Goal: Task Accomplishment & Management: Use online tool/utility

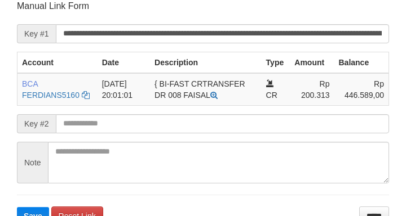
scroll to position [221, 0]
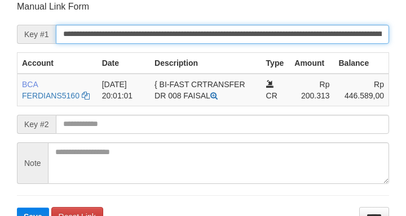
click at [289, 25] on input "**********" at bounding box center [222, 34] width 333 height 19
click at [17, 208] on button "Save" at bounding box center [33, 217] width 32 height 18
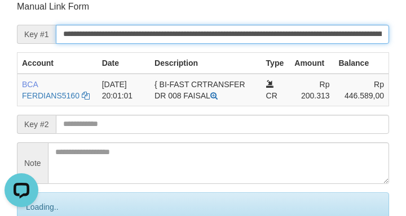
scroll to position [0, 0]
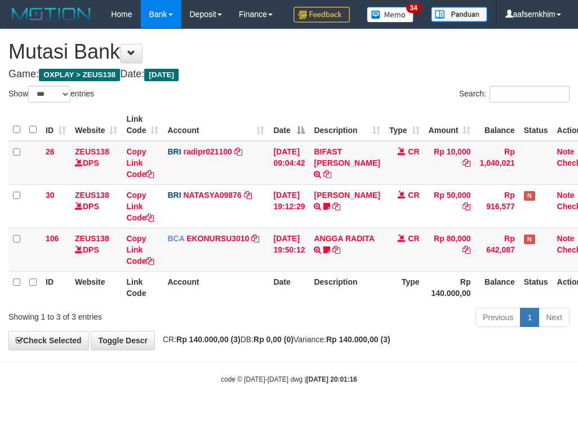
select select "***"
click at [335, 139] on th "Description" at bounding box center [346, 125] width 75 height 32
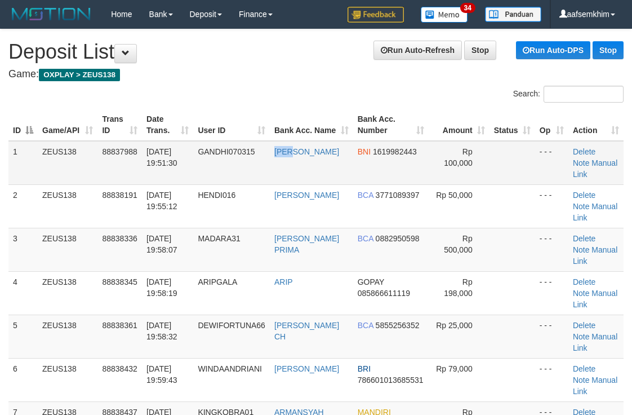
click at [270, 181] on tr "1 ZEUS138 88837988 [DATE] 19:51:30 GANDHI070315 [PERSON_NAME] BNI 1619982443 Rp…" at bounding box center [315, 163] width 615 height 44
drag, startPoint x: 358, startPoint y: 88, endPoint x: 362, endPoint y: 138, distance: 49.7
click at [358, 91] on div "Search:" at bounding box center [474, 96] width 299 height 20
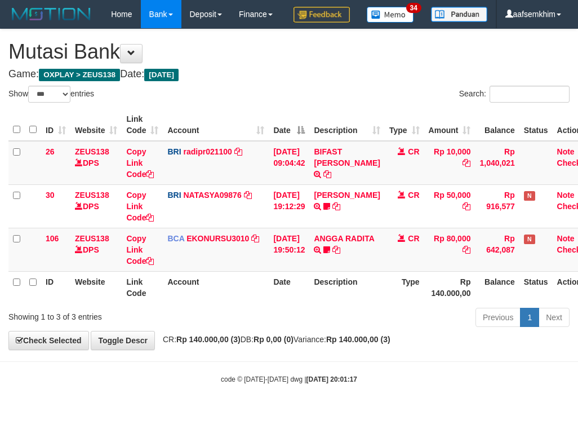
select select "***"
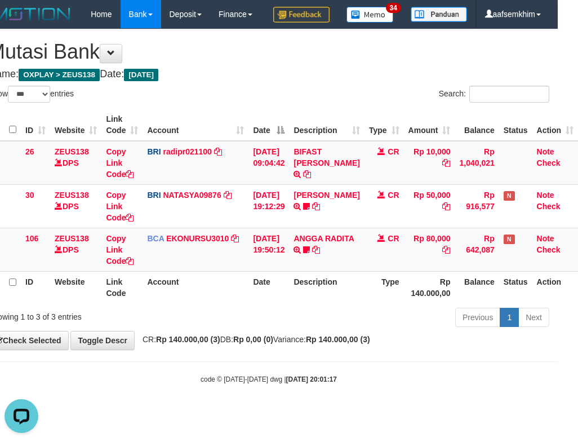
click at [275, 141] on th "Date" at bounding box center [269, 125] width 41 height 32
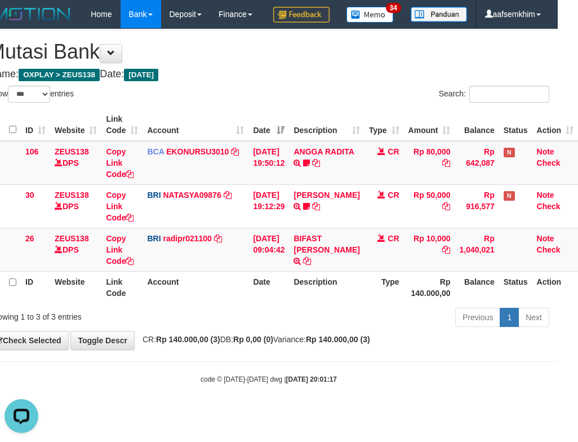
click at [303, 140] on th "Description" at bounding box center [326, 125] width 75 height 32
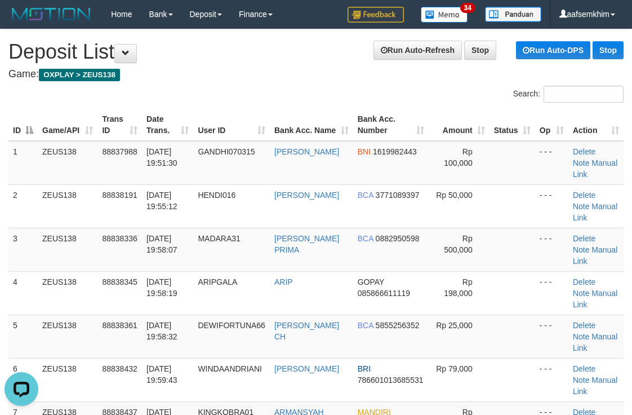
click at [311, 78] on h4 "Game: OXPLAY > ZEUS138" at bounding box center [315, 74] width 615 height 11
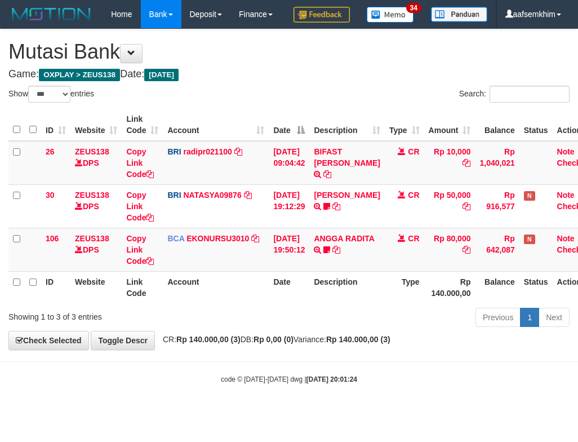
select select "***"
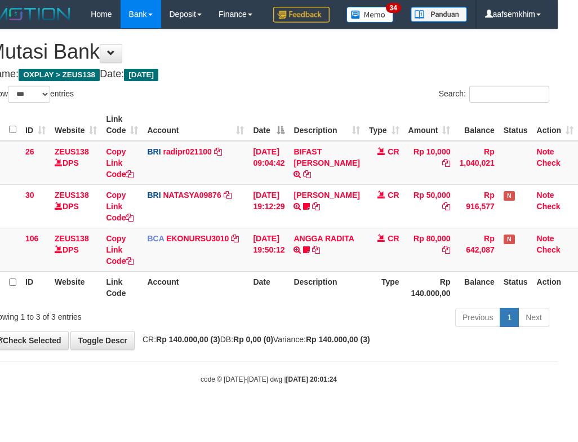
click at [296, 141] on th "Description" at bounding box center [326, 125] width 75 height 32
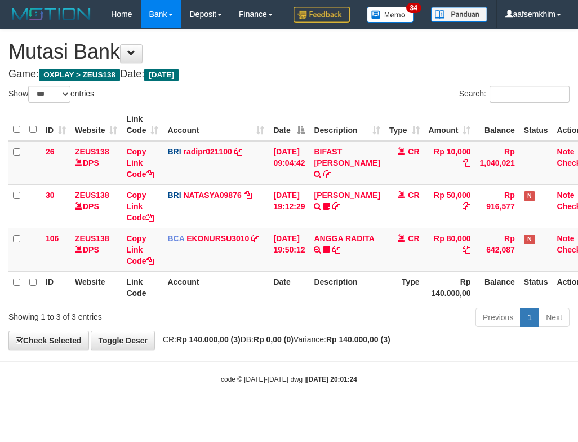
select select "***"
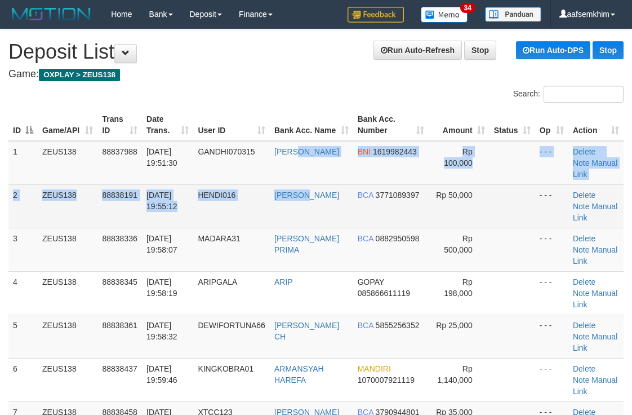
drag, startPoint x: 308, startPoint y: 184, endPoint x: 313, endPoint y: 188, distance: 6.4
click at [313, 188] on tbody "1 ZEUS138 88837988 30/09/2025 19:51:30 GANDHI070315 GANDHI BNI 1619982443 Rp 10…" at bounding box center [315, 423] width 615 height 565
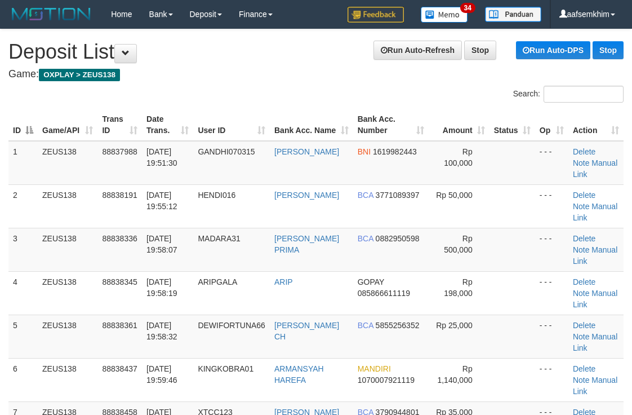
drag, startPoint x: 323, startPoint y: 82, endPoint x: 326, endPoint y: 91, distance: 9.4
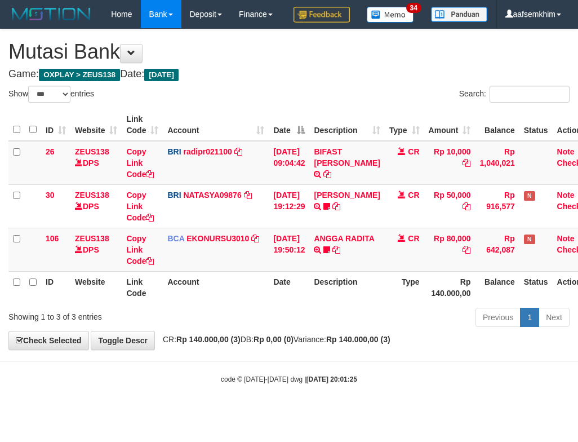
select select "***"
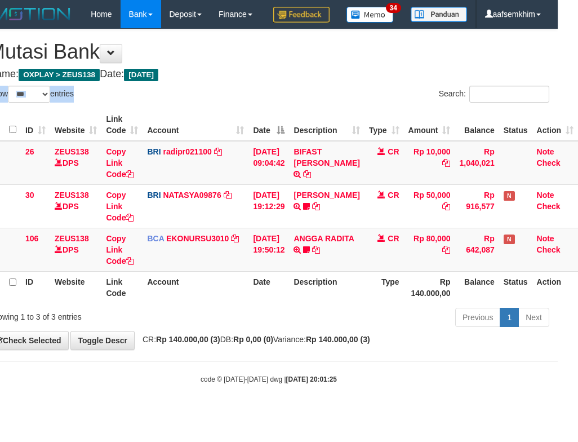
drag, startPoint x: 313, startPoint y: 100, endPoint x: 329, endPoint y: 117, distance: 23.1
click at [325, 111] on div "**********" at bounding box center [269, 189] width 578 height 320
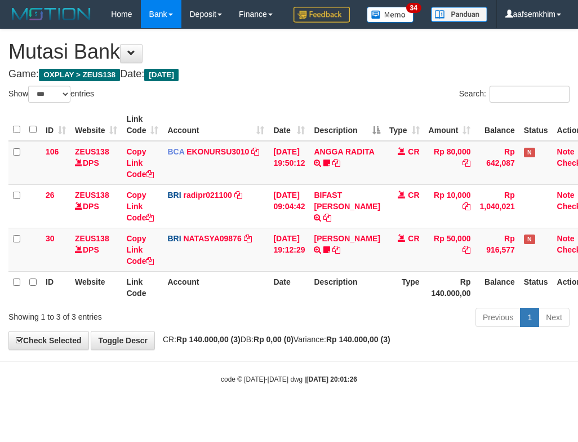
select select "***"
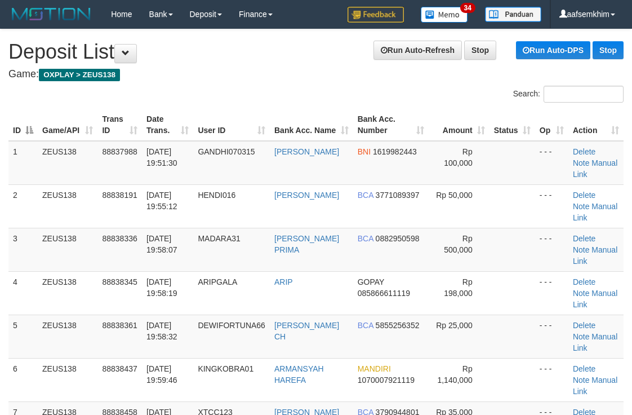
drag, startPoint x: 400, startPoint y: 130, endPoint x: 632, endPoint y: 116, distance: 232.6
click at [432, 122] on tr "ID Game/API Trans ID Date Trans. User ID Bank Acc. Name Bank Acc. Number Amount…" at bounding box center [315, 125] width 615 height 32
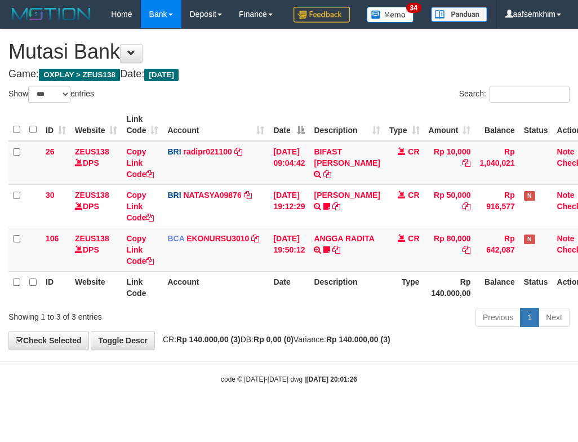
select select "***"
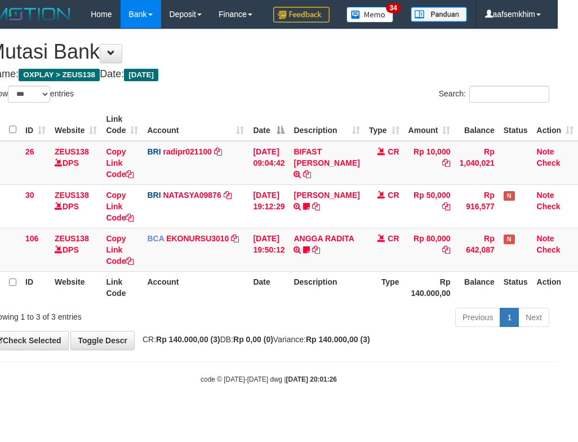
click at [289, 141] on th "Date" at bounding box center [269, 125] width 41 height 32
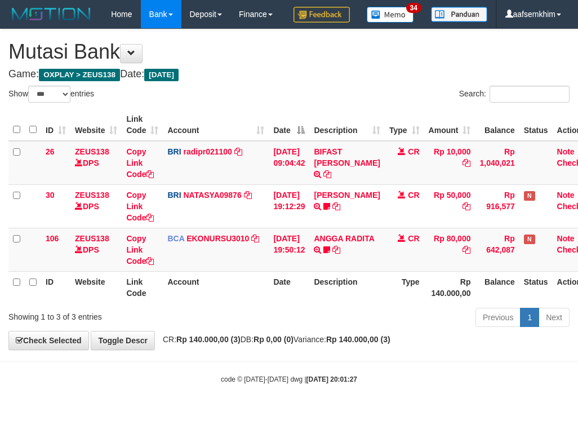
select select "***"
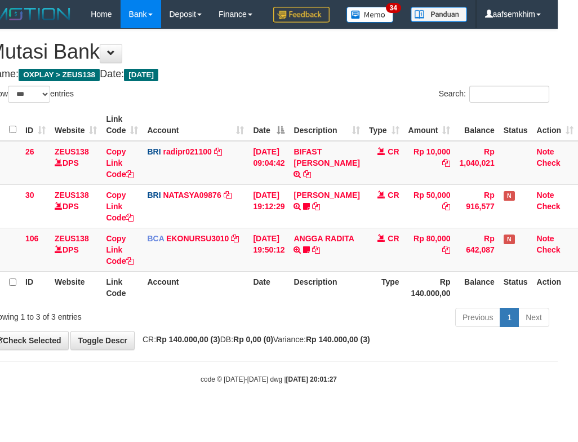
drag, startPoint x: 0, startPoint y: 0, endPoint x: 361, endPoint y: 156, distance: 393.3
click at [318, 141] on tr "ID Website Link Code Account Date Description Type Amount Balance Status Action" at bounding box center [283, 125] width 590 height 32
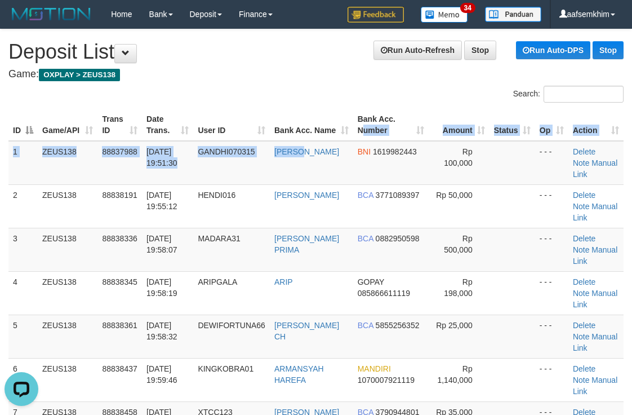
drag, startPoint x: 304, startPoint y: 148, endPoint x: 631, endPoint y: 104, distance: 330.4
click at [391, 134] on table "ID Game/API Trans ID Date Trans. User ID Bank Acc. Name Bank Acc. Number Amount…" at bounding box center [315, 423] width 615 height 628
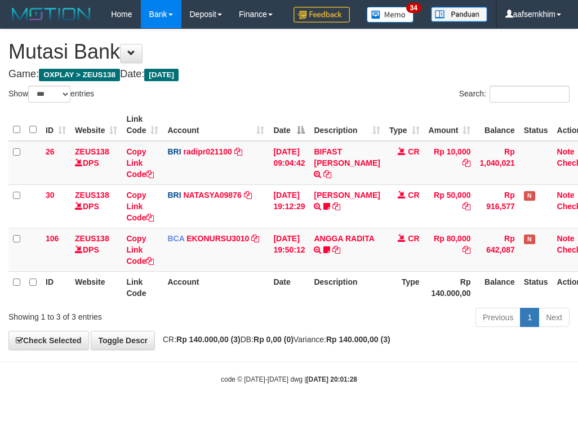
select select "***"
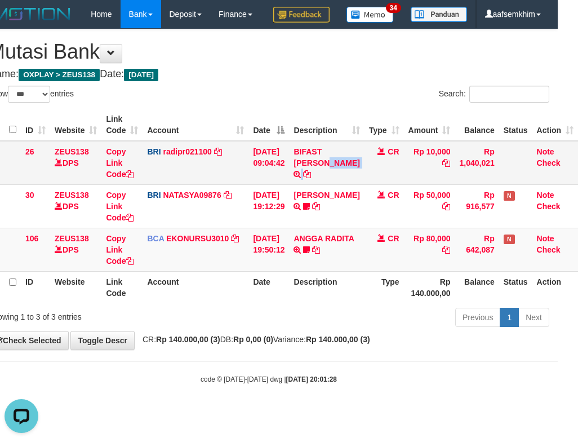
click at [368, 179] on tr "26 ZEUS138 DPS Copy Link Code BRI radipr021100 DPS REYNALDI ADI PRATAMA mutasi_…" at bounding box center [283, 163] width 590 height 44
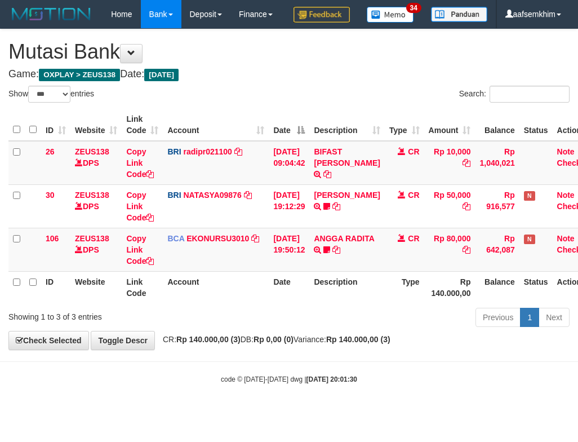
select select "***"
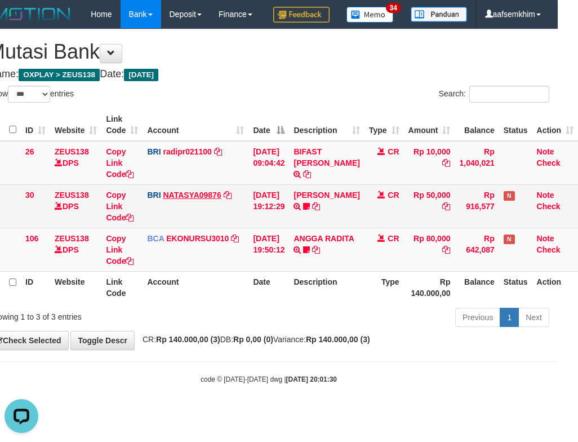
drag, startPoint x: 184, startPoint y: 209, endPoint x: 207, endPoint y: 222, distance: 26.3
click at [185, 185] on td "BRI radipr021100 DPS REYNALDI ADI PRATAMA mutasi_20250930_3774 | 26 mutasi_2025…" at bounding box center [196, 163] width 106 height 44
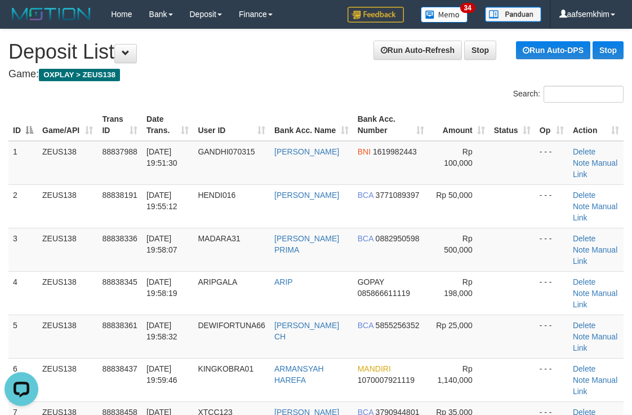
click at [353, 131] on th "Bank Acc. Number" at bounding box center [391, 125] width 76 height 32
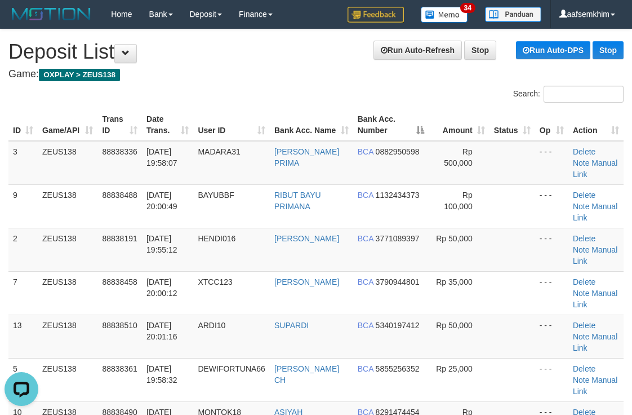
drag, startPoint x: 338, startPoint y: 78, endPoint x: 343, endPoint y: 76, distance: 5.9
click at [343, 76] on h4 "Game: OXPLAY > ZEUS138" at bounding box center [315, 74] width 615 height 11
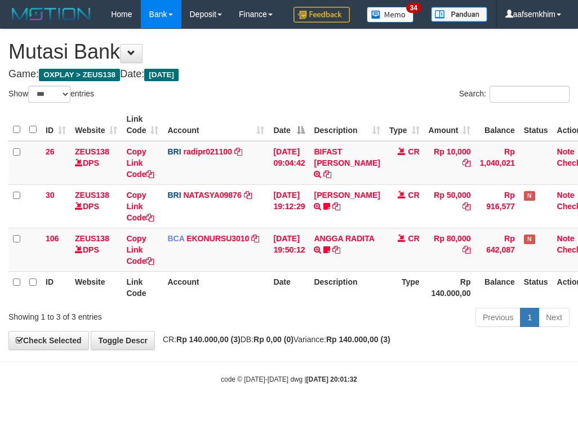
select select "***"
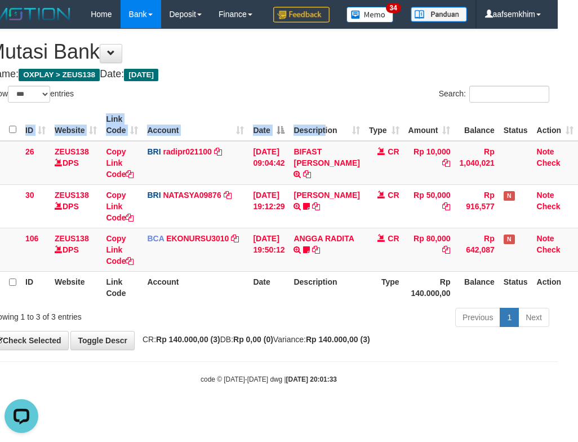
drag, startPoint x: 330, startPoint y: 139, endPoint x: 302, endPoint y: 139, distance: 28.2
click at [333, 139] on div "ID Website Link Code Account Date Description Type Amount Balance Status Action…" at bounding box center [269, 205] width 578 height 201
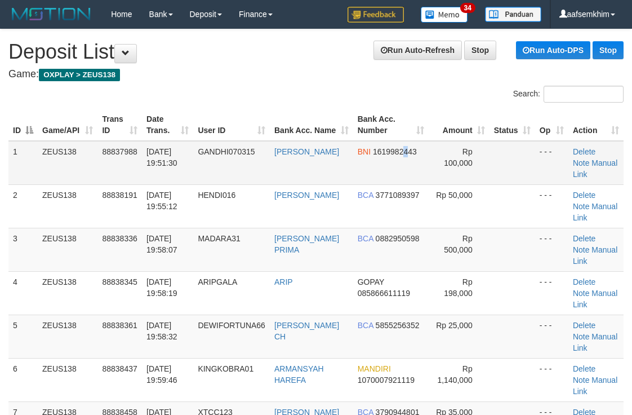
click at [402, 158] on td "BNI 1619982443" at bounding box center [391, 163] width 76 height 44
click at [338, 110] on th "Bank Acc. Name" at bounding box center [311, 125] width 83 height 32
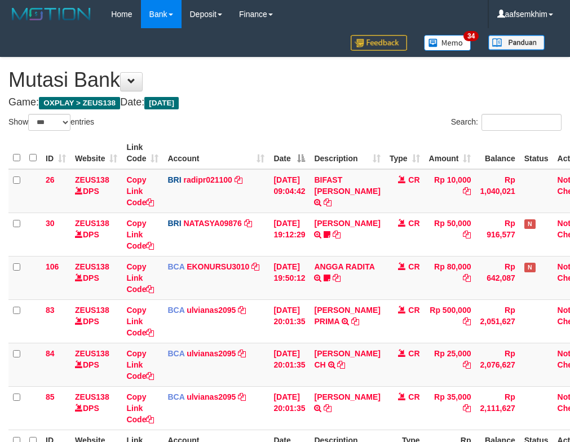
select select "***"
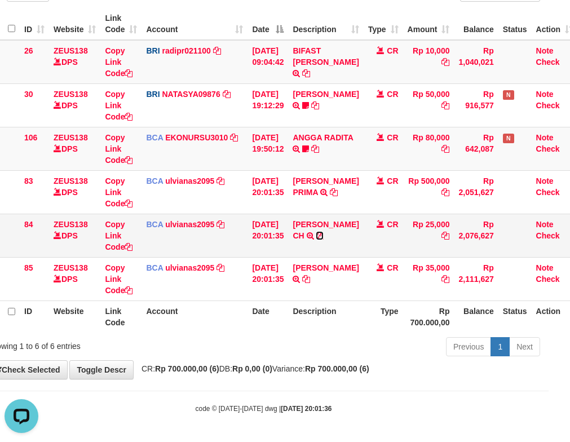
click at [316, 240] on icon at bounding box center [320, 236] width 8 height 8
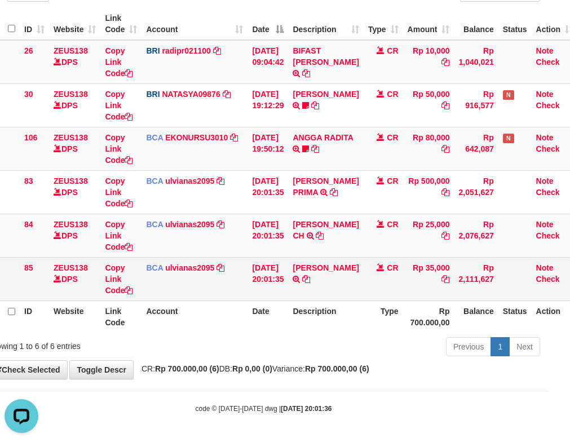
click at [356, 282] on td "RAHMAN RAMDANI TRSF E-BANKING CR 3009/FTSCY/WS95031 35000.00RAHMAN RAMDANI" at bounding box center [325, 278] width 75 height 43
click at [310, 282] on icon at bounding box center [306, 279] width 8 height 8
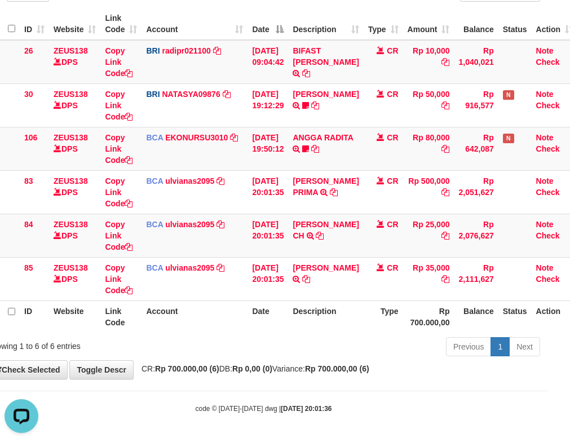
drag, startPoint x: 463, startPoint y: 316, endPoint x: 455, endPoint y: 321, distance: 8.9
click at [458, 320] on th "Balance" at bounding box center [476, 316] width 44 height 32
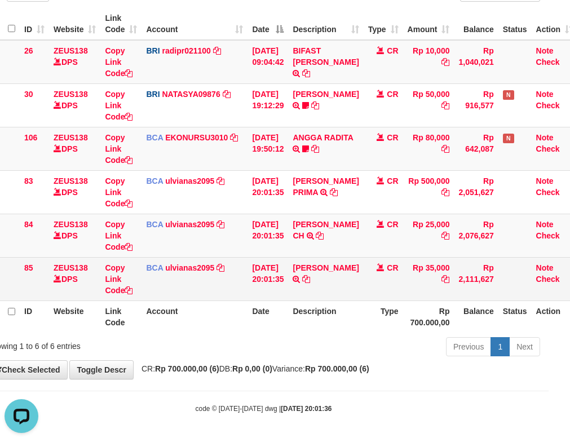
click at [358, 286] on td "RAHMAN RAMDANI TRSF E-BANKING CR 3009/FTSCY/WS95031 35000.00RAHMAN RAMDANI" at bounding box center [325, 278] width 75 height 43
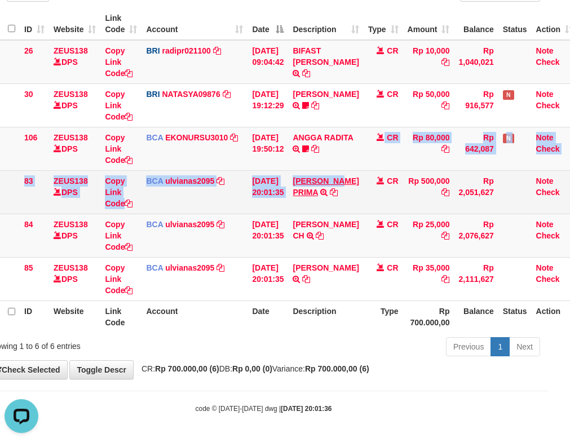
drag, startPoint x: 345, startPoint y: 167, endPoint x: 349, endPoint y: 182, distance: 15.7
click at [349, 177] on tbody "26 ZEUS138 DPS Copy Link Code BRI radipr021100 DPS REYNALDI ADI PRATAMA mutasi_…" at bounding box center [282, 170] width 590 height 261
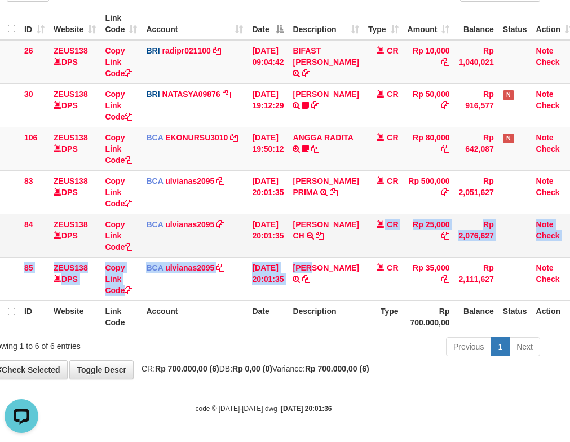
drag, startPoint x: 323, startPoint y: 264, endPoint x: 286, endPoint y: 234, distance: 48.1
click at [323, 260] on tbody "26 ZEUS138 DPS Copy Link Code BRI radipr021100 DPS REYNALDI ADI PRATAMA mutasi_…" at bounding box center [282, 170] width 590 height 261
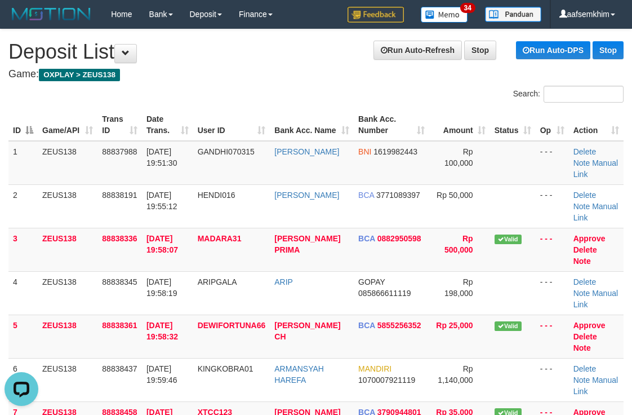
click at [285, 91] on div "Search:" at bounding box center [316, 96] width 632 height 20
click at [398, 181] on td "BNI 1619982443" at bounding box center [392, 163] width 76 height 44
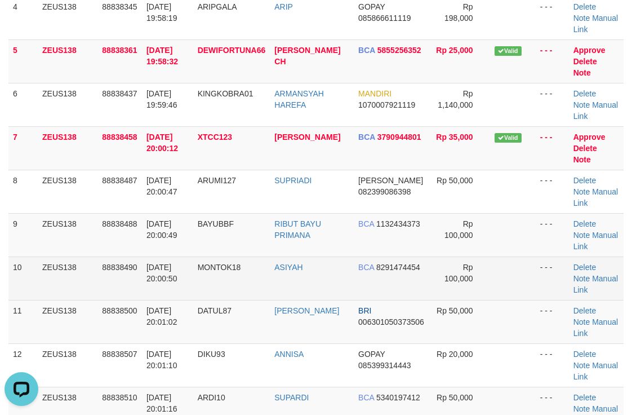
scroll to position [351, 0]
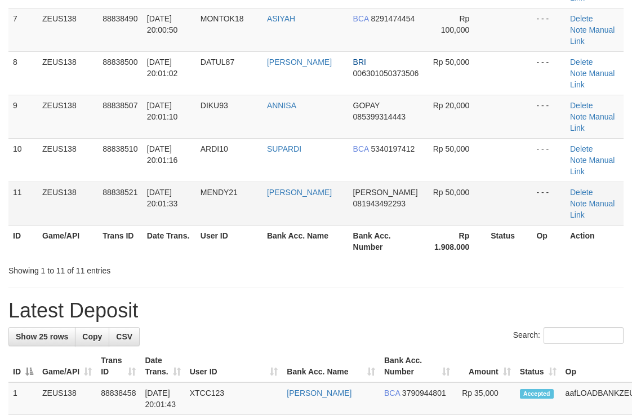
click at [447, 188] on span "Rp 50,000" at bounding box center [451, 192] width 37 height 9
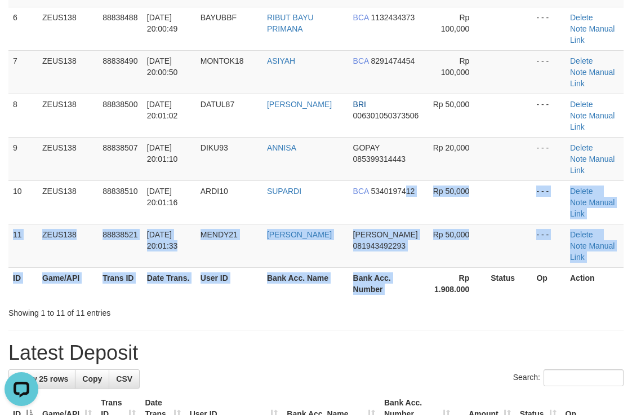
drag, startPoint x: 399, startPoint y: 99, endPoint x: 464, endPoint y: 154, distance: 85.2
click at [453, 157] on table "ID Game/API Trans ID Date Trans. User ID Bank Acc. Name Bank Acc. Number Amount…" at bounding box center [315, 29] width 615 height 542
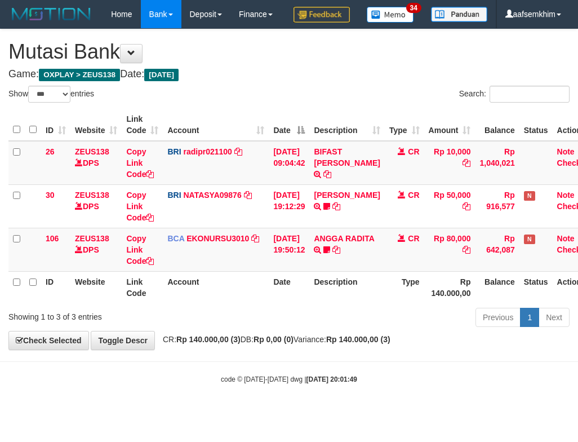
select select "***"
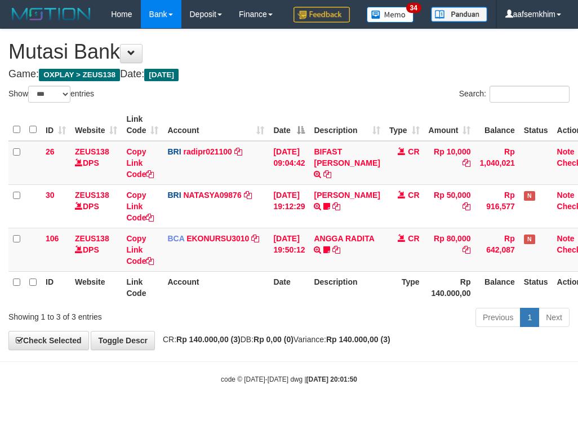
select select "***"
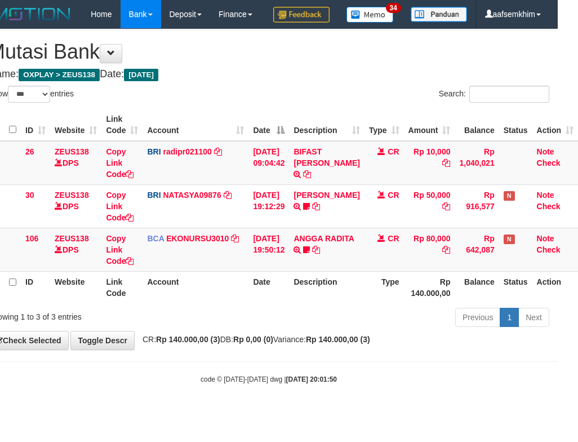
click at [393, 63] on h1 "Mutasi Bank" at bounding box center [268, 52] width 561 height 23
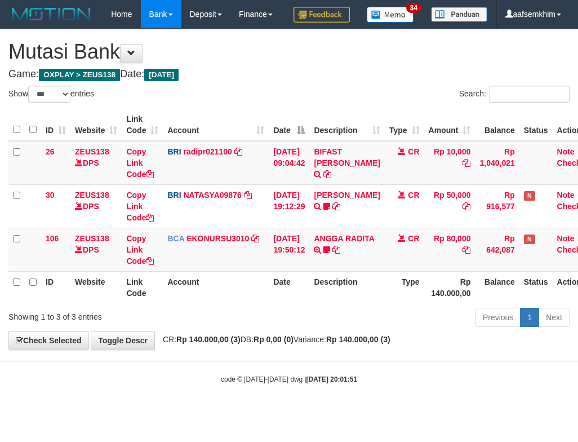
select select "***"
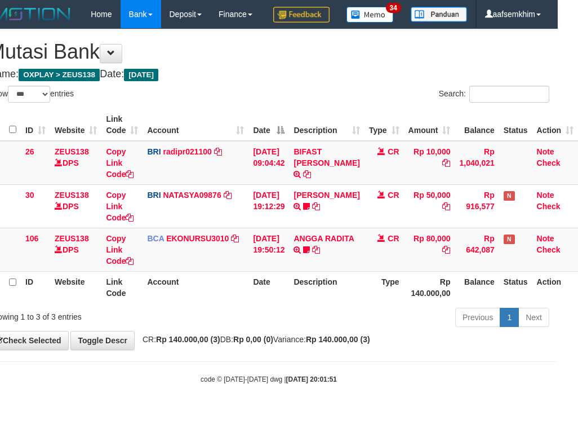
click at [404, 141] on th "Type" at bounding box center [384, 125] width 39 height 32
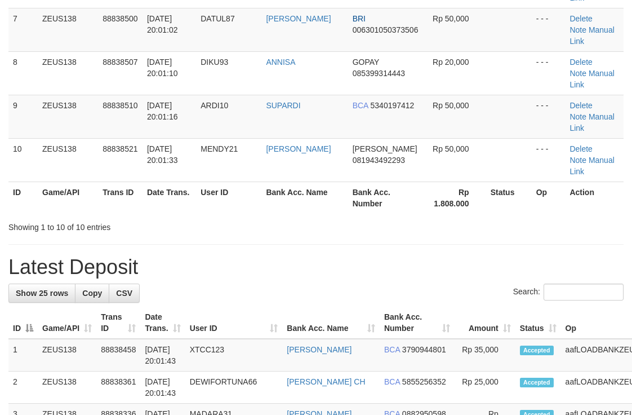
scroll to position [351, 0]
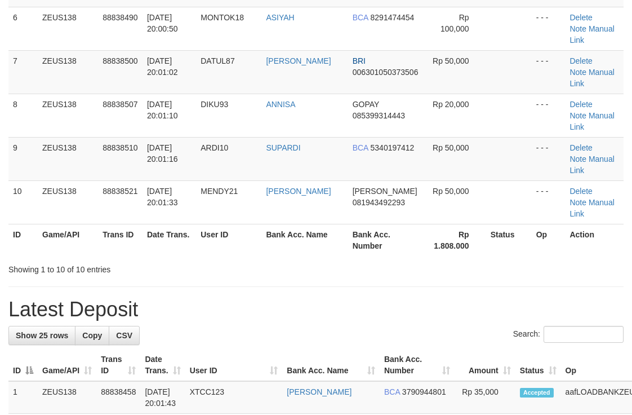
click at [412, 224] on th "Bank Acc. Number" at bounding box center [386, 240] width 76 height 32
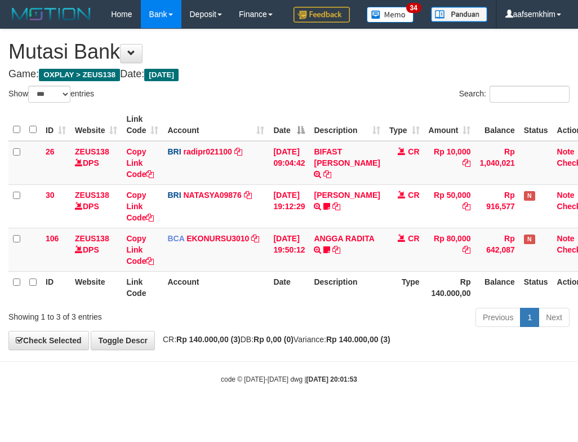
select select "***"
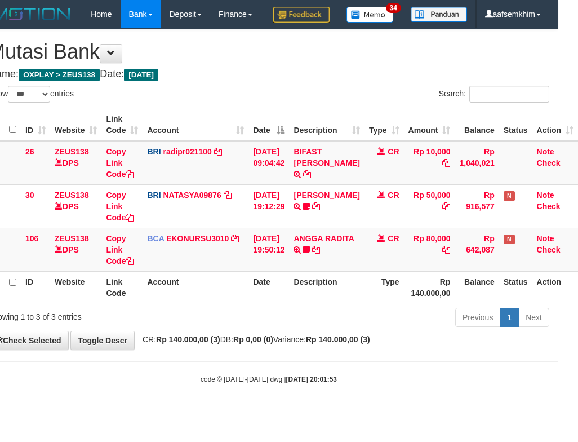
click at [269, 80] on h4 "Game: OXPLAY > ZEUS138 Date: Today" at bounding box center [268, 74] width 561 height 11
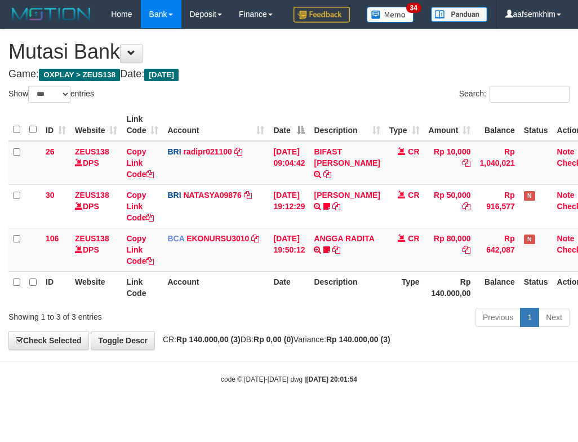
select select "***"
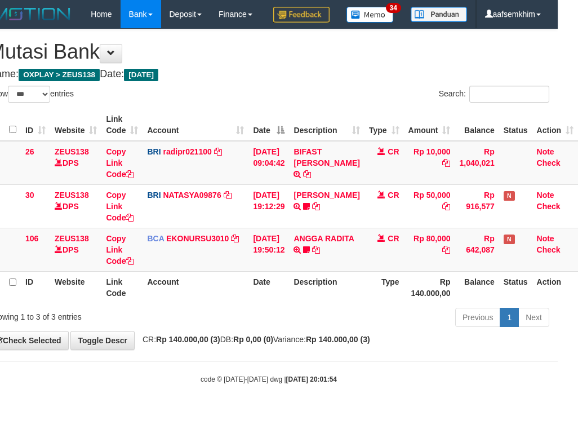
click at [260, 92] on div "**********" at bounding box center [269, 189] width 578 height 320
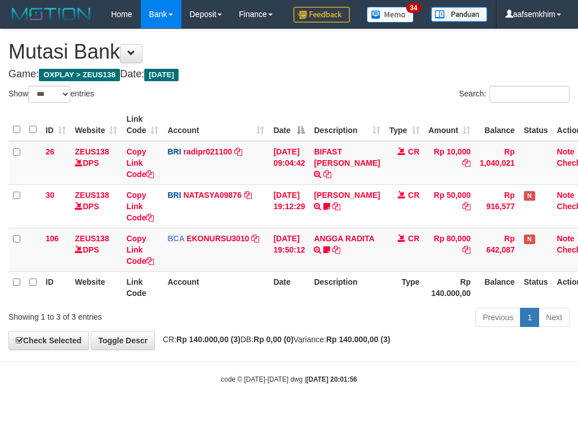
select select "***"
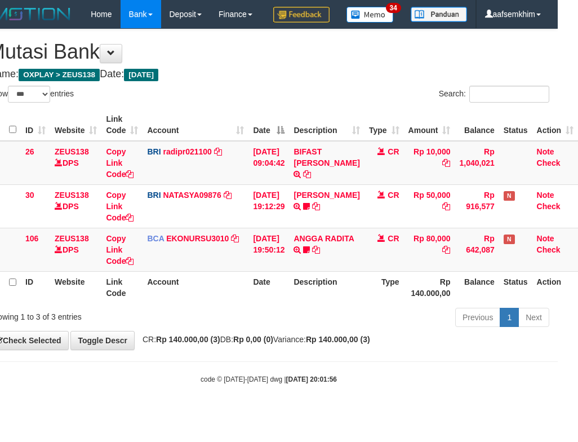
click at [335, 105] on div "Search:" at bounding box center [413, 96] width 272 height 20
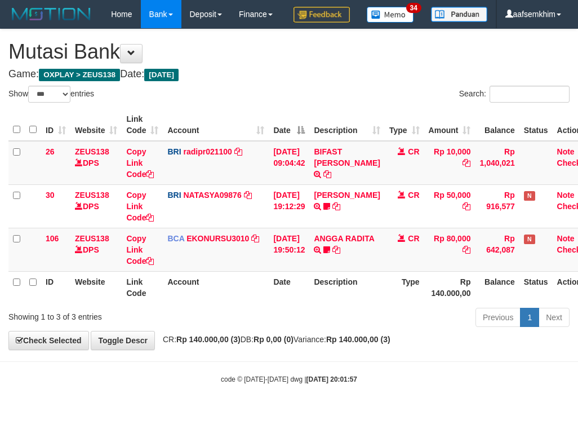
select select "***"
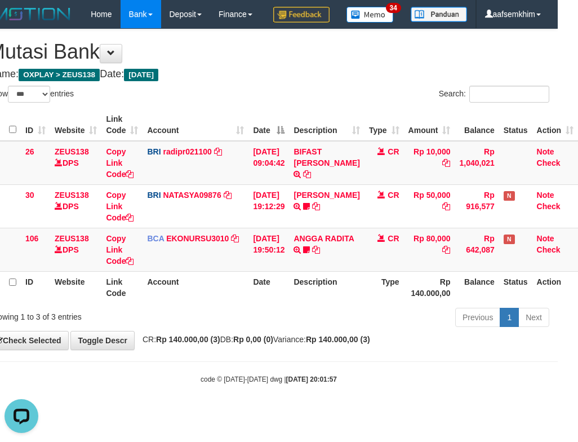
click at [342, 105] on div "Search:" at bounding box center [413, 96] width 272 height 20
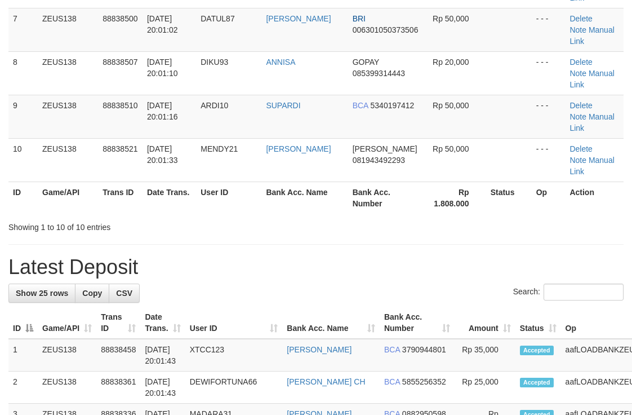
scroll to position [351, 0]
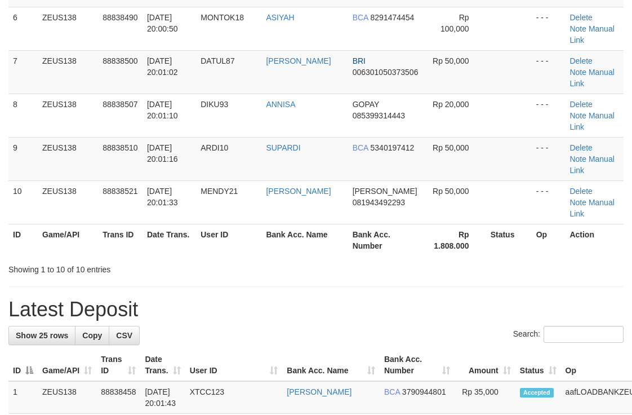
click at [362, 224] on th "Bank Acc. Number" at bounding box center [386, 240] width 76 height 32
click at [376, 224] on th "Bank Acc. Number" at bounding box center [386, 240] width 76 height 32
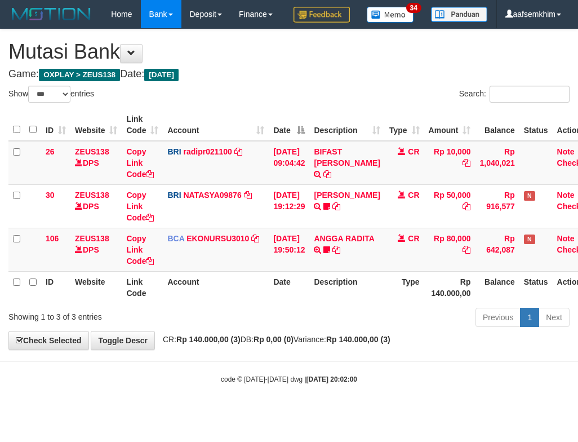
select select "***"
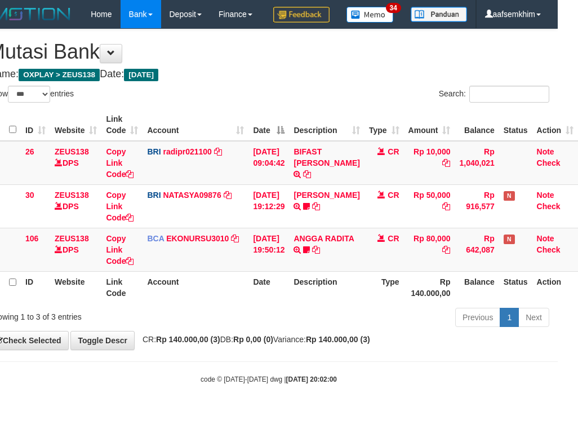
click at [314, 111] on div "**********" at bounding box center [269, 189] width 578 height 320
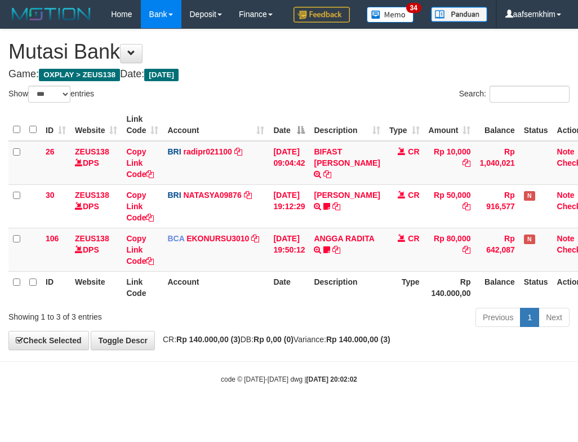
select select "***"
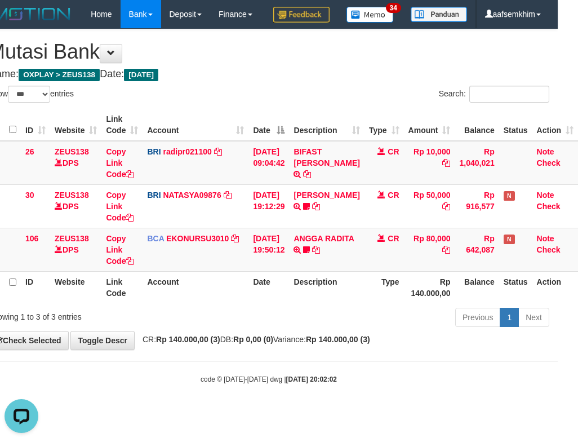
click at [364, 95] on div "**********" at bounding box center [269, 189] width 578 height 320
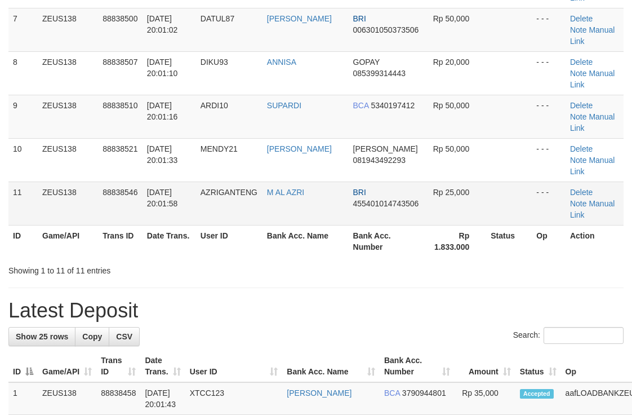
click at [479, 181] on td "Rp 25,000" at bounding box center [455, 202] width 62 height 43
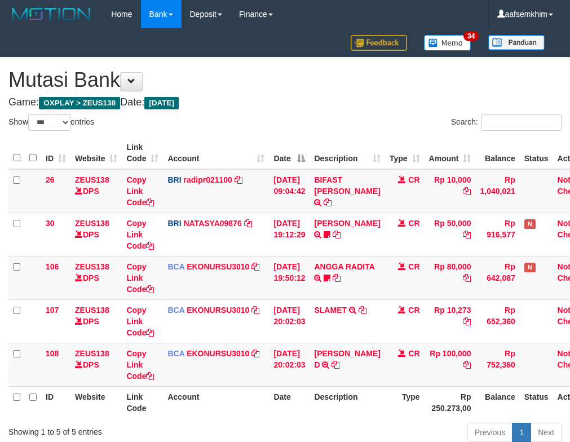
select select "***"
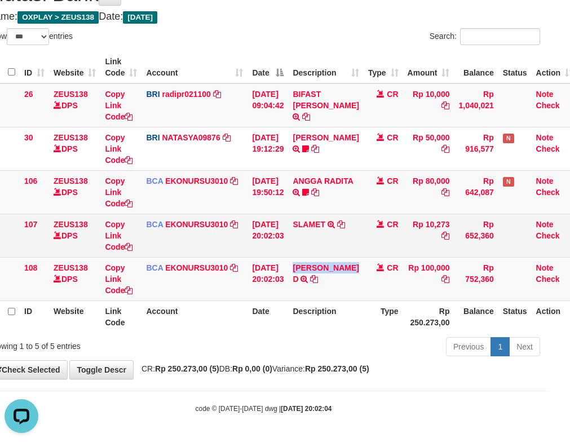
drag, startPoint x: 297, startPoint y: 260, endPoint x: 4, endPoint y: 221, distance: 295.6
click at [320, 282] on td "MUHAMMAD GHAIZAN D TRSF E-BANKING CR 3009/FTSCY/WS95031 100000.00MUHAMMAD GHAIZ…" at bounding box center [325, 278] width 75 height 43
copy link "MUHAMMAD GHAI"
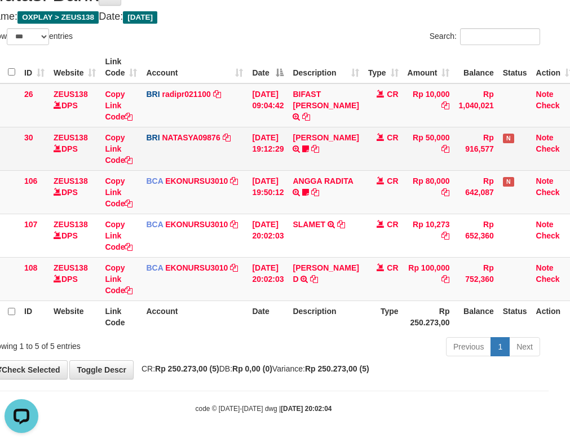
click at [402, 165] on td "CR" at bounding box center [383, 148] width 39 height 43
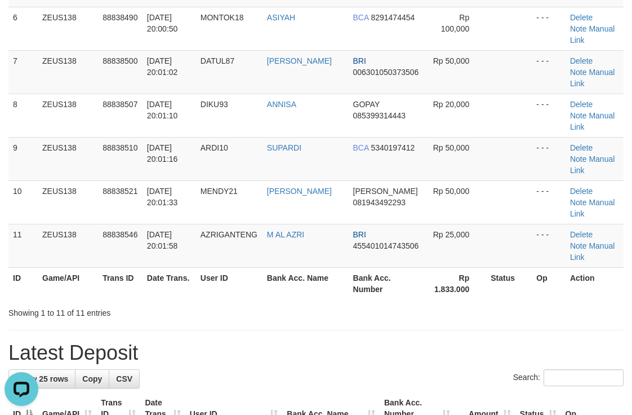
drag, startPoint x: 414, startPoint y: 148, endPoint x: 499, endPoint y: 183, distance: 91.5
click at [424, 267] on th "Rp 1.833.000" at bounding box center [455, 283] width 62 height 32
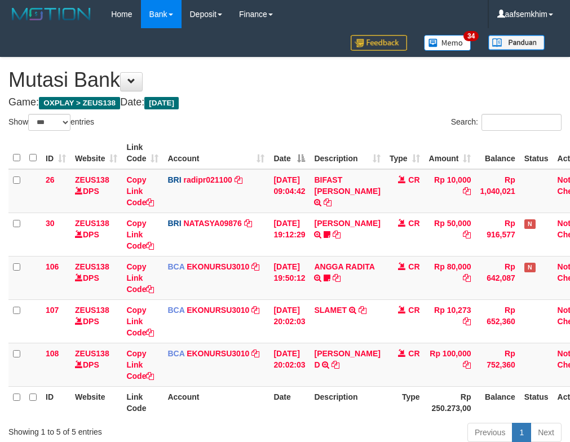
select select "***"
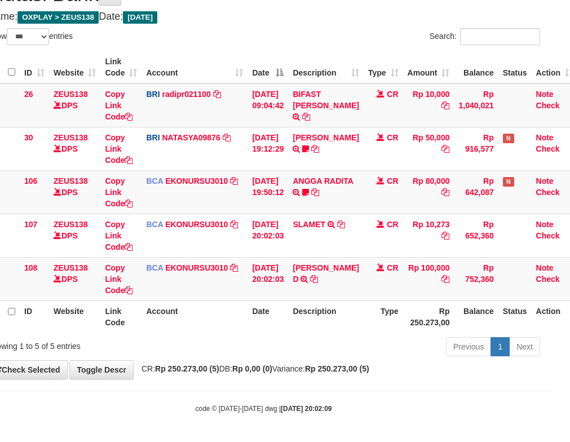
click at [177, 77] on th "Account" at bounding box center [194, 67] width 106 height 32
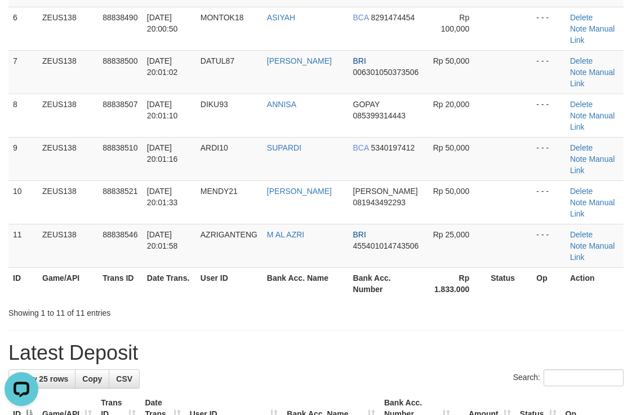
drag, startPoint x: 515, startPoint y: 181, endPoint x: 547, endPoint y: 172, distance: 33.5
click at [515, 303] on div "Showing 1 to 11 of 11 entries" at bounding box center [316, 311] width 632 height 16
click at [402, 267] on th "Bank Acc. Number" at bounding box center [387, 283] width 76 height 32
click at [459, 303] on div "Showing 1 to 11 of 11 entries" at bounding box center [316, 311] width 632 height 16
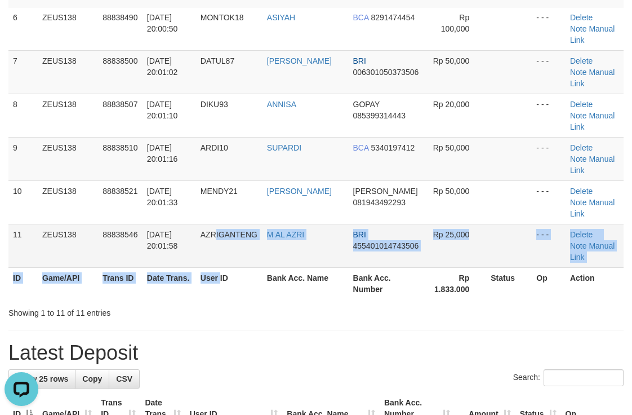
drag, startPoint x: 217, startPoint y: 144, endPoint x: 245, endPoint y: 135, distance: 28.9
click at [228, 147] on table "ID Game/API Trans ID Date Trans. User ID Bank Acc. Name Bank Acc. Number Amount…" at bounding box center [315, 29] width 615 height 542
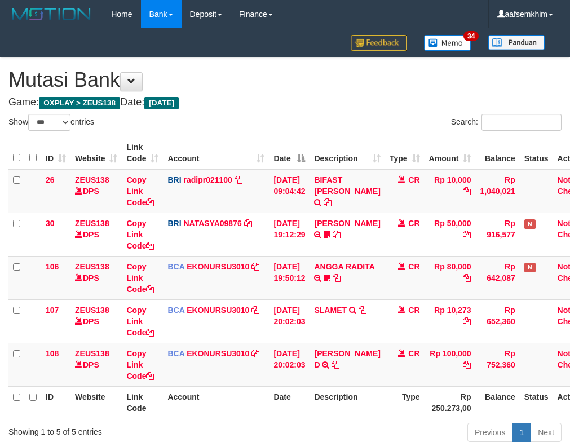
select select "***"
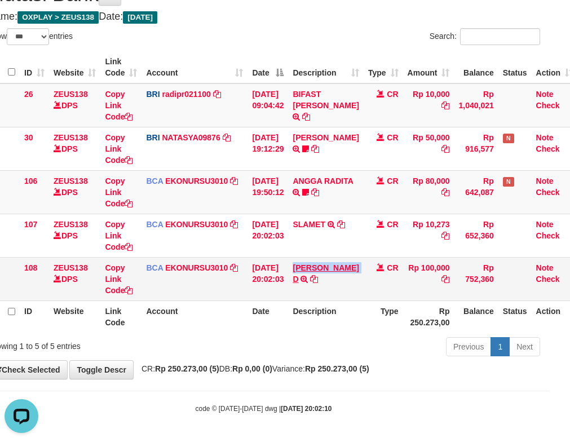
drag, startPoint x: 302, startPoint y: 260, endPoint x: 324, endPoint y: 281, distance: 29.9
click at [324, 281] on td "MUHAMMAD GHAIZAN D TRSF E-BANKING CR 3009/FTSCY/WS95031 100000.00MUHAMMAD GHAIZ…" at bounding box center [325, 278] width 75 height 43
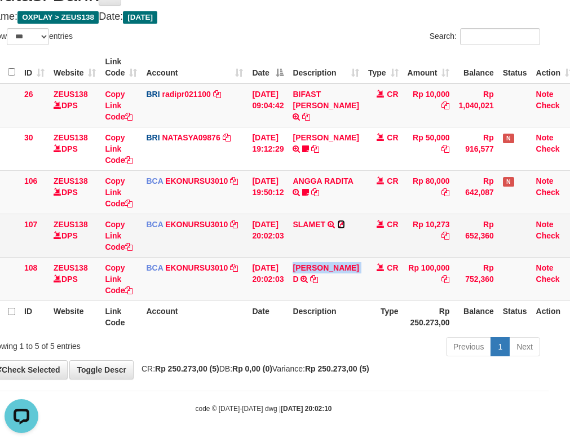
click at [345, 221] on icon at bounding box center [341, 224] width 8 height 8
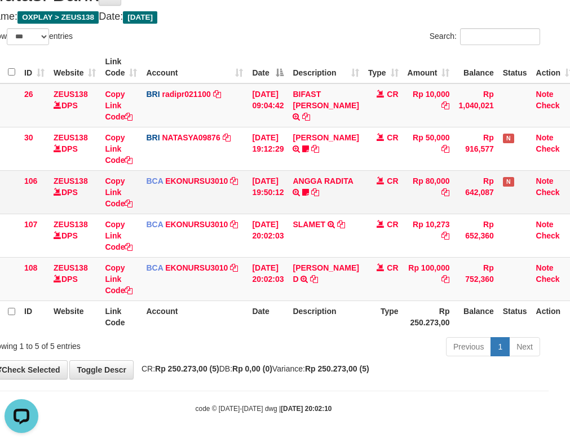
click at [317, 194] on td "ANGGA RADITA TRSF E-BANKING CR 3009/FTSCY/WS95051 80000.002025093060200810 TRFD…" at bounding box center [325, 191] width 75 height 43
click at [309, 193] on icon at bounding box center [305, 192] width 7 height 8
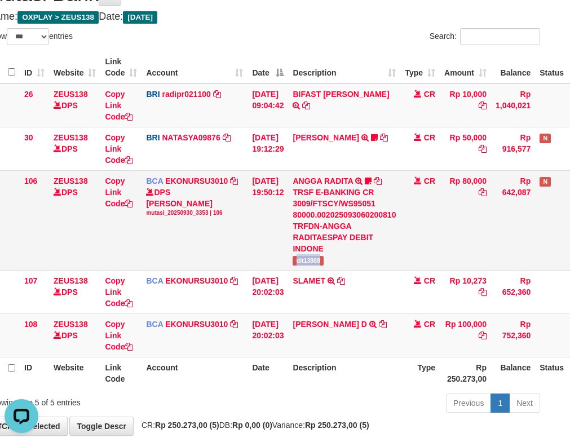
click at [353, 260] on td "ANGGA RADITA TRSF E-BANKING CR 3009/FTSCY/WS95051 80000.002025093060200810 TRFD…" at bounding box center [344, 220] width 112 height 100
copy span "dit13888"
click at [265, 187] on td "30/09/2025 19:50:12" at bounding box center [267, 220] width 41 height 100
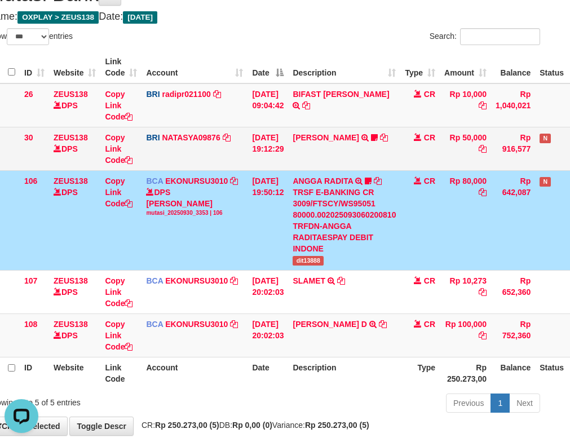
click at [262, 167] on tbody "26 ZEUS138 DPS Copy Link Code BRI radipr021100 DPS REYNALDI ADI PRATAMA mutasi_…" at bounding box center [300, 220] width 627 height 274
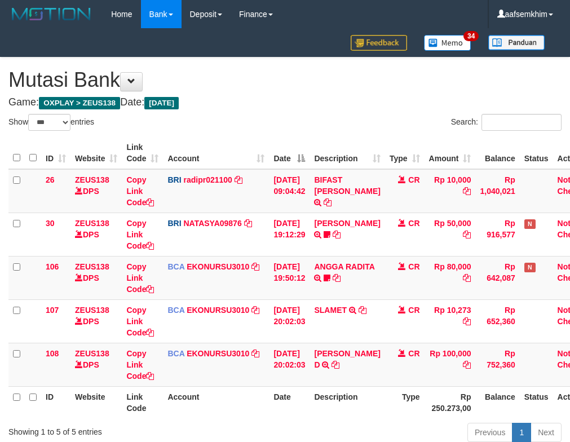
select select "***"
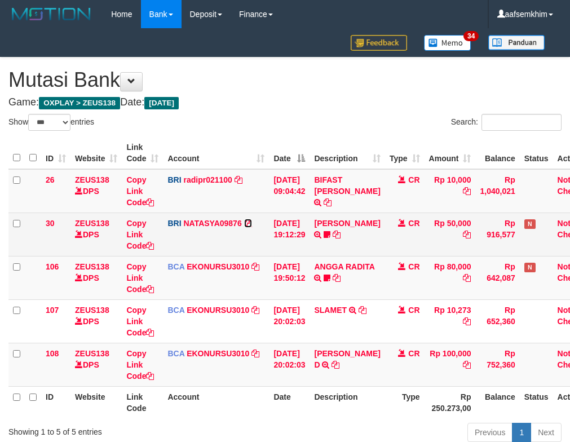
scroll to position [86, 21]
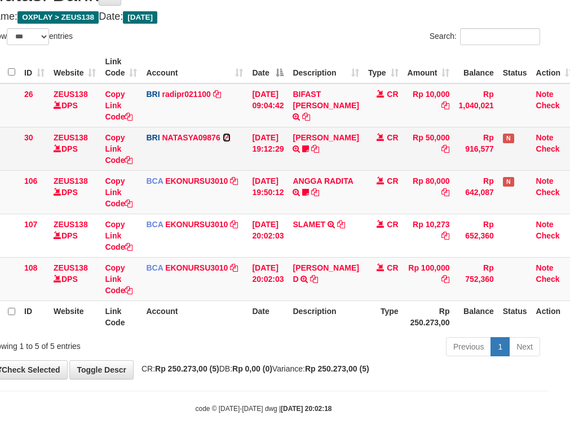
click at [224, 135] on icon at bounding box center [227, 138] width 8 height 8
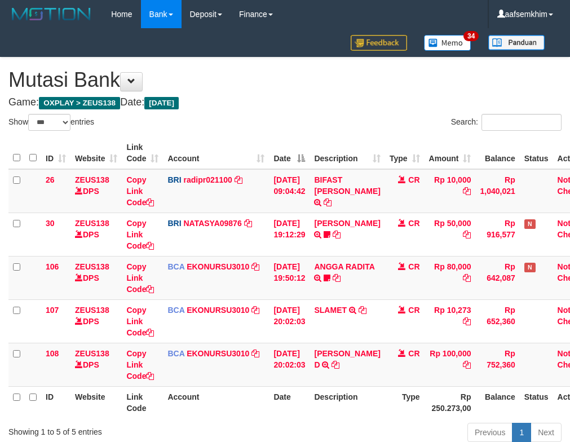
select select "***"
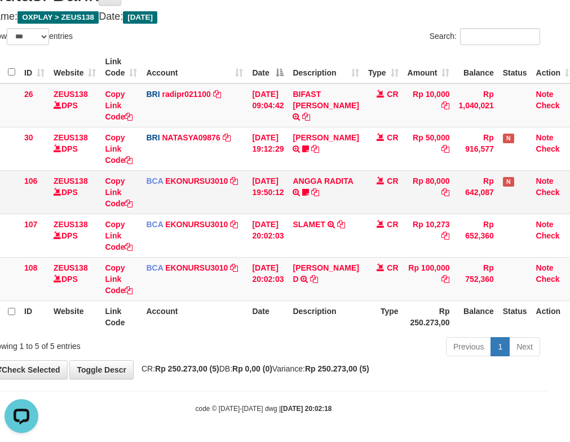
click at [307, 175] on td "ANGGA RADITA TRSF E-BANKING CR 3009/FTSCY/WS95051 80000.002025093060200810 TRFD…" at bounding box center [325, 191] width 75 height 43
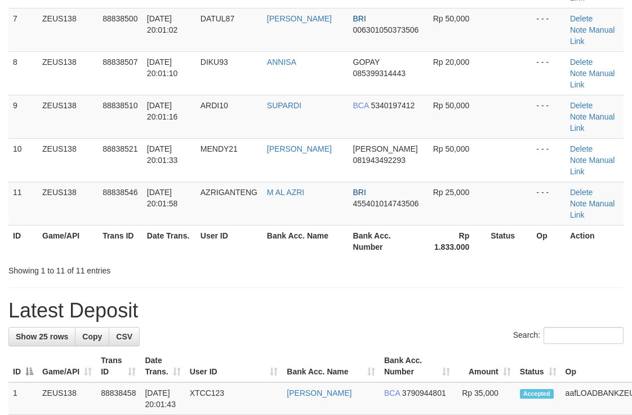
scroll to position [351, 0]
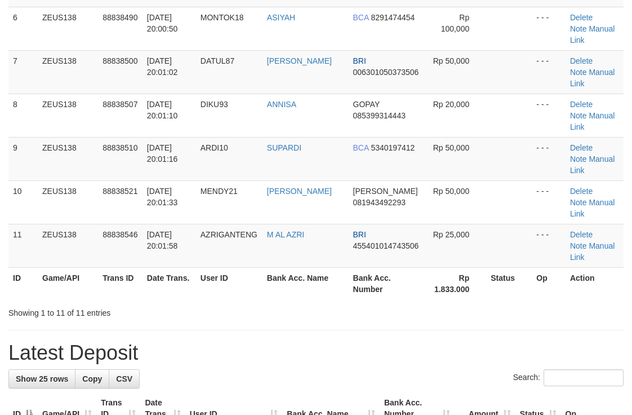
drag, startPoint x: 480, startPoint y: 81, endPoint x: 638, endPoint y: 55, distance: 160.5
click at [490, 77] on tbody "1 ZEUS138 88838191 [DATE] 19:55:12 HENDI016 [PERSON_NAME] BCA 3771089397 Rp 50,…" at bounding box center [315, 29] width 615 height 478
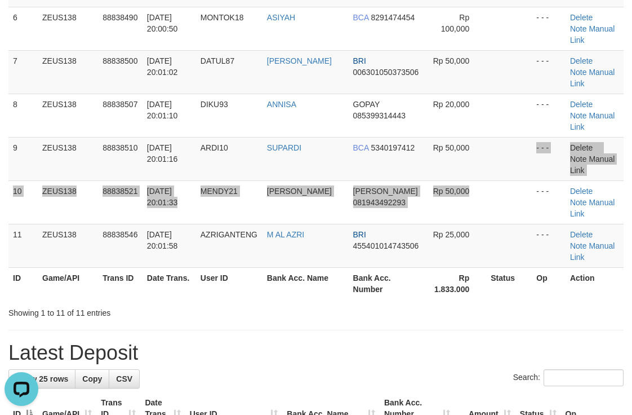
scroll to position [0, 0]
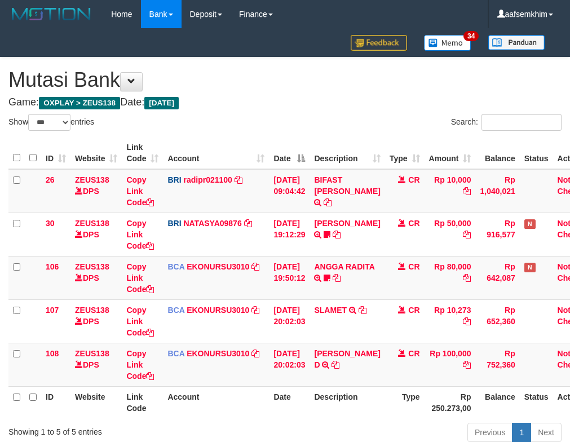
select select "***"
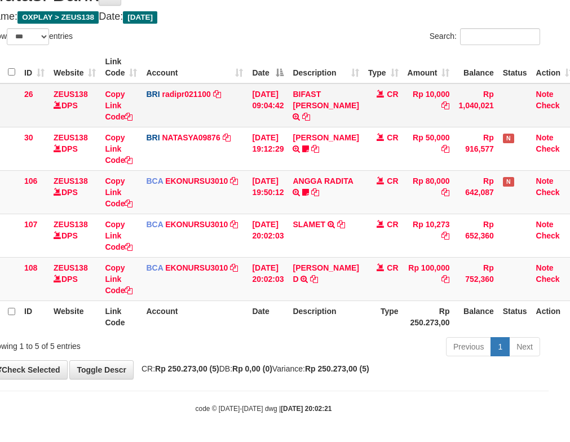
drag, startPoint x: 431, startPoint y: 92, endPoint x: 414, endPoint y: 97, distance: 18.0
click at [415, 97] on table "ID Website Link Code Account Date Description Type Amount Balance Status Action…" at bounding box center [282, 191] width 590 height 281
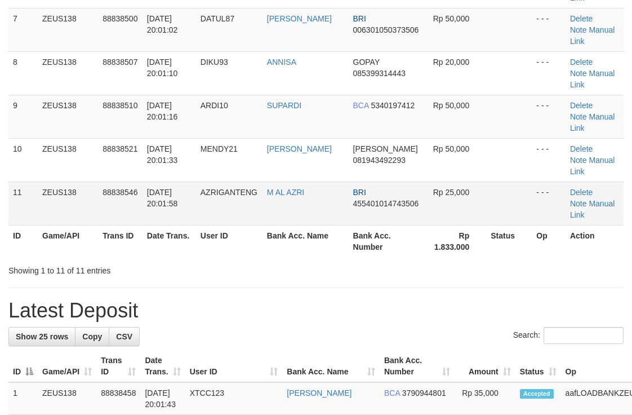
scroll to position [351, 0]
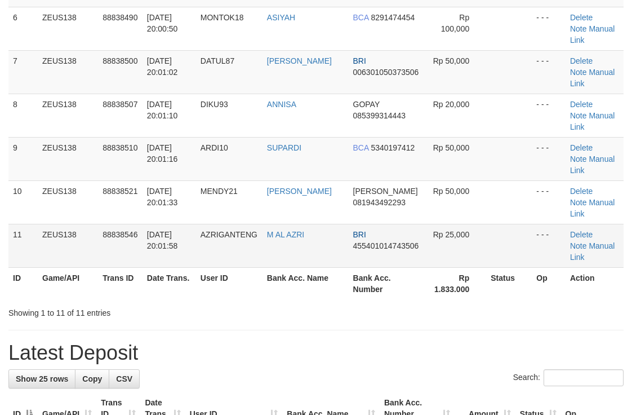
click at [448, 112] on tbody "1 ZEUS138 88838191 [DATE] 19:55:12 HENDI016 [PERSON_NAME] BCA 3771089397 Rp 50,…" at bounding box center [315, 29] width 615 height 478
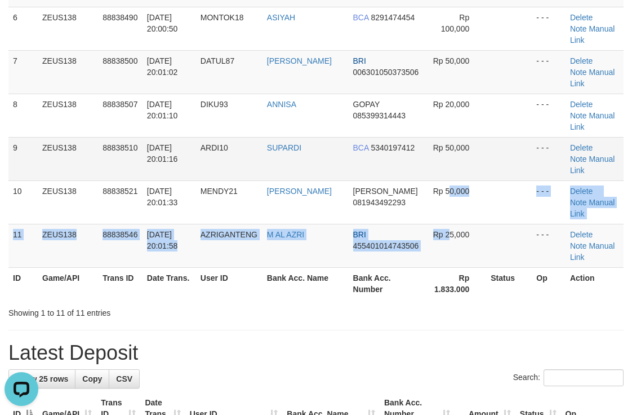
scroll to position [0, 0]
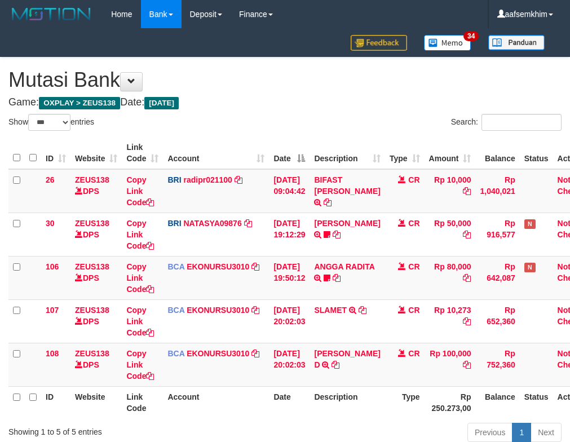
select select "***"
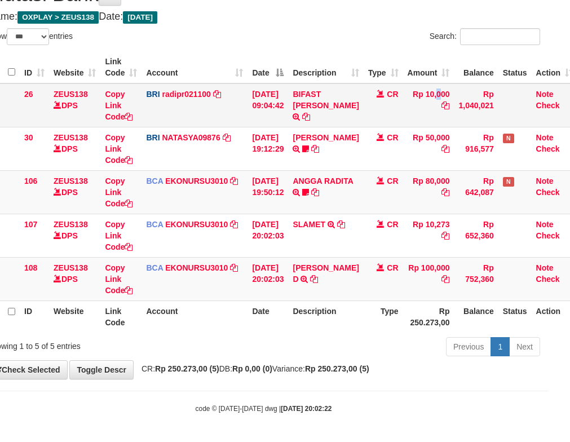
click at [418, 98] on td "Rp 10,000" at bounding box center [428, 105] width 51 height 44
drag, startPoint x: 358, startPoint y: 37, endPoint x: 356, endPoint y: 50, distance: 13.2
click at [357, 37] on div "Search:" at bounding box center [406, 38] width 268 height 20
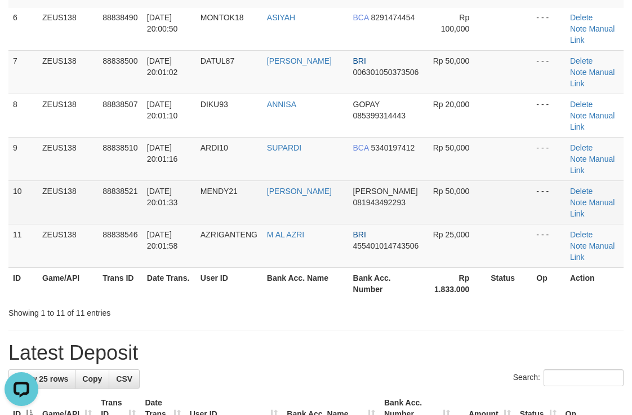
drag, startPoint x: 256, startPoint y: 100, endPoint x: 259, endPoint y: 107, distance: 6.8
click at [256, 180] on td "MENDY21" at bounding box center [229, 201] width 67 height 43
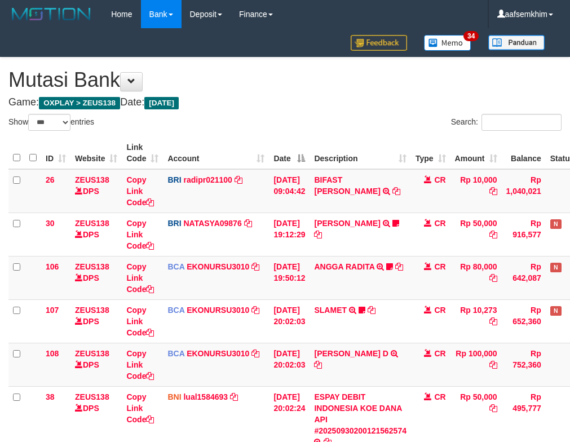
select select "***"
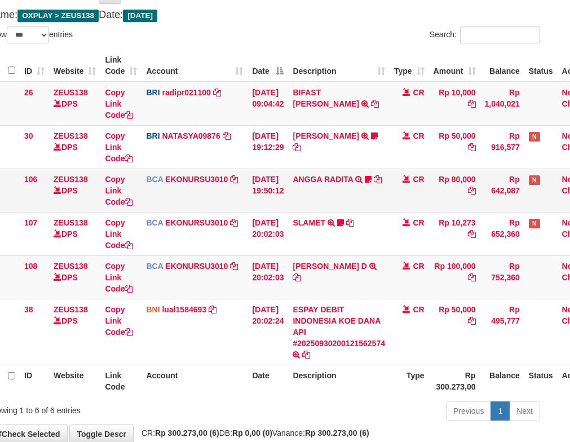
drag, startPoint x: 259, startPoint y: 179, endPoint x: 250, endPoint y: 181, distance: 9.3
click at [256, 180] on td "[DATE] 19:50:12" at bounding box center [267, 190] width 41 height 43
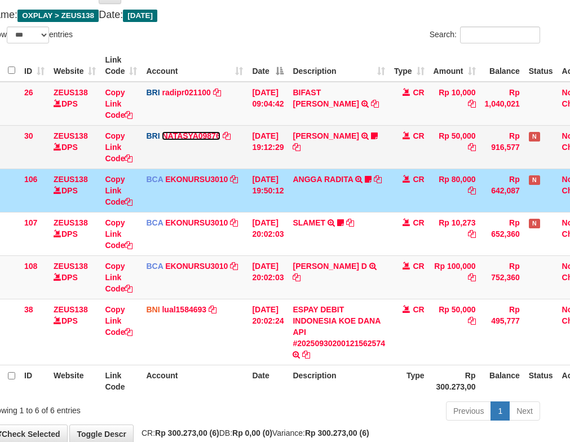
click at [191, 132] on link "NATASYA09876" at bounding box center [191, 135] width 58 height 9
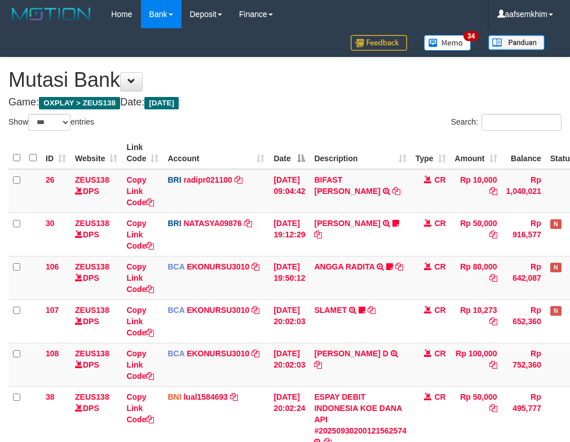
select select "***"
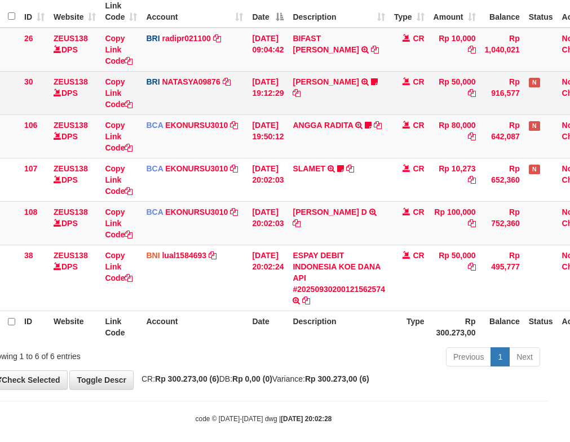
scroll to position [152, 21]
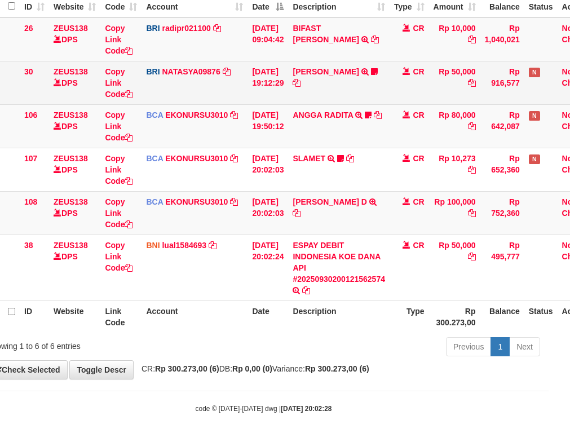
click at [334, 79] on td "DANA ARIFRAHMATPR TRANSFER NBMB DANA ARIFRAHMATPR TO SITI NURLITA SAPITRI 08585…" at bounding box center [338, 82] width 101 height 43
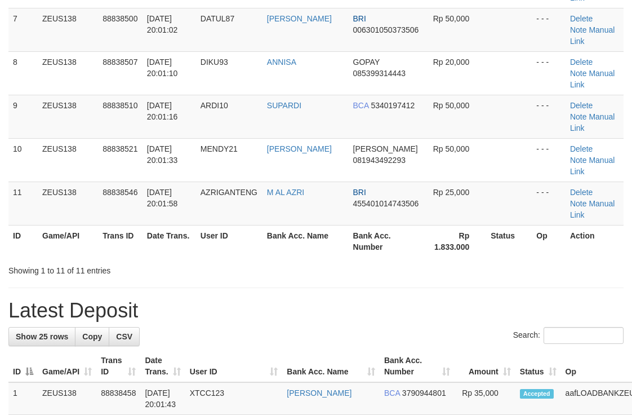
drag, startPoint x: 273, startPoint y: 218, endPoint x: 310, endPoint y: 203, distance: 39.7
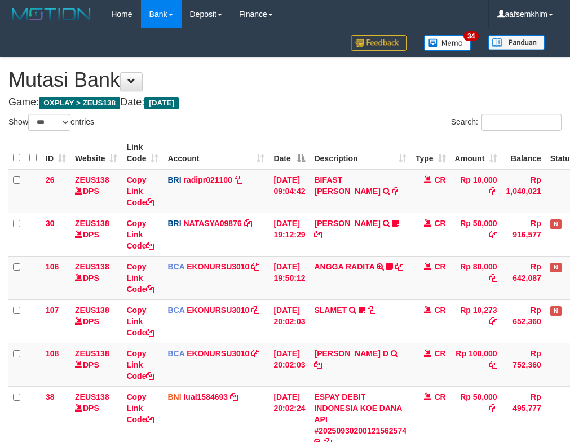
select select "***"
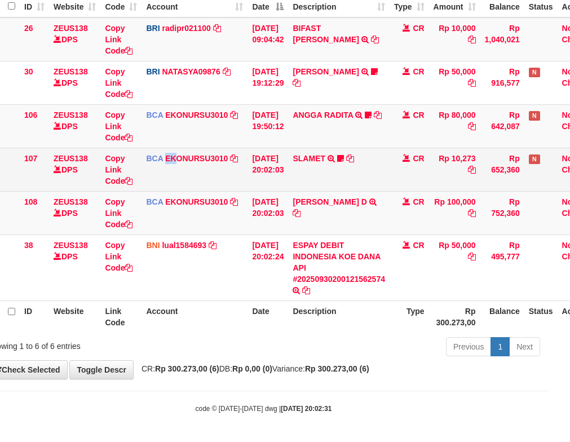
click at [175, 180] on td "BCA EKONURSU3010 DPS EKO NUR SUSILO mutasi_20250930_3353 | 107 mutasi_20250930_…" at bounding box center [194, 169] width 106 height 43
click at [256, 153] on td "30/09/2025 20:02:03" at bounding box center [267, 169] width 41 height 43
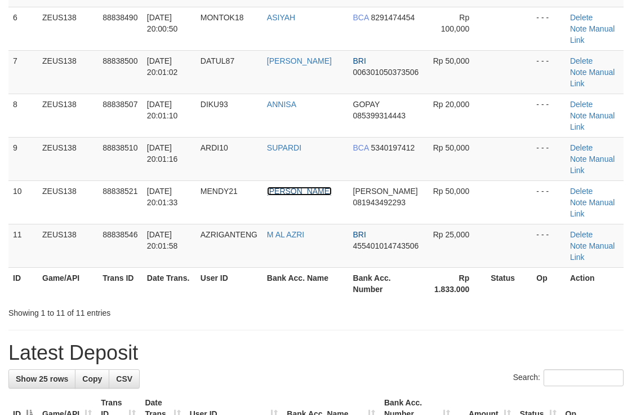
scroll to position [473, 0]
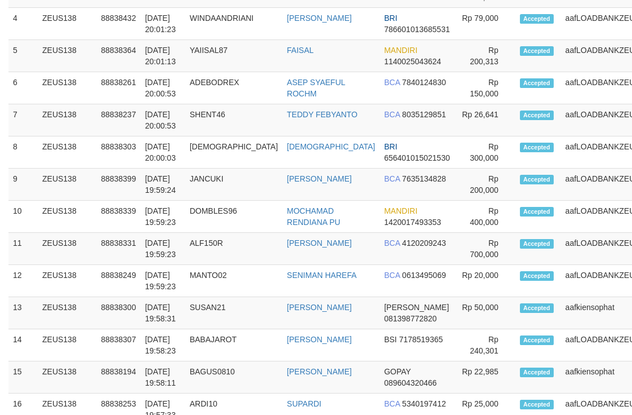
scroll to position [710, 0]
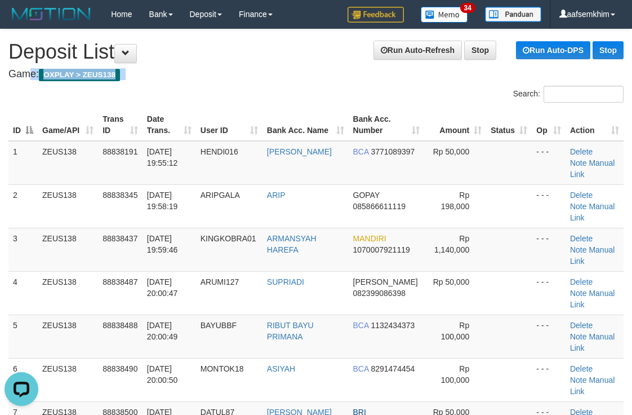
drag, startPoint x: 354, startPoint y: 57, endPoint x: 366, endPoint y: 69, distance: 16.7
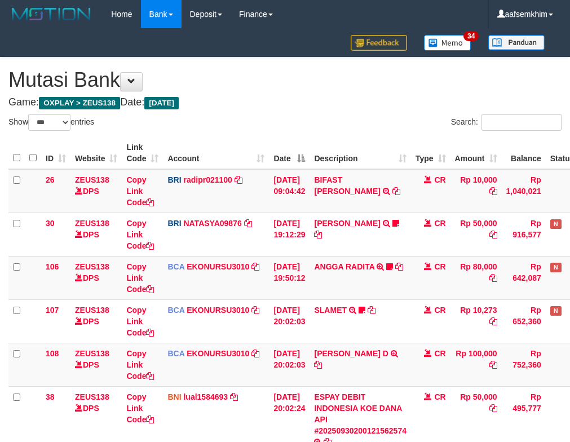
select select "***"
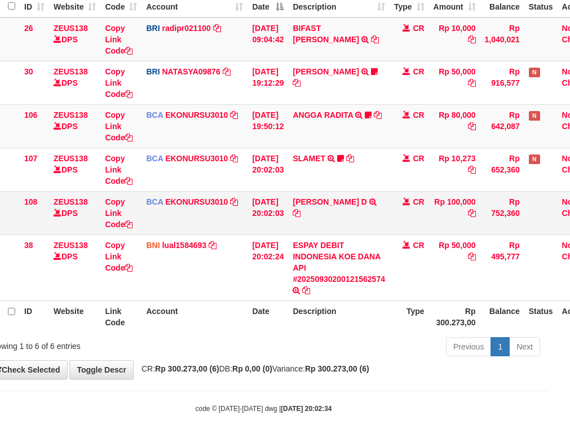
click at [321, 219] on td "MUHAMMAD GHAIZAN D TRSF E-BANKING CR 3009/FTSCY/WS95031 100000.00MUHAMMAD GHAIZ…" at bounding box center [338, 212] width 101 height 43
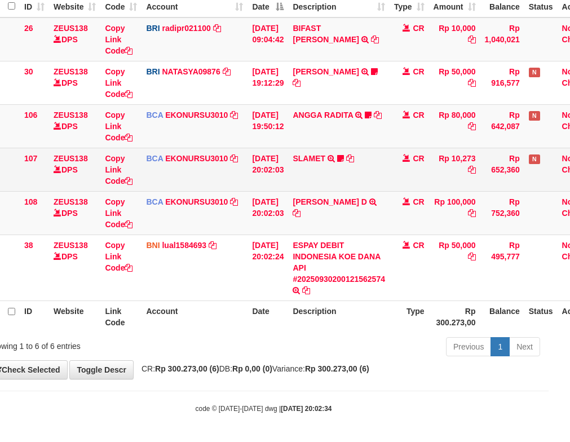
click at [242, 168] on td "BCA EKONURSU3010 DPS EKO NUR SUSILO mutasi_20250930_3353 | 107 mutasi_20250930_…" at bounding box center [194, 169] width 106 height 43
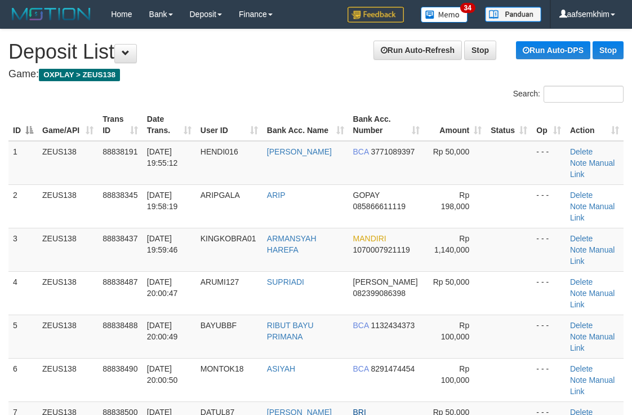
drag, startPoint x: 350, startPoint y: 143, endPoint x: 341, endPoint y: 95, distance: 48.7
click at [356, 134] on table "ID Game/API Trans ID Date Trans. User ID Bank Acc. Name Bank Acc. Number Amount…" at bounding box center [315, 401] width 615 height 585
drag, startPoint x: 341, startPoint y: 95, endPoint x: 347, endPoint y: 98, distance: 6.6
click at [347, 96] on div "Search:" at bounding box center [474, 96] width 299 height 20
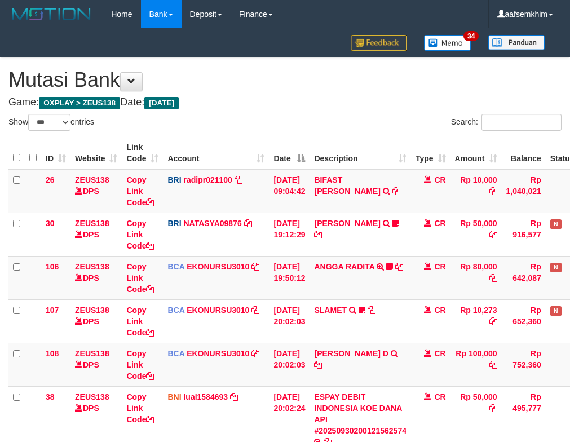
select select "***"
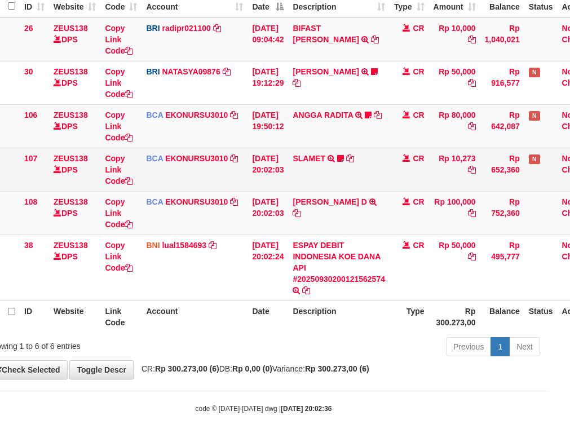
click at [238, 190] on td "BCA EKONURSU3010 DPS EKO NUR SUSILO mutasi_20250930_3353 | 107 mutasi_20250930_…" at bounding box center [194, 169] width 106 height 43
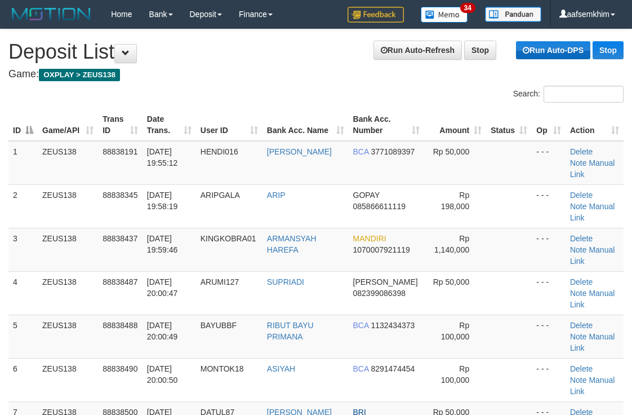
drag, startPoint x: 277, startPoint y: 92, endPoint x: 520, endPoint y: 45, distance: 247.0
click at [302, 89] on div "Search:" at bounding box center [316, 96] width 632 height 20
click at [327, 91] on div "Search:" at bounding box center [474, 96] width 299 height 20
click at [320, 117] on th "Bank Acc. Name" at bounding box center [306, 125] width 86 height 32
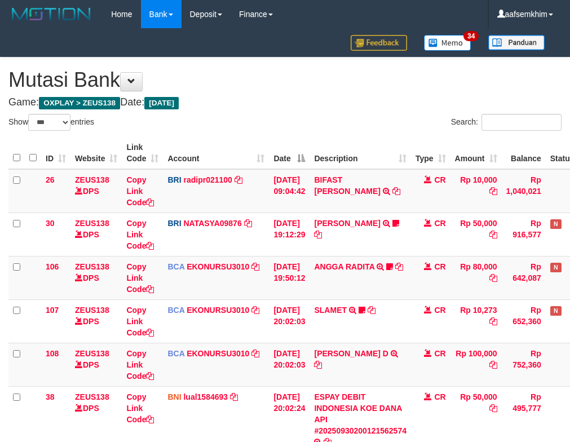
select select "***"
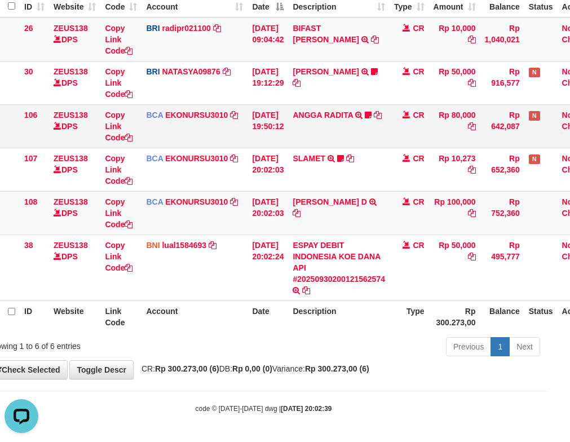
drag, startPoint x: 410, startPoint y: 121, endPoint x: 404, endPoint y: 123, distance: 6.4
click at [406, 122] on td "CR" at bounding box center [408, 125] width 39 height 43
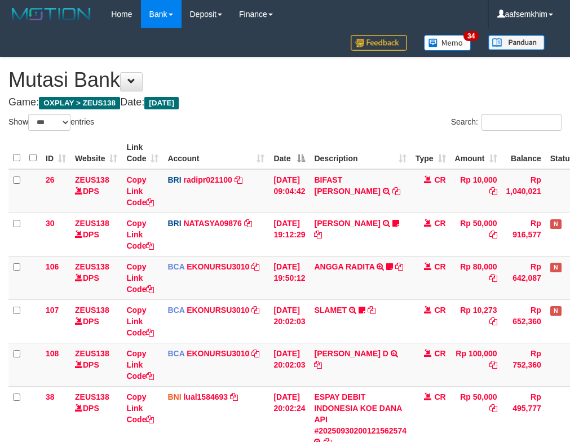
select select "***"
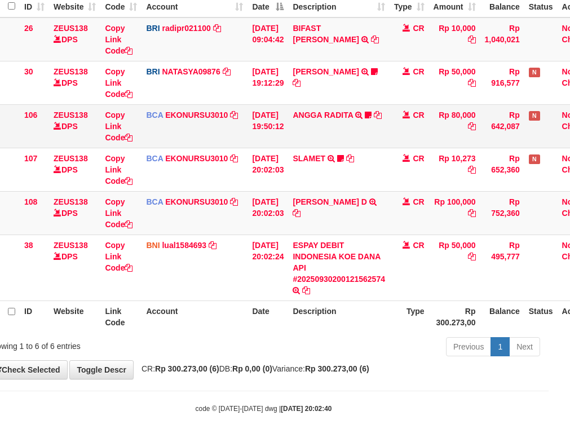
click at [119, 145] on td "Copy Link Code" at bounding box center [120, 125] width 41 height 43
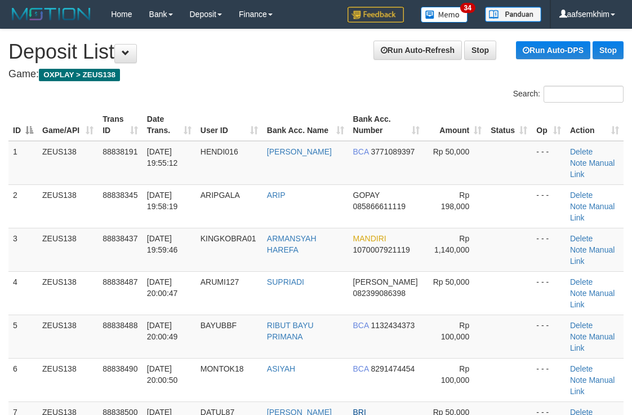
click at [212, 74] on h4 "Game: OXPLAY > ZEUS138" at bounding box center [315, 74] width 615 height 11
click at [374, 119] on th "Bank Acc. Number" at bounding box center [387, 125] width 76 height 32
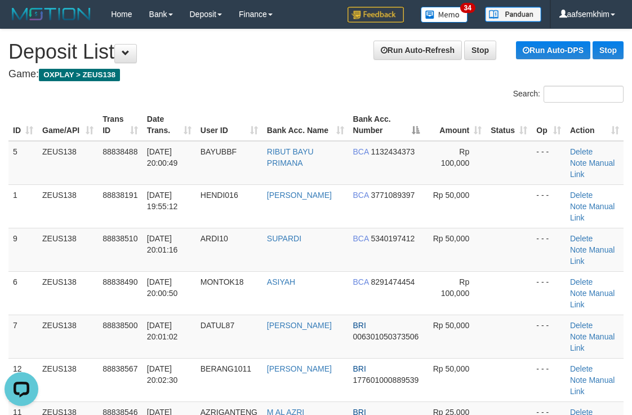
click at [340, 98] on div "Search:" at bounding box center [474, 96] width 299 height 20
drag, startPoint x: 340, startPoint y: 98, endPoint x: 353, endPoint y: 94, distance: 13.4
click at [353, 94] on div "Search:" at bounding box center [474, 96] width 299 height 20
click at [356, 87] on div "Search:" at bounding box center [474, 96] width 299 height 20
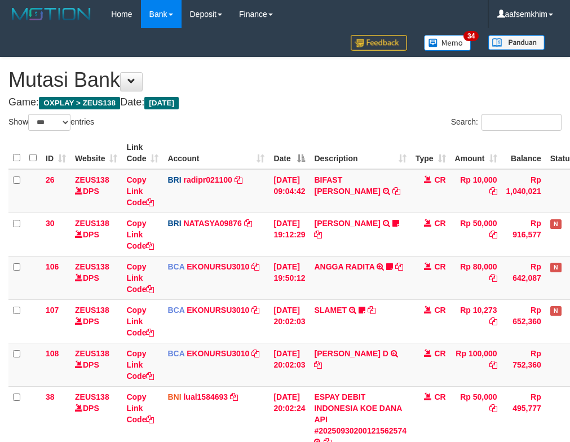
select select "***"
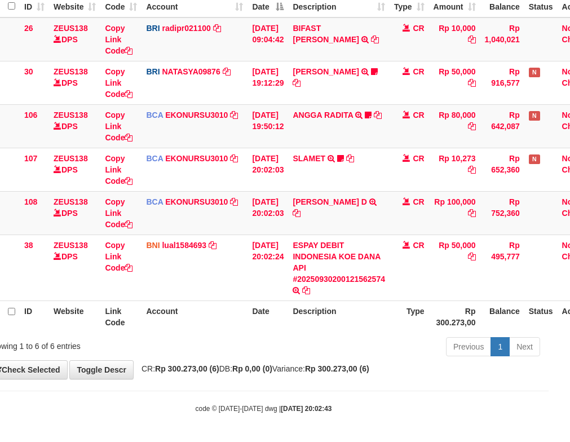
click at [400, 179] on td "CR" at bounding box center [408, 169] width 39 height 43
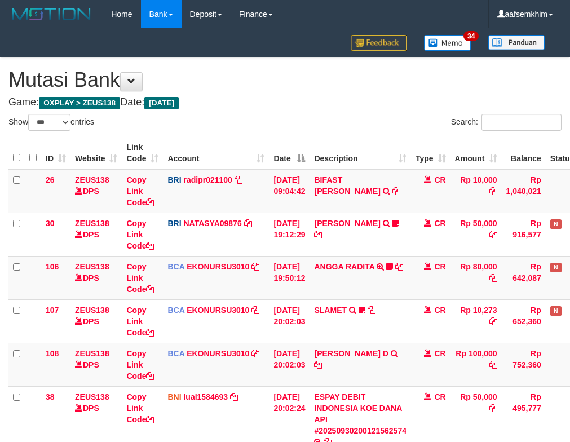
select select "***"
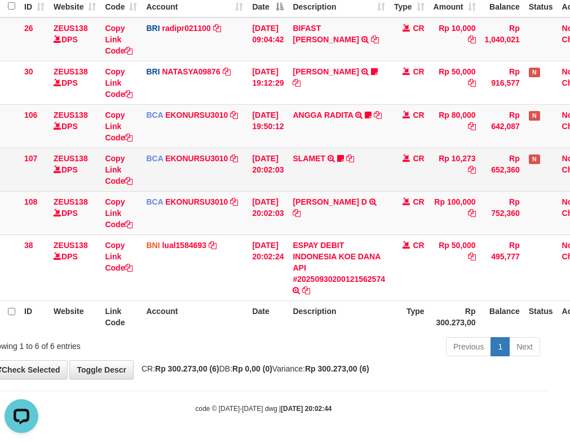
click at [149, 156] on span "BCA" at bounding box center [154, 158] width 17 height 9
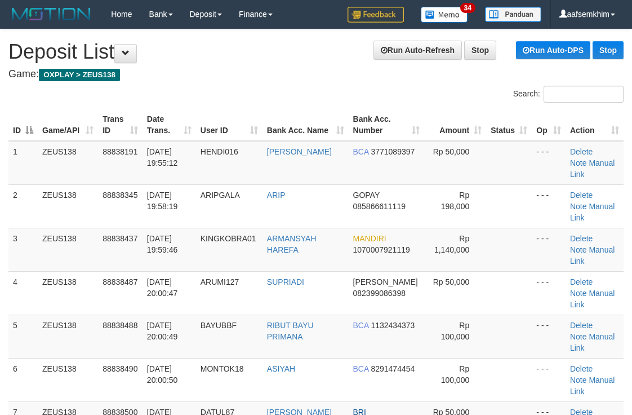
click at [424, 105] on div "ID Game/API Trans ID Date Trans. User ID Bank Acc. Name Bank Acc. Number Amount…" at bounding box center [316, 422] width 632 height 635
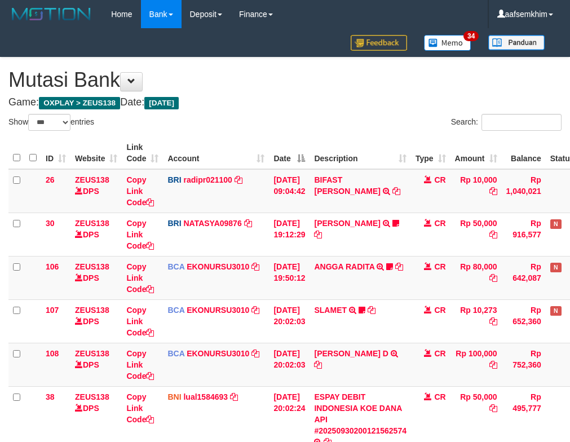
select select "***"
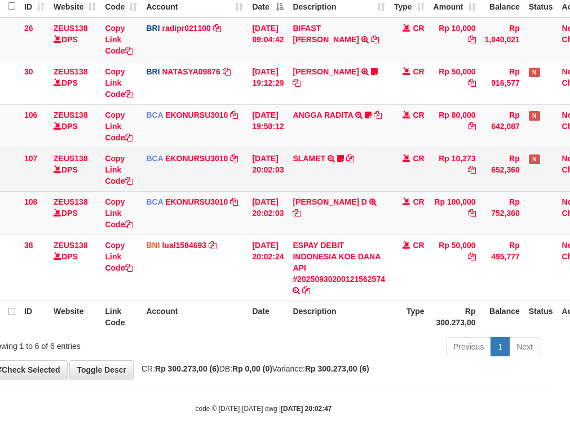
click at [305, 152] on td "SLAMET TRSF E-BANKING CR 3009/FTSCY/WS95051 10273.002025093001554963 TRFDN-SLAM…" at bounding box center [338, 169] width 101 height 43
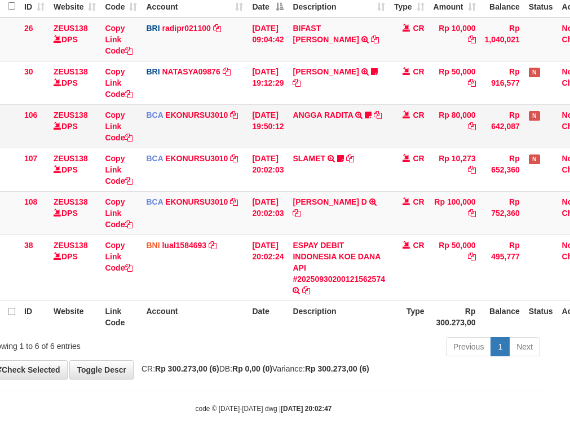
click at [288, 135] on td "30/09/2025 19:50:12" at bounding box center [267, 125] width 41 height 43
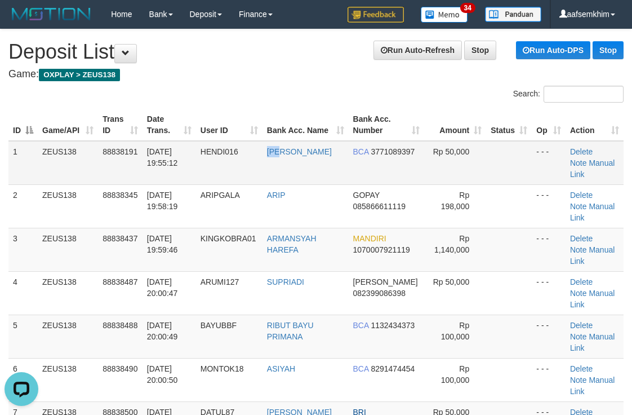
drag, startPoint x: 269, startPoint y: 168, endPoint x: 294, endPoint y: 163, distance: 25.2
click at [289, 167] on tr "1 ZEUS138 88838191 30/09/2025 19:55:12 HENDI016 HENDI HERYADI BCA 3771089397 Rp…" at bounding box center [315, 163] width 615 height 44
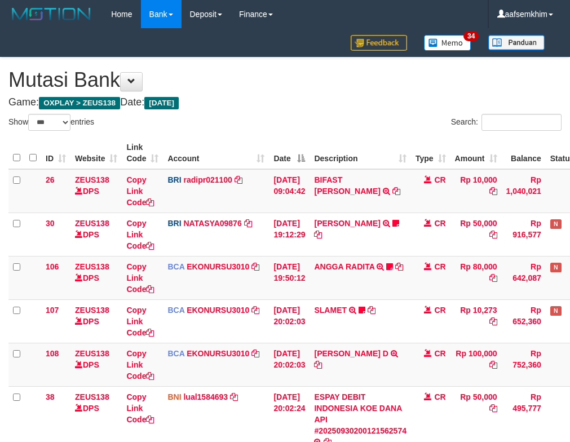
select select "***"
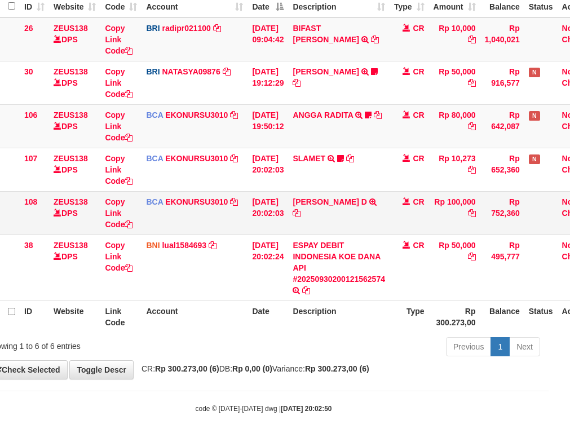
click at [152, 204] on tr "108 ZEUS138 DPS Copy Link Code BCA EKONURSU3010 DPS EKO NUR SUSILO mutasi_20250…" at bounding box center [295, 212] width 616 height 43
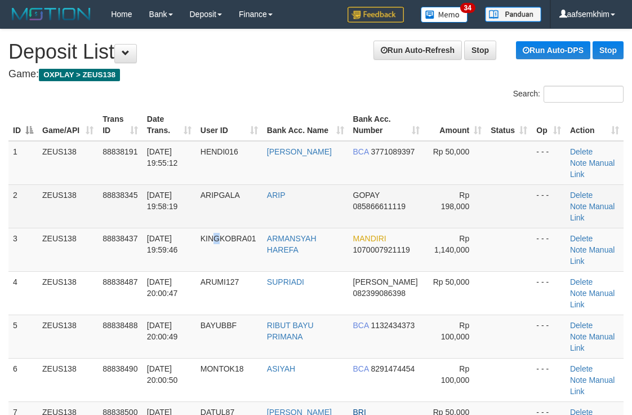
drag, startPoint x: 220, startPoint y: 224, endPoint x: 364, endPoint y: 203, distance: 145.8
click at [233, 228] on td "KINGKOBRA01" at bounding box center [229, 249] width 67 height 43
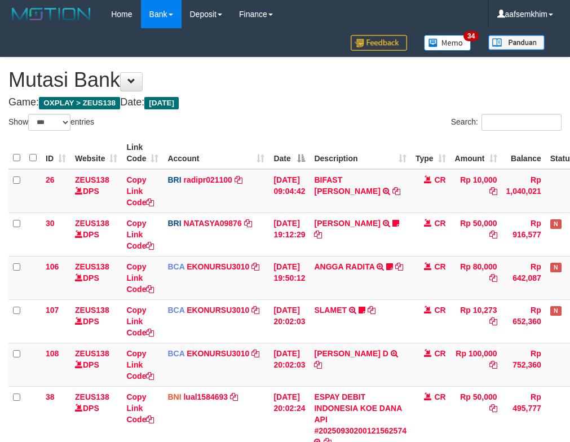
select select "***"
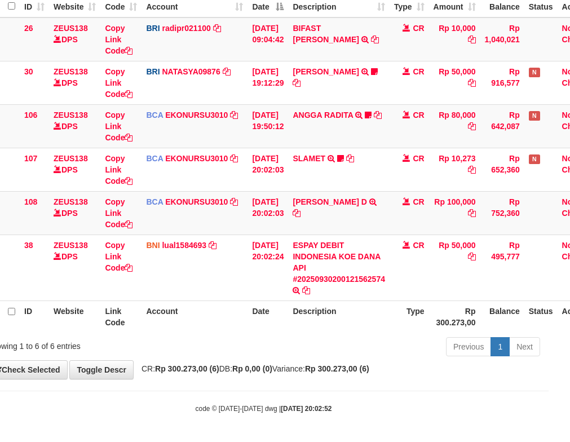
click at [193, 207] on td "BCA EKONURSU3010 DPS EKO NUR SUSILO mutasi_20250930_3353 | 108 mutasi_20250930_…" at bounding box center [194, 212] width 106 height 43
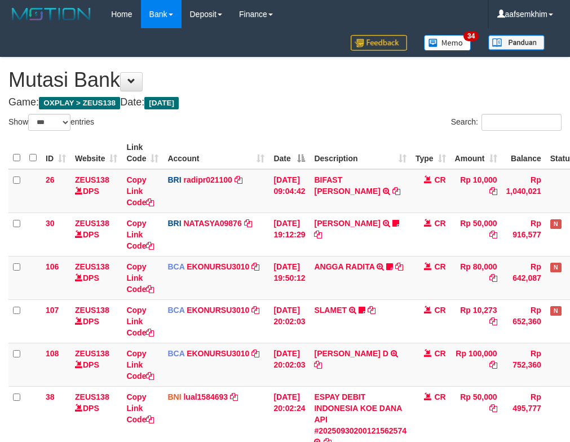
select select "***"
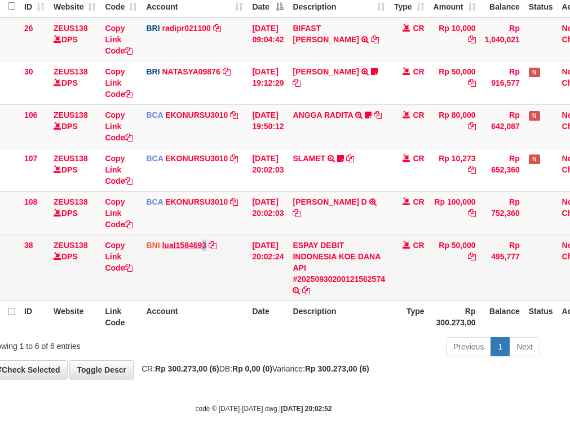
drag, startPoint x: 207, startPoint y: 250, endPoint x: 190, endPoint y: 249, distance: 16.9
click at [201, 252] on td "BNI lual1584693 DPS LUCKY ALAMSYAH mutasi_20250930_2414 | 38 mutasi_20250930_24…" at bounding box center [194, 267] width 106 height 66
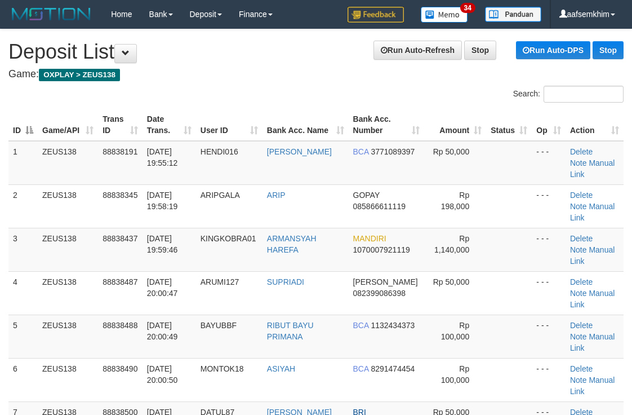
click at [324, 99] on div "Search:" at bounding box center [474, 96] width 316 height 20
drag, startPoint x: 264, startPoint y: 91, endPoint x: 281, endPoint y: 105, distance: 22.4
click at [263, 98] on div "Search:" at bounding box center [316, 96] width 632 height 20
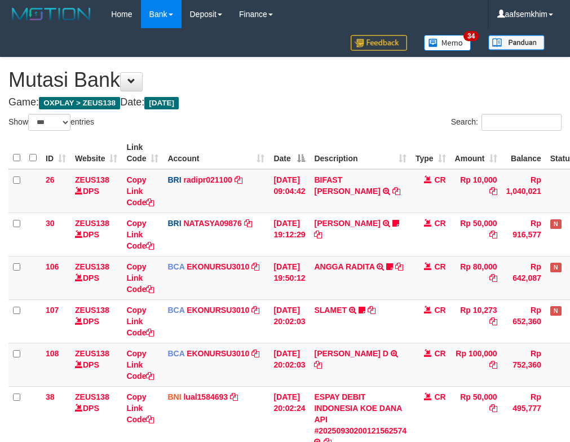
select select "***"
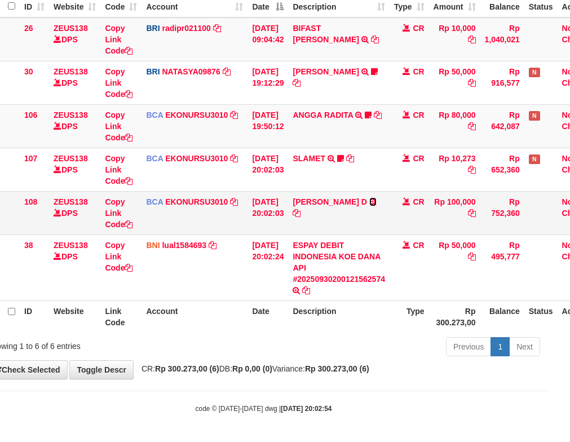
click at [369, 206] on icon at bounding box center [372, 202] width 7 height 8
drag, startPoint x: 260, startPoint y: 174, endPoint x: 266, endPoint y: 198, distance: 25.0
click at [260, 174] on td "30/09/2025 20:02:03" at bounding box center [267, 169] width 41 height 43
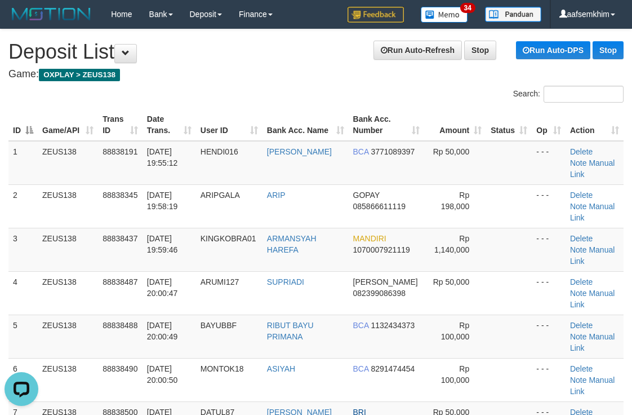
click at [337, 100] on div "Search:" at bounding box center [474, 96] width 299 height 20
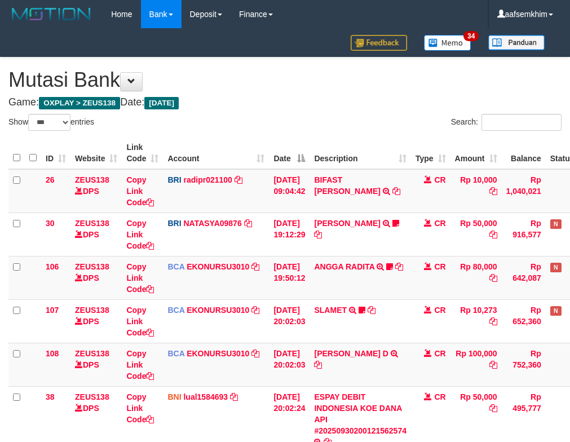
select select "***"
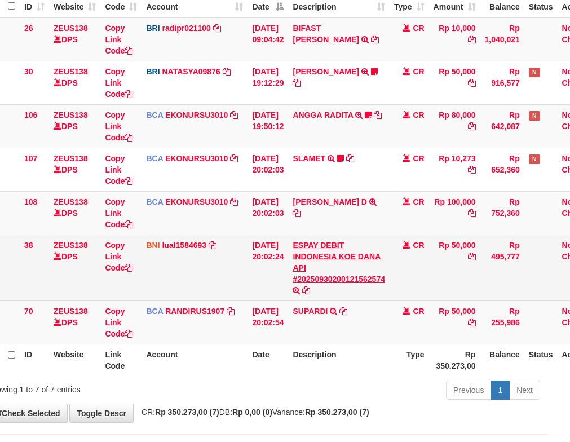
scroll to position [195, 21]
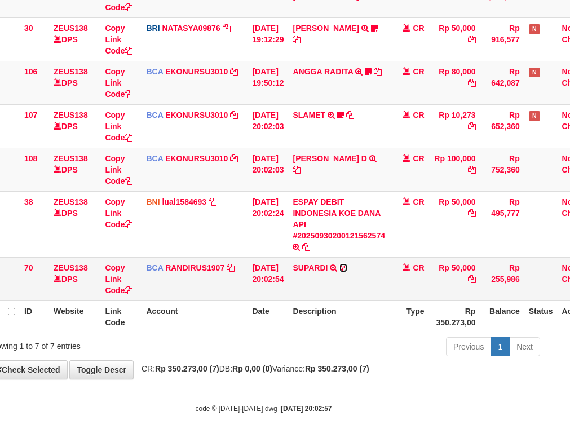
click at [347, 269] on icon at bounding box center [343, 268] width 8 height 8
click at [300, 167] on icon at bounding box center [297, 170] width 8 height 8
drag, startPoint x: 350, startPoint y: 166, endPoint x: 343, endPoint y: 178, distance: 14.1
click at [350, 166] on td "MUHAMMAD GHAIZAN D TRSF E-BANKING CR 3009/FTSCY/WS95031 100000.00MUHAMMAD GHAIZ…" at bounding box center [338, 169] width 101 height 43
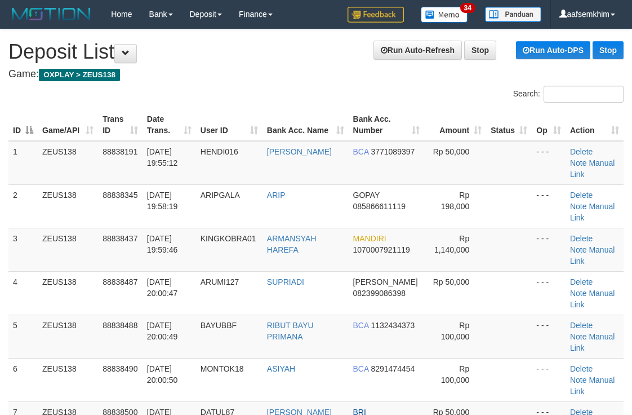
click at [376, 119] on th "Bank Acc. Number" at bounding box center [387, 125] width 76 height 32
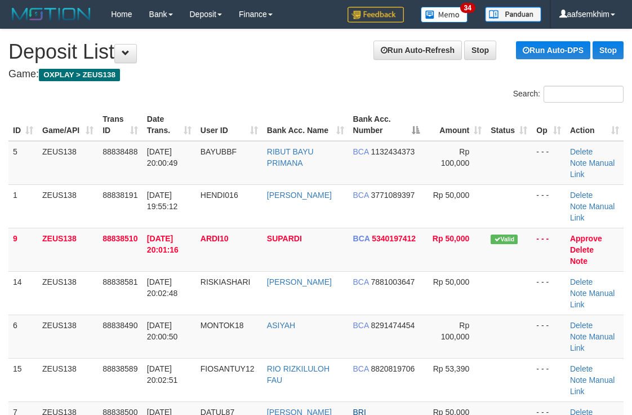
click at [349, 96] on div "Search:" at bounding box center [474, 96] width 299 height 20
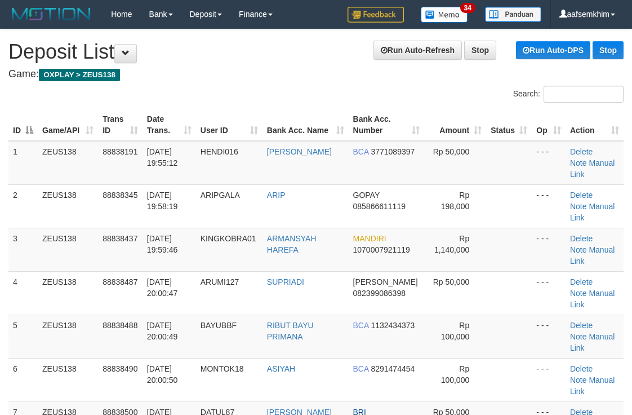
drag, startPoint x: 281, startPoint y: 86, endPoint x: 357, endPoint y: 72, distance: 77.4
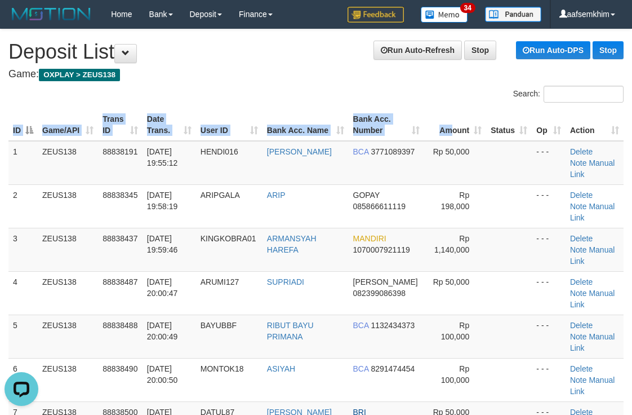
drag, startPoint x: 440, startPoint y: 107, endPoint x: 448, endPoint y: 112, distance: 10.2
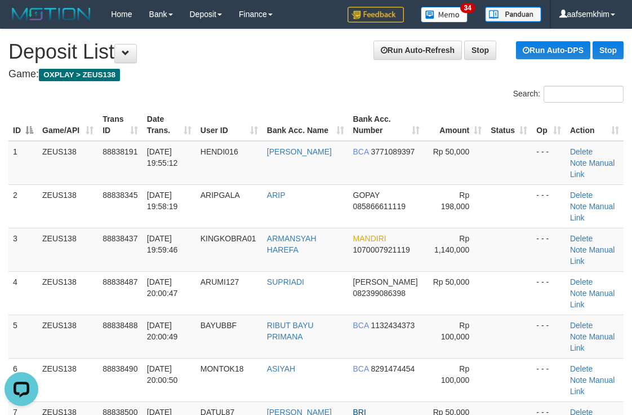
click at [329, 95] on div "Search:" at bounding box center [474, 96] width 299 height 20
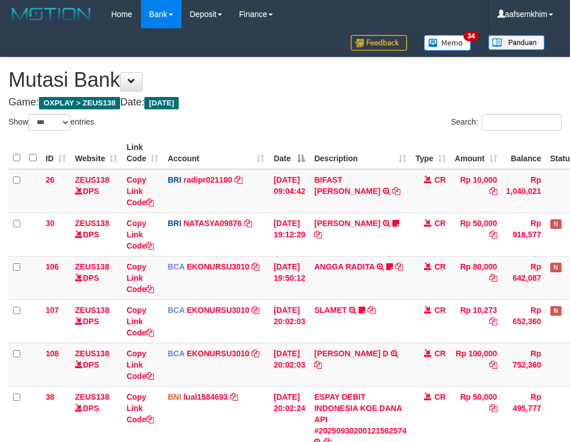
select select "***"
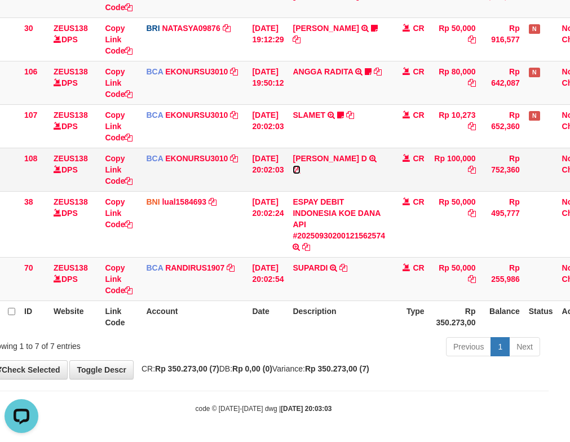
click at [300, 171] on icon at bounding box center [297, 170] width 8 height 8
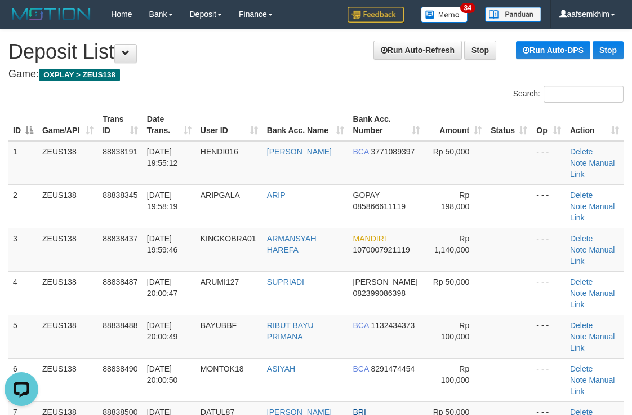
click at [326, 98] on div "Search:" at bounding box center [474, 96] width 299 height 20
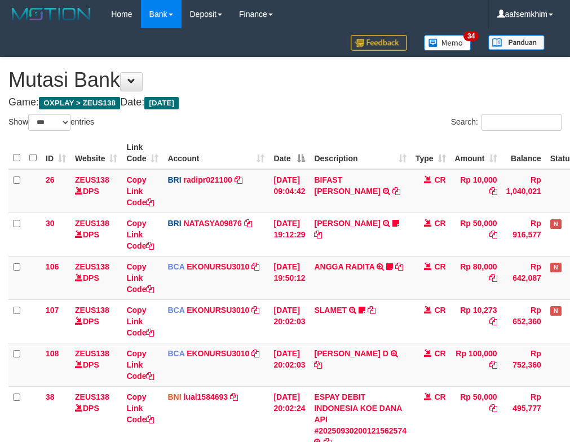
select select "***"
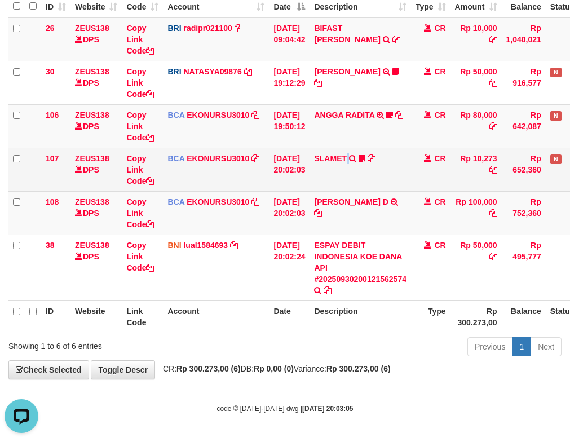
click at [363, 181] on td "SLAMET TRSF E-BANKING CR 3009/FTSCY/WS95051 10273.002025093001554963 TRFDN-SLAM…" at bounding box center [359, 169] width 101 height 43
click at [340, 169] on td "SLAMET TRSF E-BANKING CR 3009/FTSCY/WS95051 10273.002025093001554963 TRFDN-SLAM…" at bounding box center [359, 169] width 101 height 43
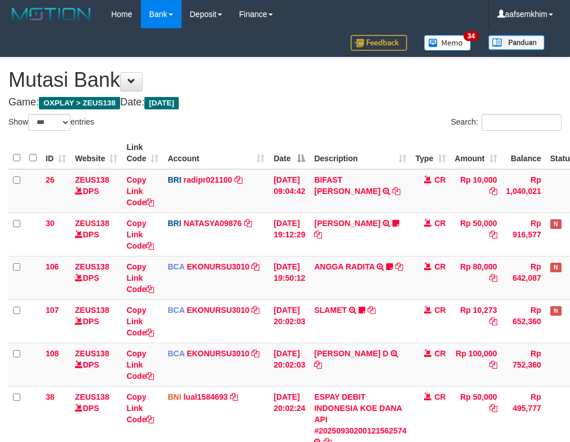
select select "***"
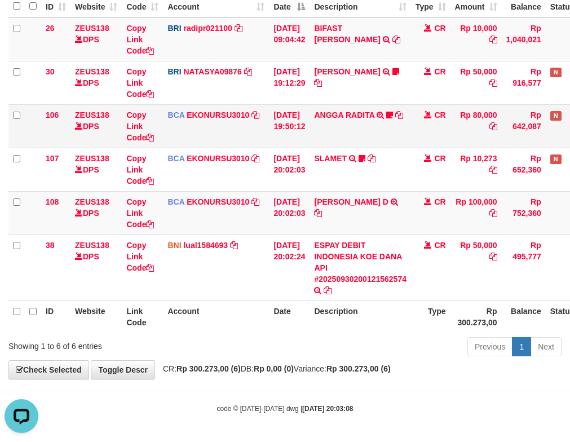
click at [323, 128] on td "ANGGA RADITA TRSF E-BANKING CR 3009/FTSCY/WS95051 80000.002025093060200810 TRFD…" at bounding box center [359, 125] width 101 height 43
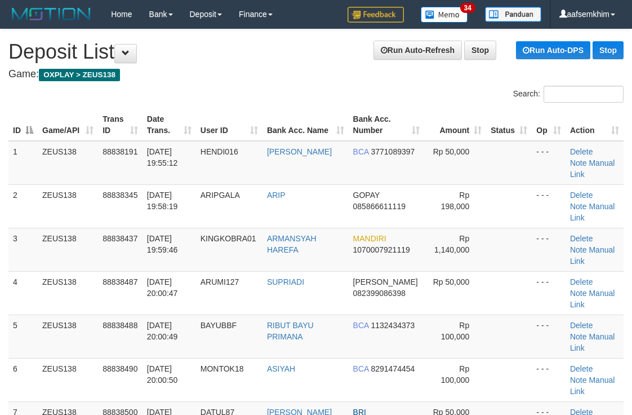
click at [291, 93] on div "Search:" at bounding box center [316, 96] width 632 height 20
click at [290, 101] on div "Search:" at bounding box center [316, 96] width 632 height 20
click at [287, 103] on div "Search:" at bounding box center [316, 96] width 632 height 20
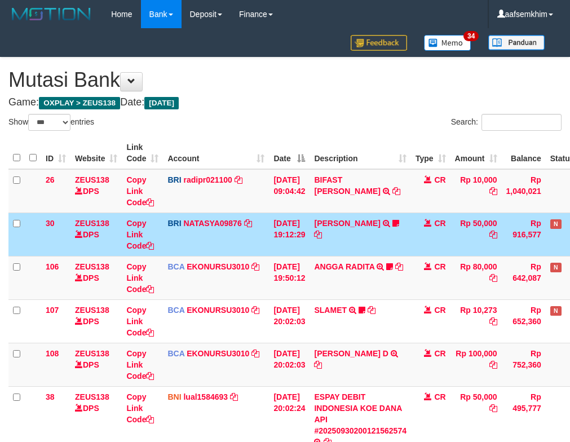
select select "***"
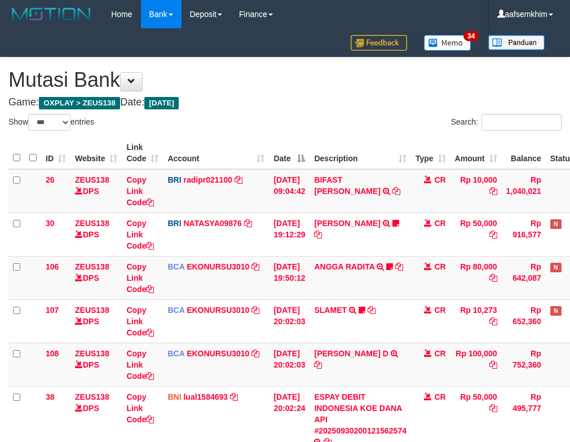
select select "***"
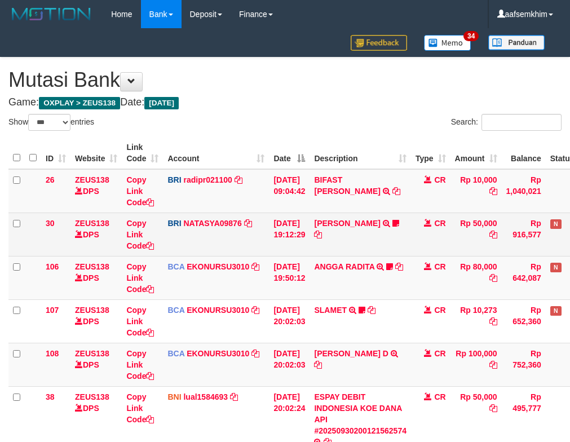
scroll to position [112, 0]
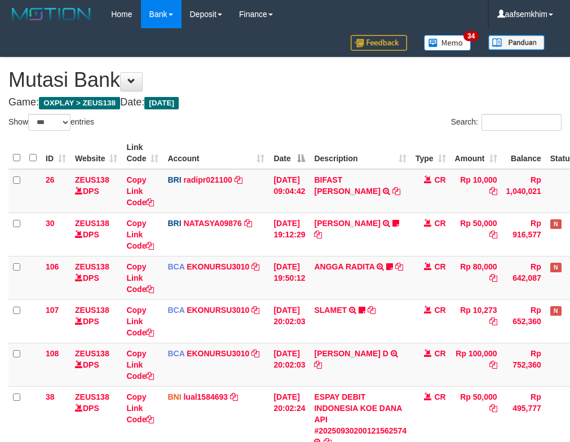
select select "***"
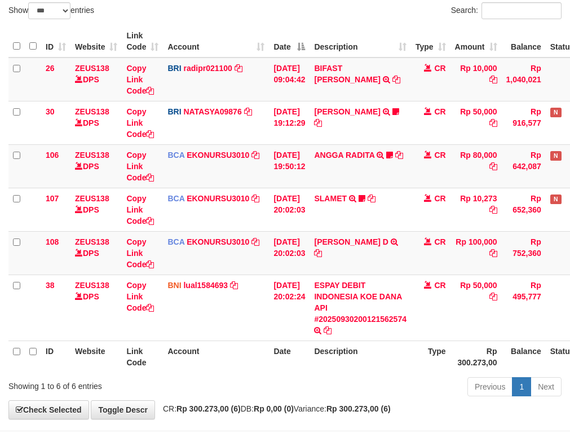
scroll to position [152, 0]
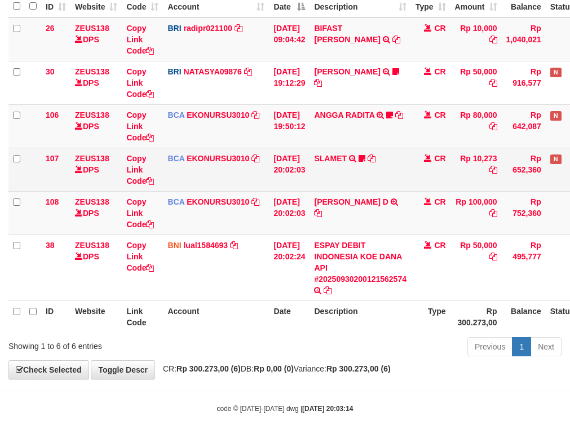
click at [303, 177] on td "30/09/2025 20:02:03" at bounding box center [289, 169] width 41 height 43
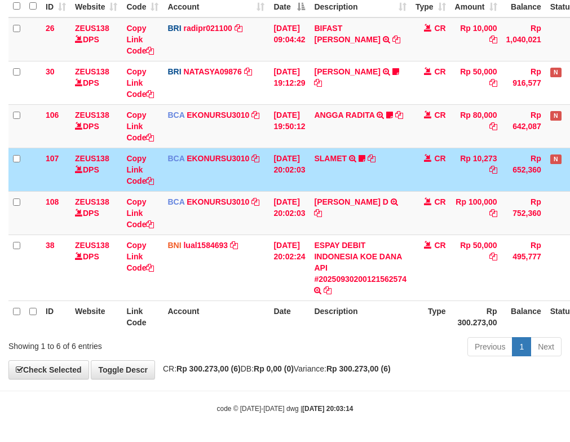
click at [305, 170] on td "30/09/2025 20:02:03" at bounding box center [289, 169] width 41 height 43
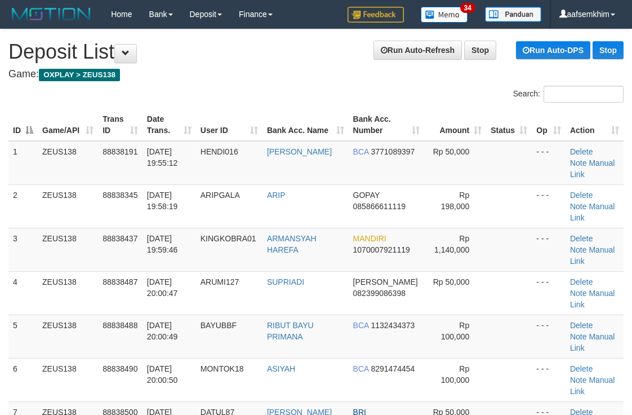
drag, startPoint x: 406, startPoint y: 113, endPoint x: 636, endPoint y: 132, distance: 230.8
click at [425, 109] on tr "ID Game/API Trans ID Date Trans. User ID Bank Acc. Name Bank Acc. Number Amount…" at bounding box center [315, 125] width 615 height 32
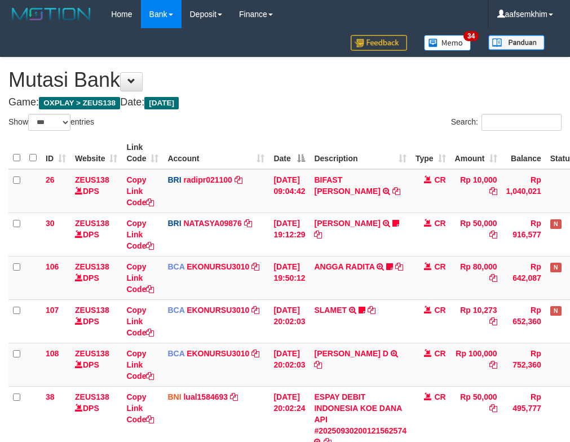
select select "***"
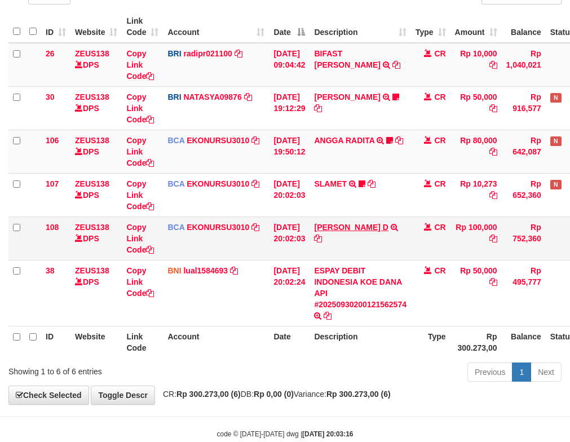
scroll to position [152, 0]
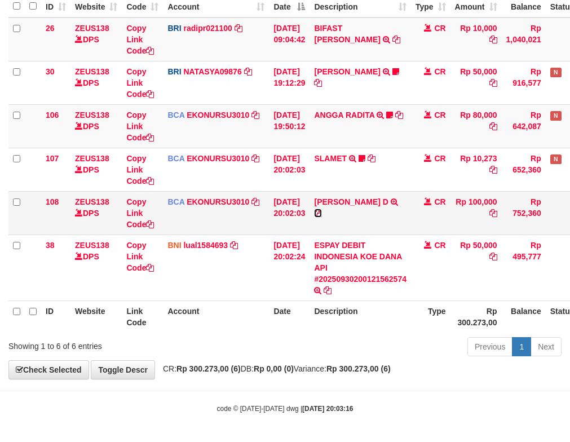
click at [322, 211] on icon at bounding box center [318, 213] width 8 height 8
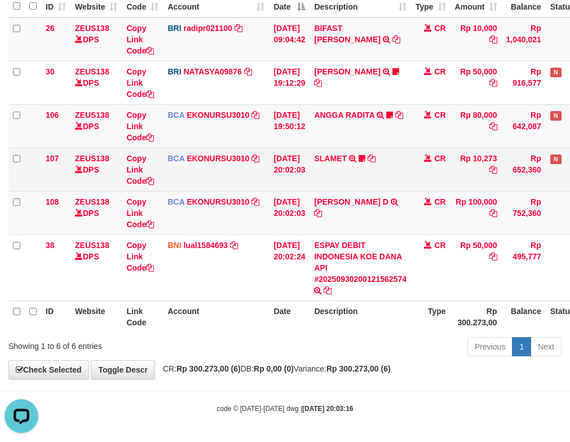
click at [388, 150] on td "SLAMET TRSF E-BANKING CR 3009/FTSCY/WS95051 10273.002025093001554963 TRFDN-SLAM…" at bounding box center [359, 169] width 101 height 43
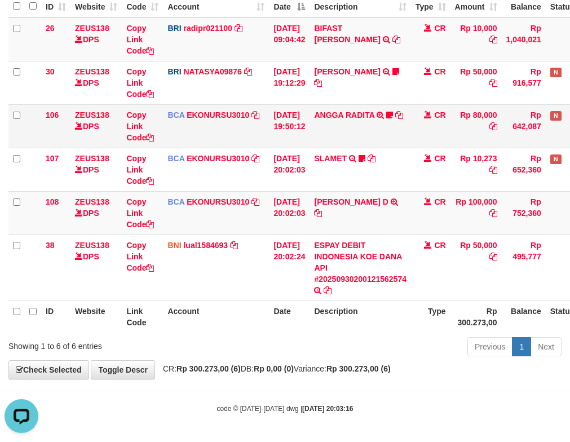
click at [337, 126] on td "ANGGA RADITA TRSF E-BANKING CR 3009/FTSCY/WS95051 80000.002025093060200810 TRFD…" at bounding box center [359, 125] width 101 height 43
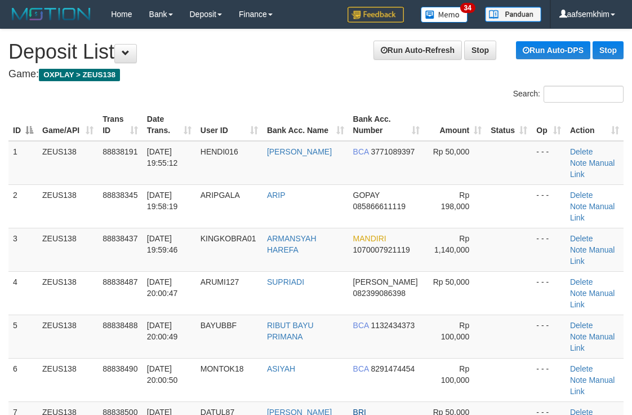
drag, startPoint x: 433, startPoint y: 110, endPoint x: 439, endPoint y: 110, distance: 5.7
click at [439, 110] on th "Amount" at bounding box center [455, 125] width 62 height 32
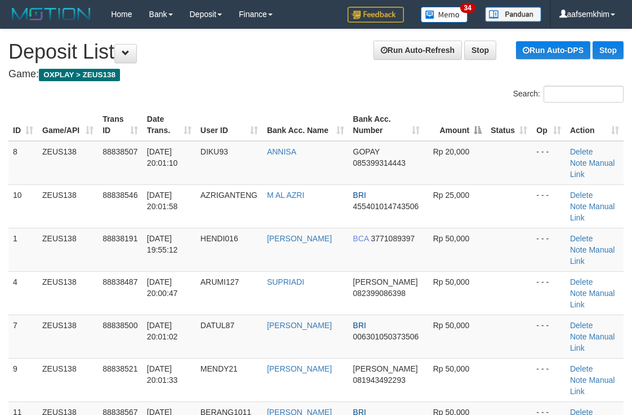
click at [388, 100] on div "Search:" at bounding box center [474, 96] width 299 height 20
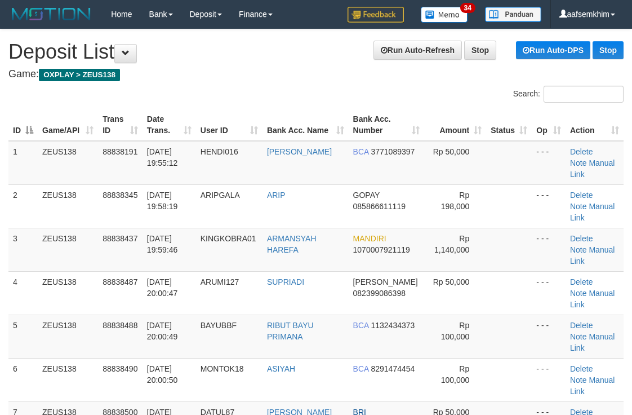
drag, startPoint x: 0, startPoint y: 0, endPoint x: 365, endPoint y: 72, distance: 371.7
drag, startPoint x: 338, startPoint y: 101, endPoint x: 430, endPoint y: 88, distance: 93.3
click at [370, 94] on div "Search:" at bounding box center [474, 96] width 299 height 20
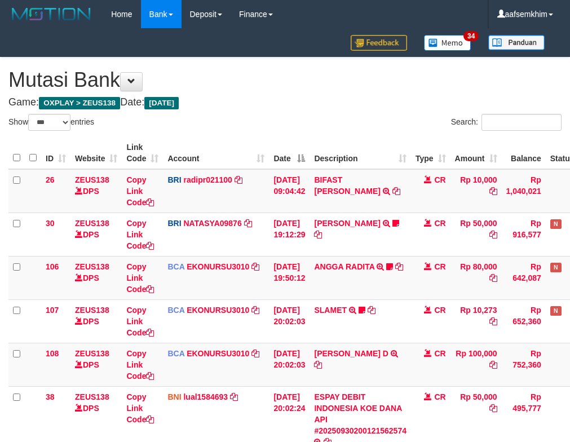
select select "***"
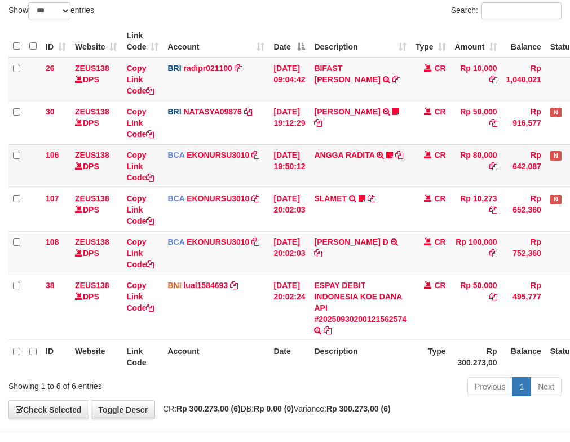
click at [302, 157] on tbody "26 ZEUS138 DPS Copy Link Code BRI radipr021100 DPS REYNALDI ADI PRATAMA mutasi_…" at bounding box center [316, 198] width 616 height 283
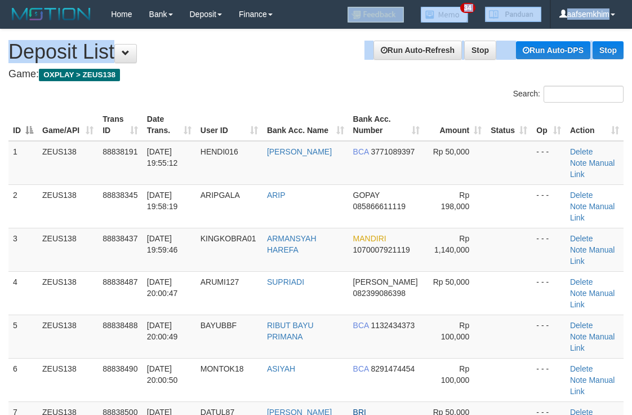
scroll to position [37, 0]
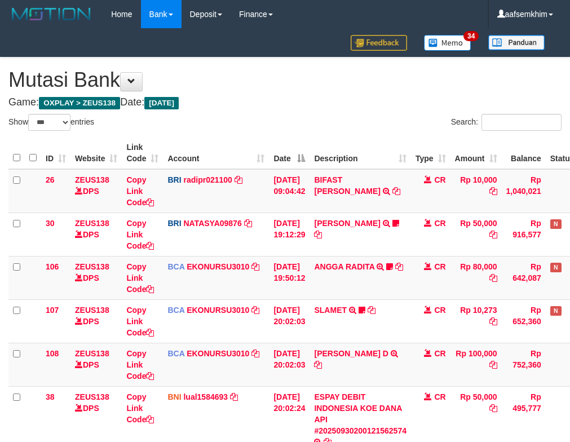
select select "***"
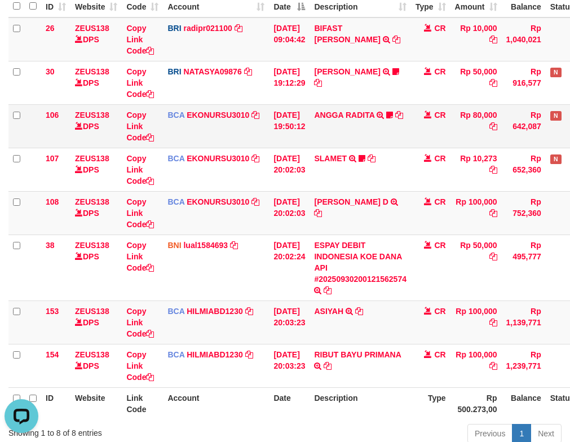
click at [294, 141] on td "[DATE] 19:50:12" at bounding box center [289, 125] width 41 height 43
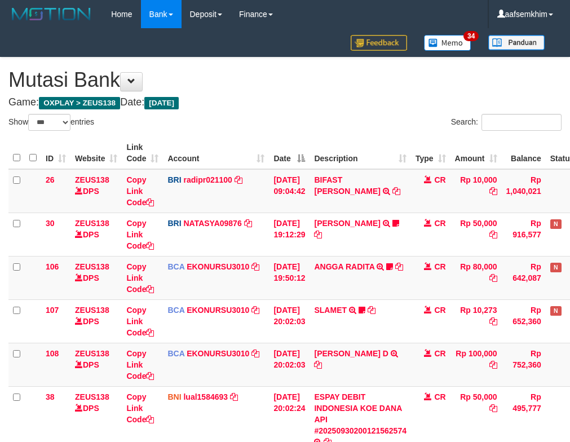
select select "***"
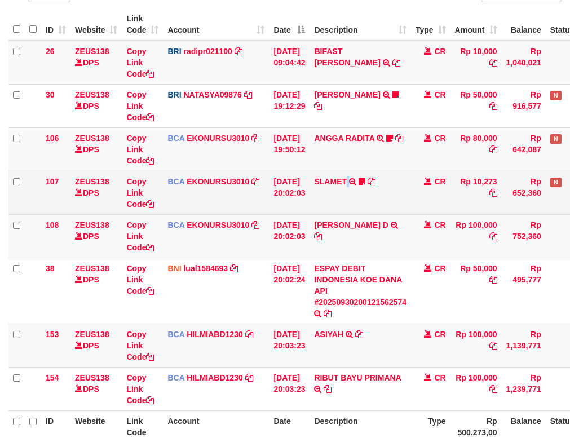
drag, startPoint x: 365, startPoint y: 196, endPoint x: 342, endPoint y: 197, distance: 22.6
click at [353, 199] on td "SLAMET TRSF E-BANKING CR 3009/FTSCY/WS95051 10273.002025093001554963 TRFDN-SLAM…" at bounding box center [359, 192] width 101 height 43
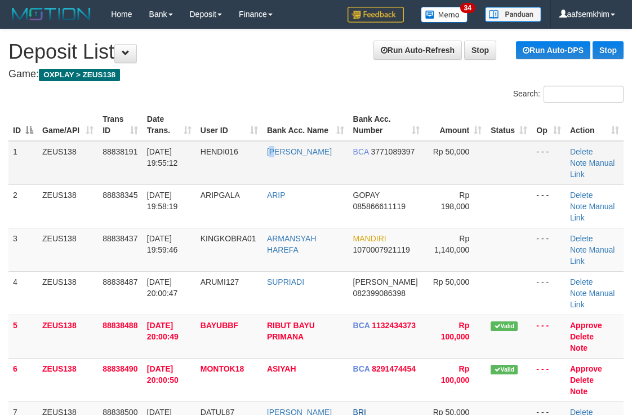
click at [277, 182] on td "[PERSON_NAME]" at bounding box center [306, 163] width 86 height 44
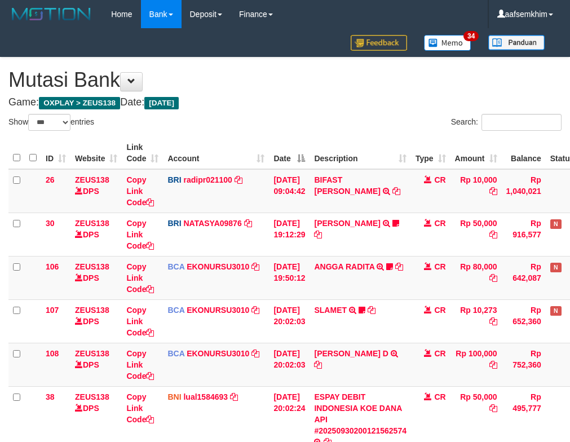
select select "***"
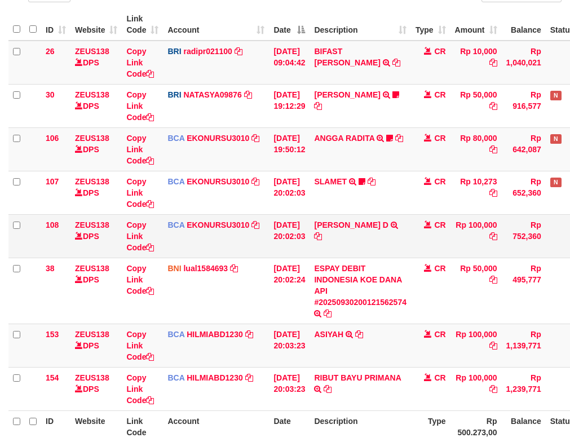
scroll to position [152, 0]
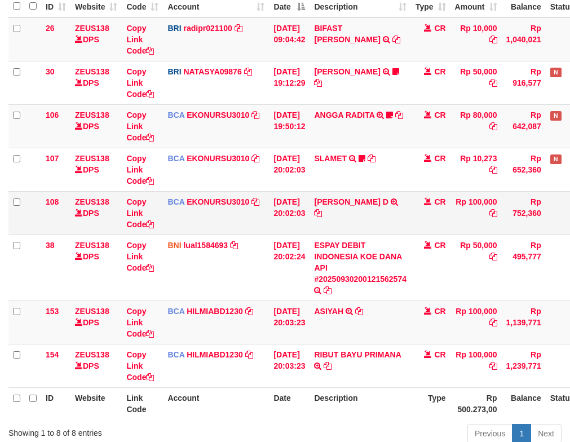
click at [204, 212] on td "BCA EKONURSU3010 DPS EKO NUR SUSILO mutasi_20250930_3353 | 108 mutasi_20250930_…" at bounding box center [216, 212] width 106 height 43
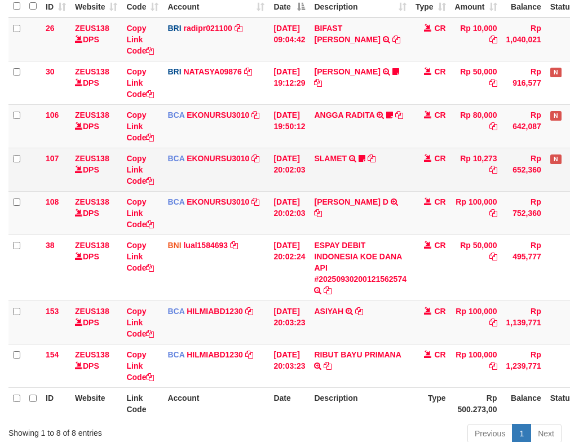
click at [206, 190] on td "BCA EKONURSU3010 DPS EKO NUR SUSILO mutasi_20250930_3353 | 107 mutasi_20250930_…" at bounding box center [216, 169] width 106 height 43
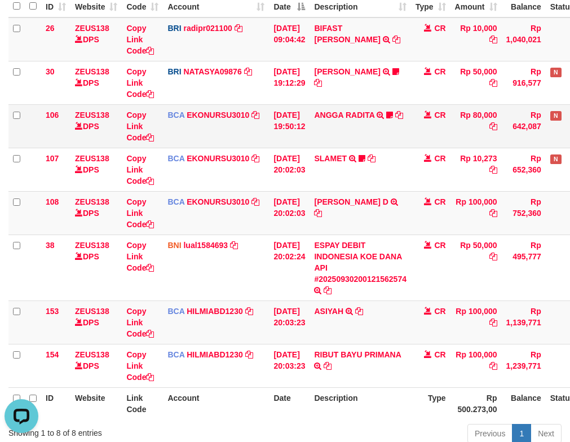
scroll to position [0, 0]
drag, startPoint x: 226, startPoint y: 140, endPoint x: 230, endPoint y: 147, distance: 7.3
click at [229, 147] on td "BCA EKONURSU3010 DPS EKO NUR SUSILO mutasi_20250930_3353 | 106 mutasi_20250930_…" at bounding box center [216, 125] width 106 height 43
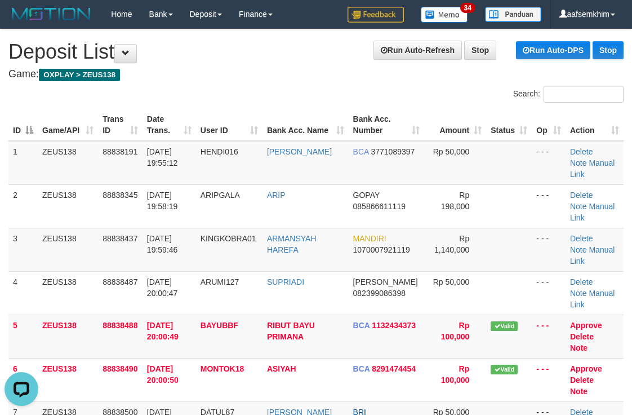
drag, startPoint x: 178, startPoint y: 123, endPoint x: 213, endPoint y: 132, distance: 36.1
click at [196, 130] on th "Date Trans." at bounding box center [170, 125] width 54 height 32
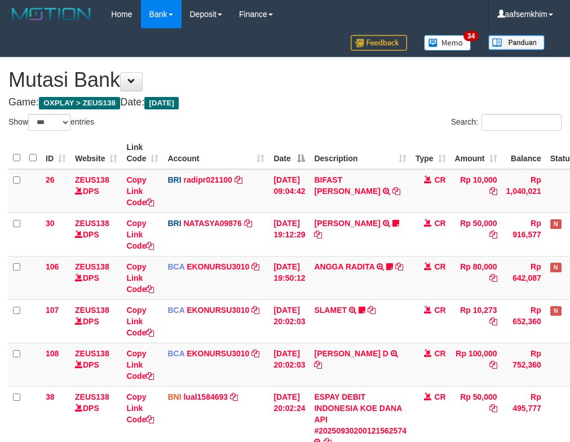
select select "***"
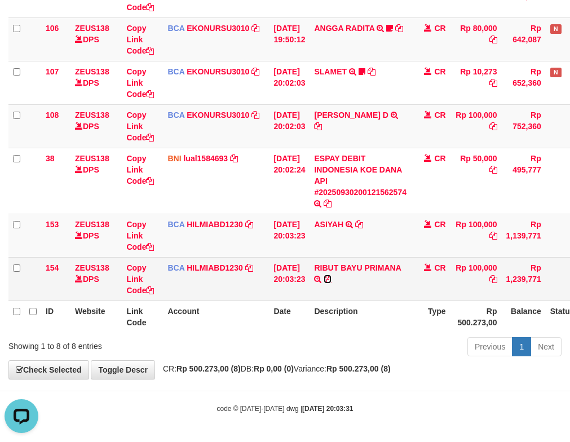
click at [331, 280] on icon at bounding box center [327, 279] width 8 height 8
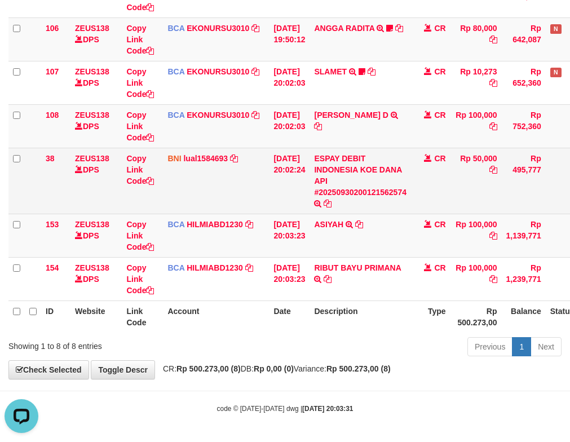
click at [297, 159] on td "30/09/2025 20:02:24" at bounding box center [289, 181] width 41 height 66
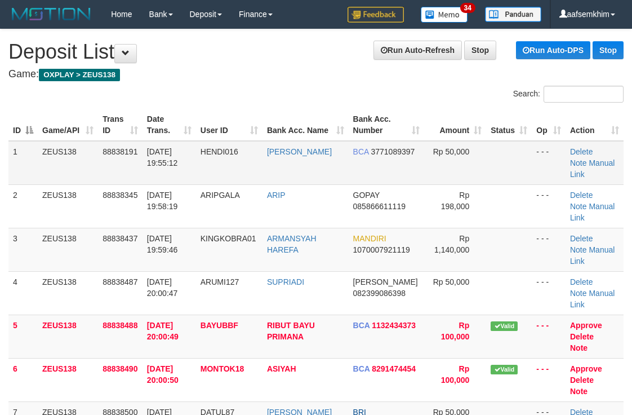
drag, startPoint x: 339, startPoint y: 165, endPoint x: 520, endPoint y: 149, distance: 181.0
click at [358, 158] on tr "1 ZEUS138 88838191 30/09/2025 19:55:12 HENDI016 HENDI HERYADI BCA 3771089397 Rp…" at bounding box center [315, 163] width 615 height 44
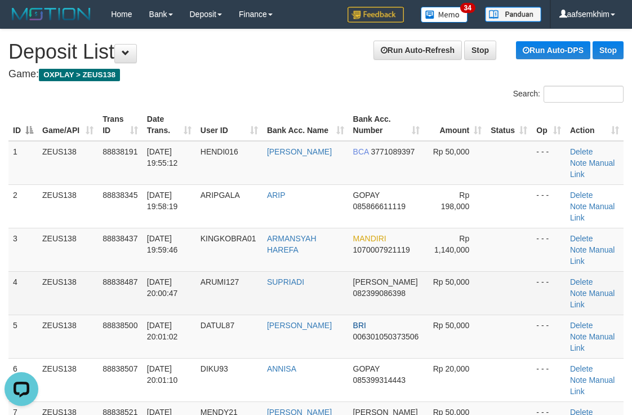
click at [109, 290] on td "88838487" at bounding box center [120, 292] width 45 height 43
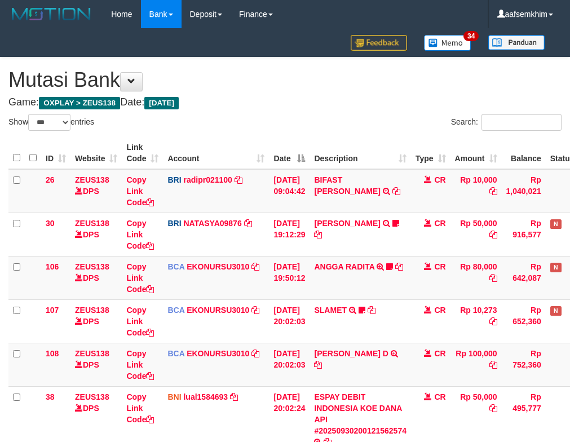
select select "***"
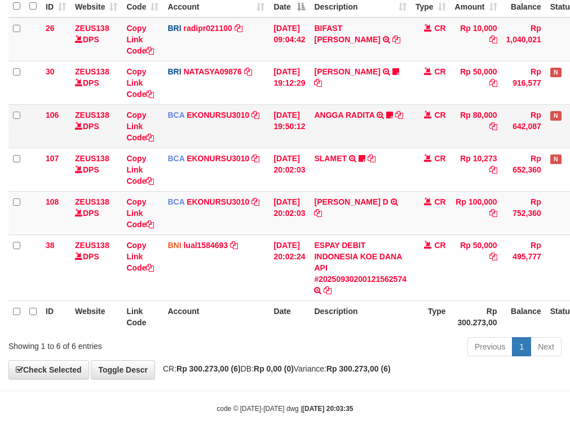
click at [266, 145] on td "BCA EKONURSU3010 DPS EKO NUR SUSILO mutasi_20250930_3353 | 106 mutasi_20250930_…" at bounding box center [216, 125] width 106 height 43
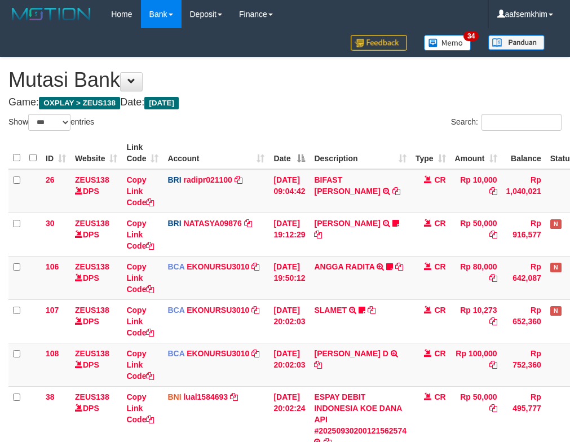
select select "***"
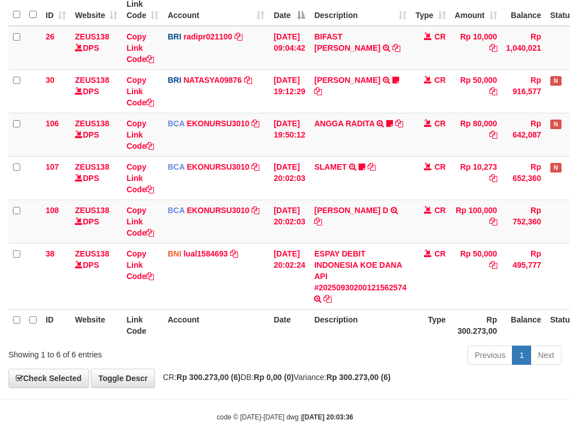
scroll to position [152, 0]
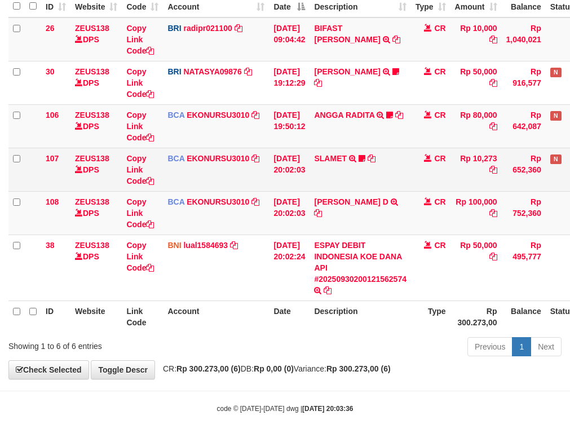
click at [224, 190] on td "BCA EKONURSU3010 DPS EKO NUR SUSILO mutasi_20250930_3353 | 107 mutasi_20250930_…" at bounding box center [216, 169] width 106 height 43
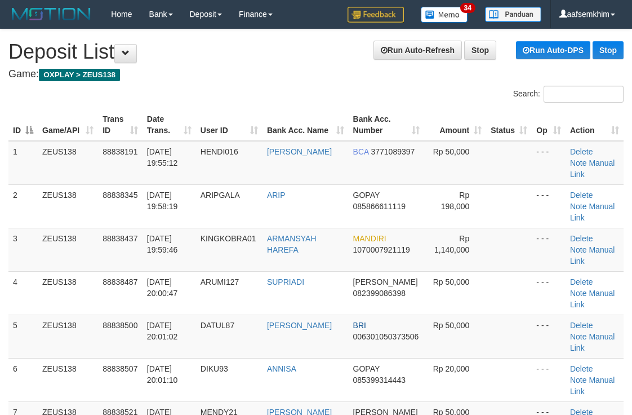
drag, startPoint x: 257, startPoint y: 52, endPoint x: 280, endPoint y: 50, distance: 22.7
click at [255, 50] on h1 "Run Auto-Refresh Stop Run Auto-DPS Stop Deposit List" at bounding box center [315, 52] width 615 height 23
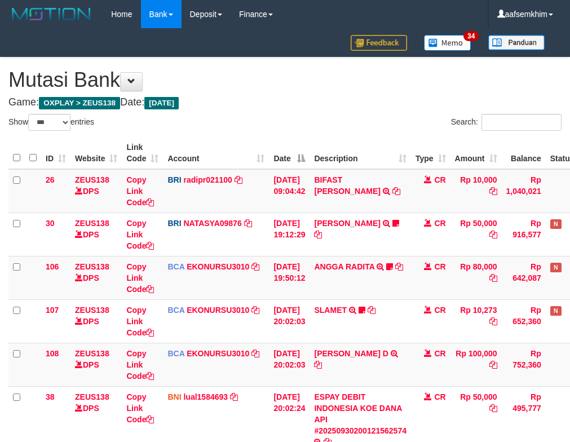
select select "***"
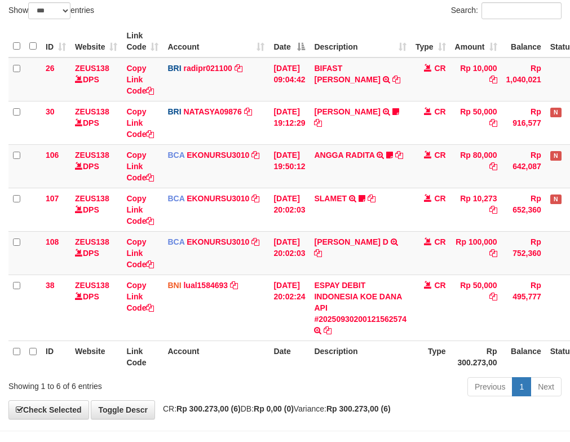
scroll to position [152, 0]
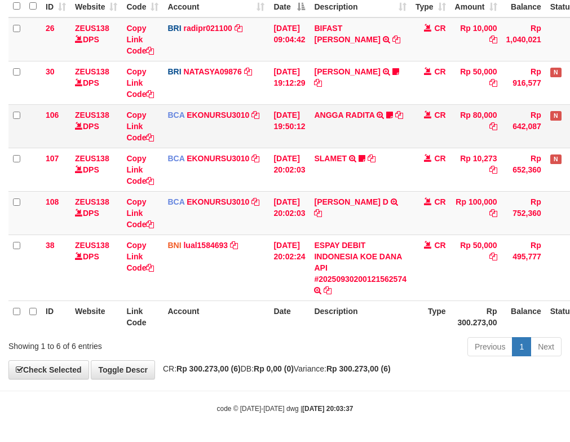
click at [298, 121] on td "[DATE] 19:50:12" at bounding box center [289, 125] width 41 height 43
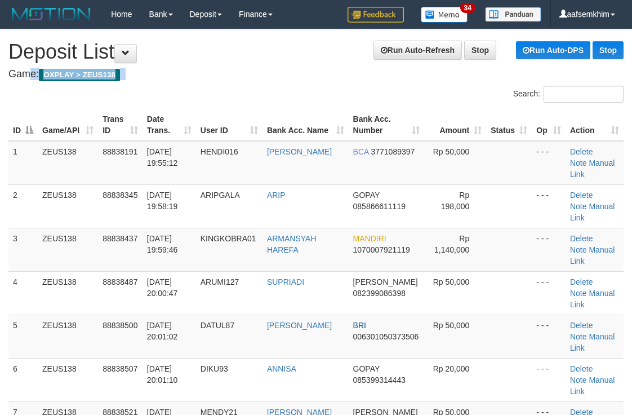
drag, startPoint x: 267, startPoint y: 41, endPoint x: 280, endPoint y: 65, distance: 27.0
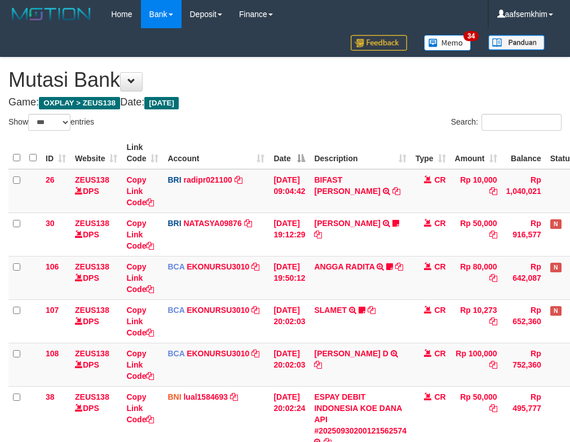
select select "***"
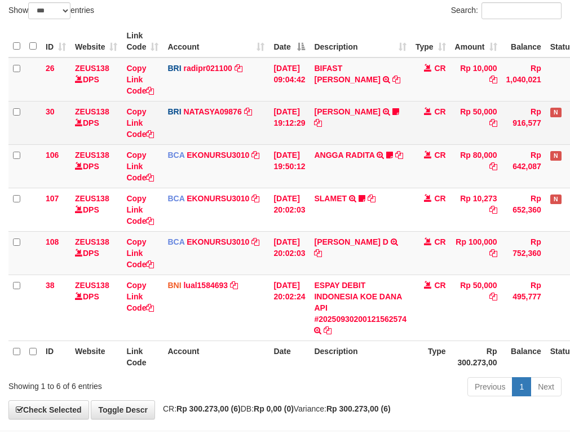
drag, startPoint x: 287, startPoint y: 126, endPoint x: 269, endPoint y: 127, distance: 18.6
click at [285, 127] on td "[DATE] 19:12:29" at bounding box center [289, 122] width 41 height 43
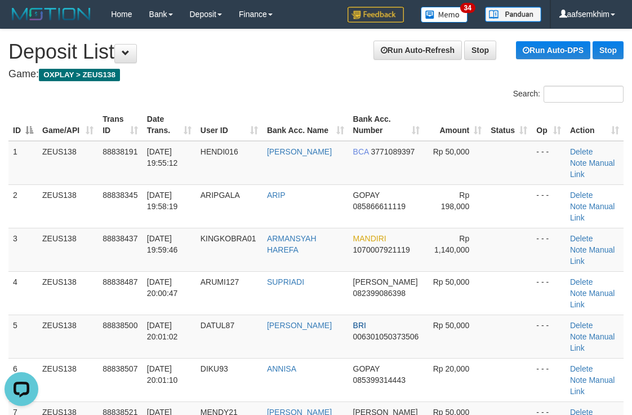
drag, startPoint x: 242, startPoint y: 92, endPoint x: 247, endPoint y: 99, distance: 7.7
click at [247, 99] on div "Search:" at bounding box center [316, 96] width 632 height 20
drag, startPoint x: 219, startPoint y: 92, endPoint x: 277, endPoint y: 70, distance: 62.1
click at [237, 92] on div "Search:" at bounding box center [316, 96] width 632 height 20
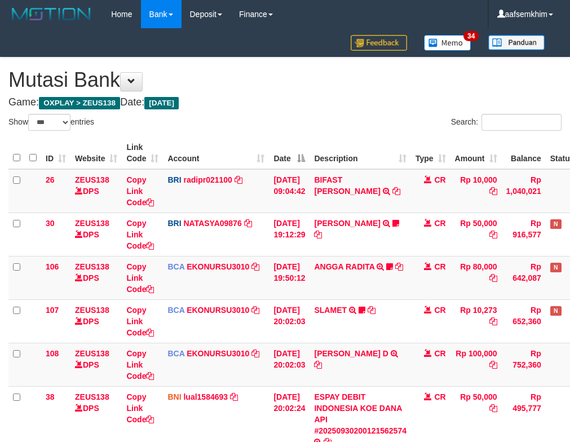
select select "***"
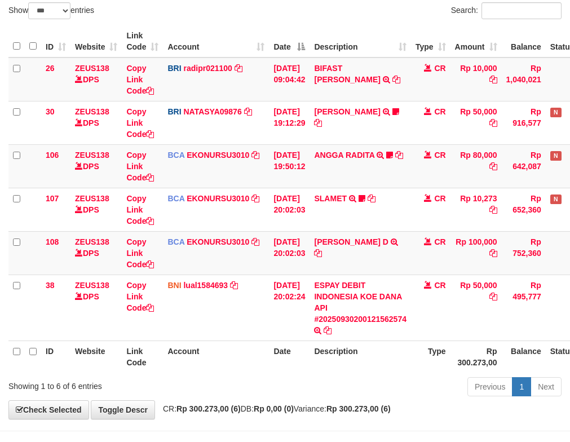
click at [245, 94] on td "BRI radipr021100 DPS REYNALDI ADI PRATAMA mutasi_20250930_3774 | 26 mutasi_2025…" at bounding box center [216, 79] width 106 height 44
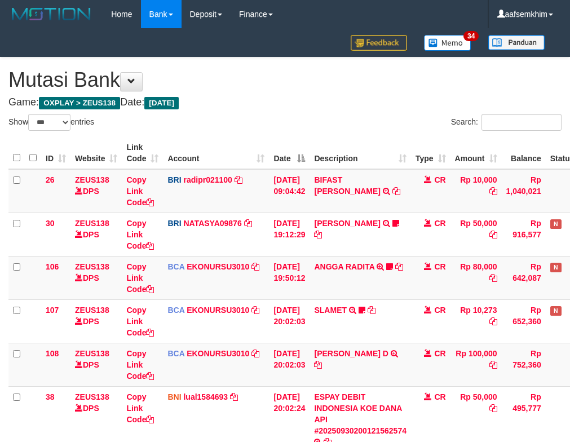
select select "***"
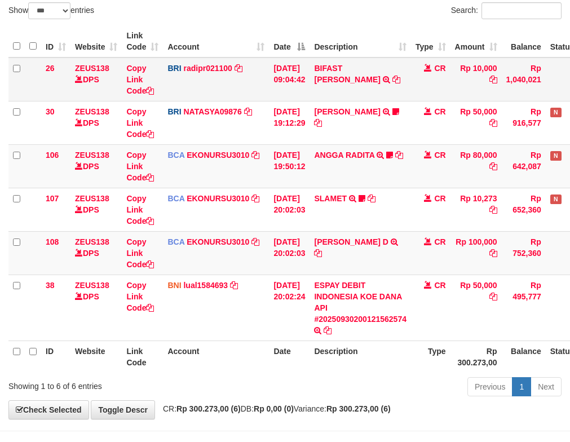
scroll to position [152, 0]
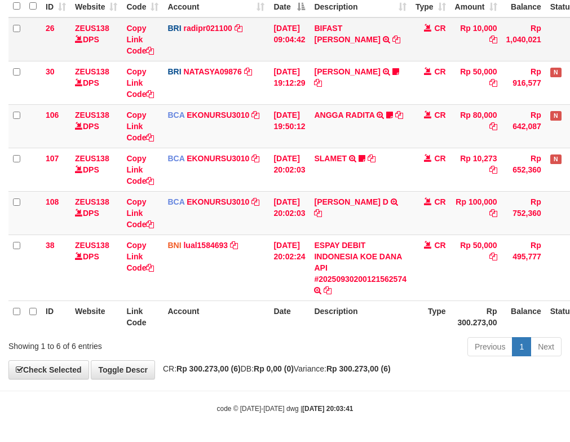
click at [232, 92] on tbody "26 ZEUS138 DPS Copy Link Code BRI radipr021100 DPS REYNALDI ADI PRATAMA mutasi_…" at bounding box center [316, 158] width 616 height 283
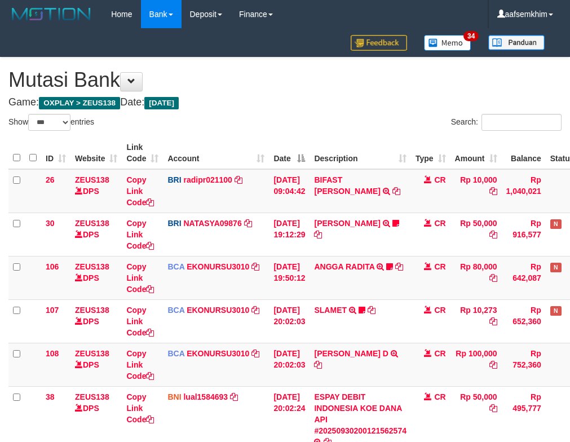
select select "***"
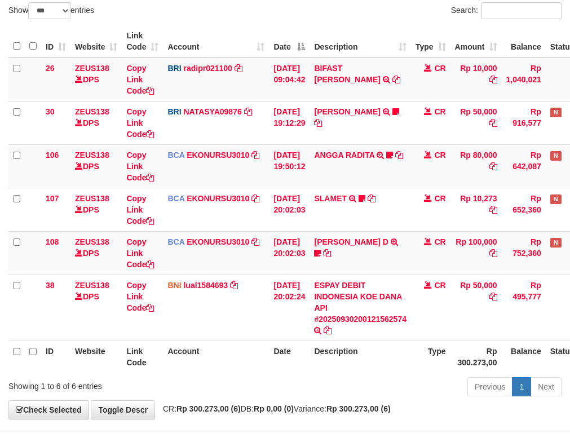
click at [83, 143] on td "ZEUS138 DPS" at bounding box center [95, 122] width 51 height 43
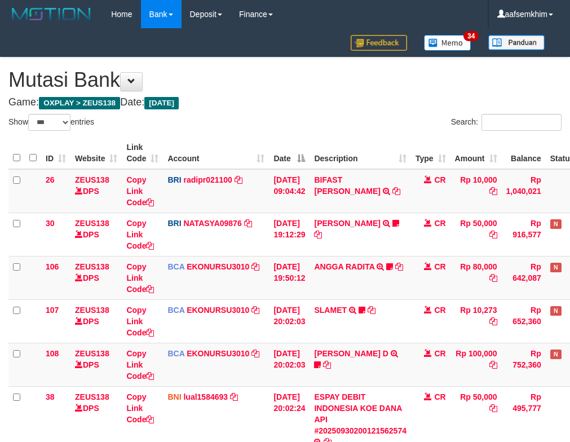
select select "***"
click at [337, 136] on div "Show ** ** ** *** entries Search: ID Website Link Code Account Date Description…" at bounding box center [284, 313] width 553 height 398
select select "***"
click at [378, 126] on div "Search:" at bounding box center [428, 124] width 268 height 20
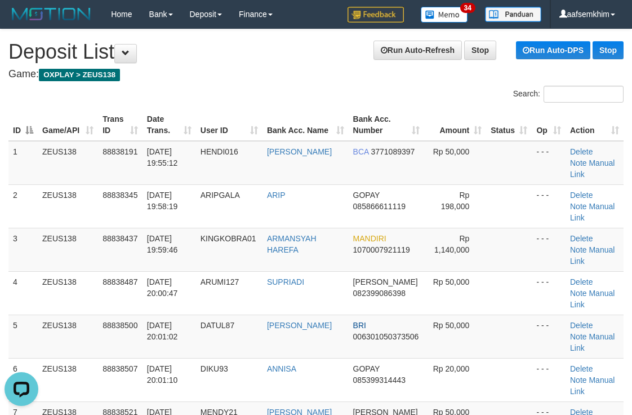
drag, startPoint x: 369, startPoint y: 81, endPoint x: 367, endPoint y: 98, distance: 17.5
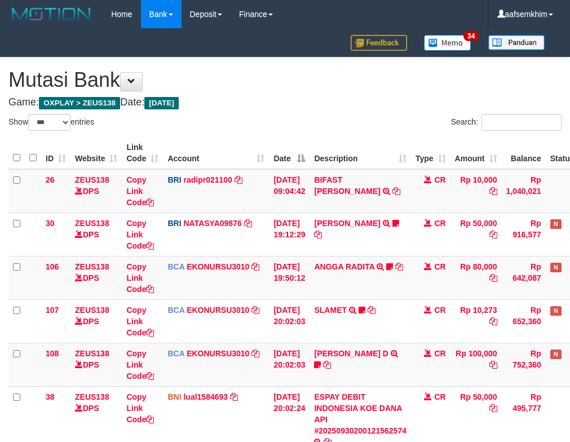
select select "***"
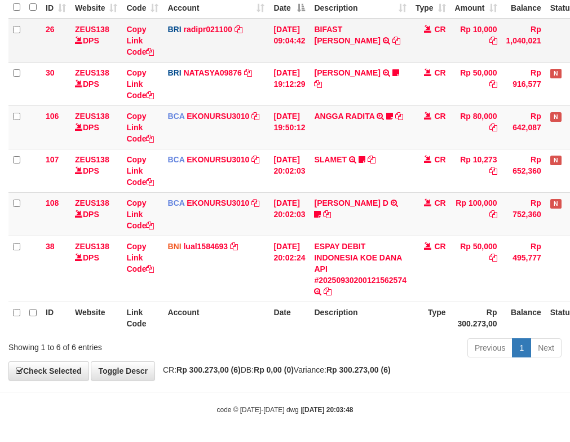
scroll to position [152, 0]
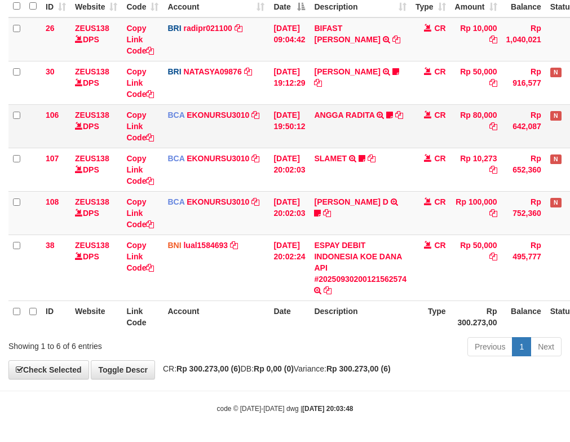
drag, startPoint x: 347, startPoint y: 119, endPoint x: 309, endPoint y: 137, distance: 41.1
click at [344, 119] on td "ANGGA RADITA TRSF E-BANKING CR 3009/FTSCY/WS95051 80000.002025093060200810 TRFD…" at bounding box center [359, 125] width 101 height 43
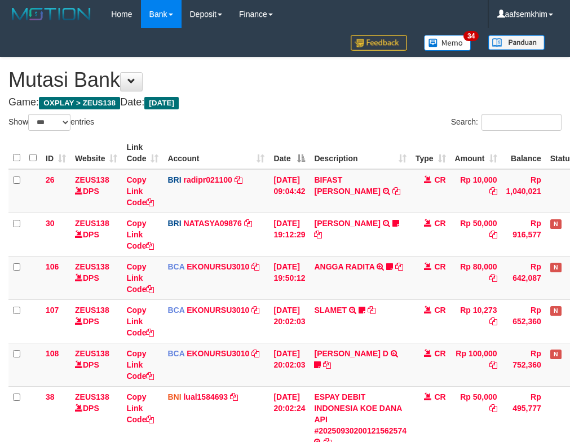
select select "***"
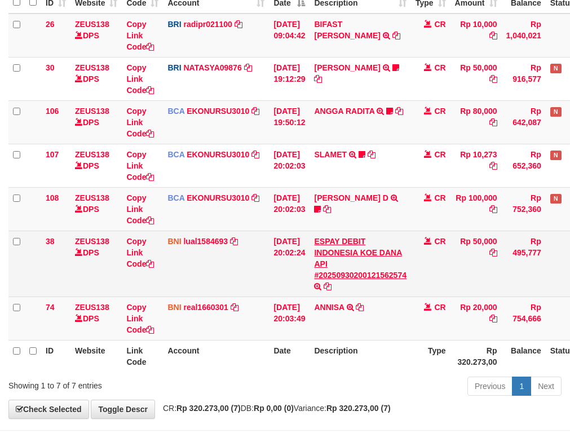
scroll to position [195, 0]
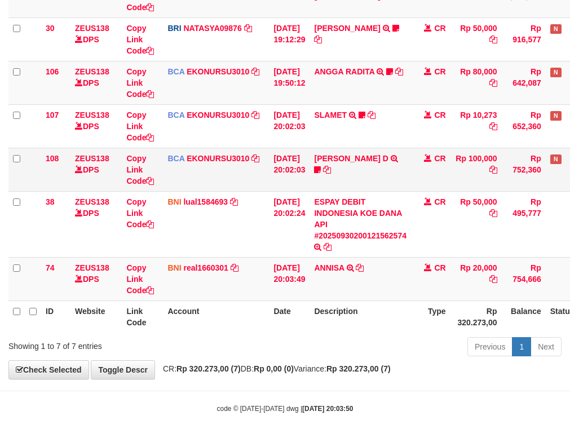
click at [339, 174] on td "MUHAMMAD GHAIZAN D TRSF E-BANKING CR 3009/FTSCY/WS95031 100000.00MUHAMMAD GHAIZ…" at bounding box center [359, 169] width 101 height 43
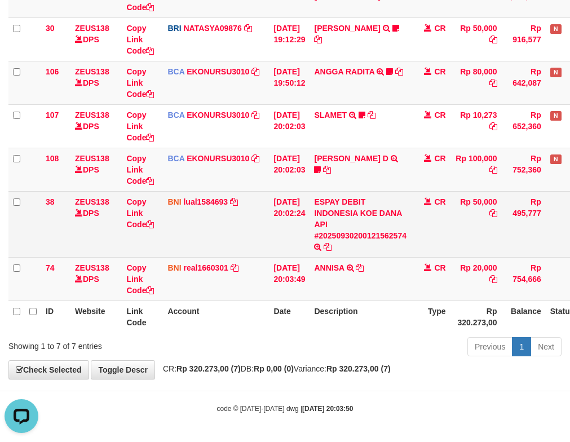
scroll to position [0, 0]
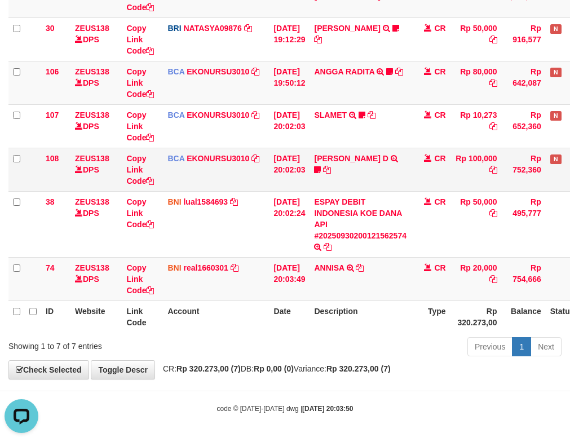
click at [365, 186] on tr "108 ZEUS138 DPS Copy Link Code BCA EKONURSU3010 DPS EKO NUR SUSILO mutasi_20250…" at bounding box center [316, 169] width 616 height 43
click at [286, 88] on td "[DATE] 19:50:12" at bounding box center [289, 82] width 41 height 43
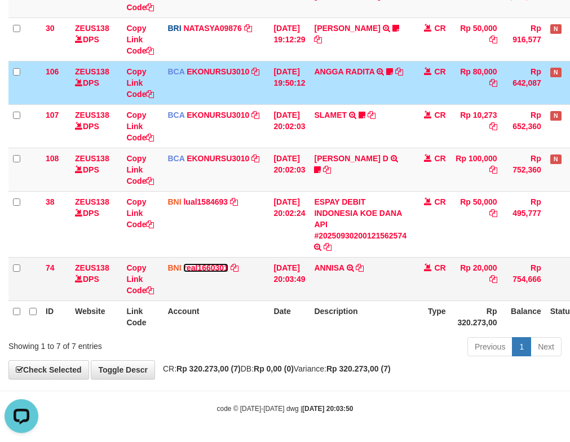
click at [193, 264] on link "real1660301" at bounding box center [205, 267] width 45 height 9
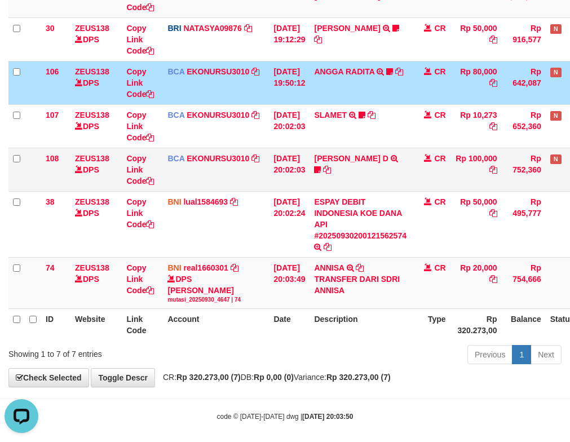
click at [245, 184] on td "BCA EKONURSU3010 DPS EKO NUR SUSILO mutasi_20250930_3353 | 108 mutasi_20250930_…" at bounding box center [216, 169] width 106 height 43
click at [321, 178] on td "MUHAMMAD GHAIZAN D TRSF E-BANKING CR 3009/FTSCY/WS95031 100000.00MUHAMMAD GHAIZ…" at bounding box center [359, 169] width 101 height 43
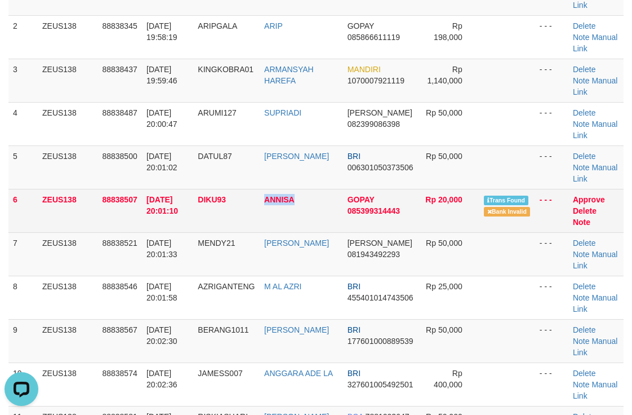
drag, startPoint x: 272, startPoint y: 216, endPoint x: 319, endPoint y: 216, distance: 47.3
click at [319, 216] on td "ANNISA" at bounding box center [301, 210] width 83 height 43
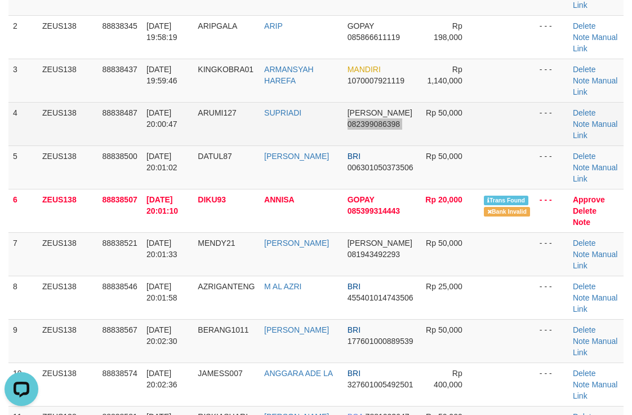
click at [416, 111] on tr "4 ZEUS138 88838487 30/09/2025 20:00:47 ARUMI127 SUPRIADI DANA 082399086398 Rp 5…" at bounding box center [315, 123] width 615 height 43
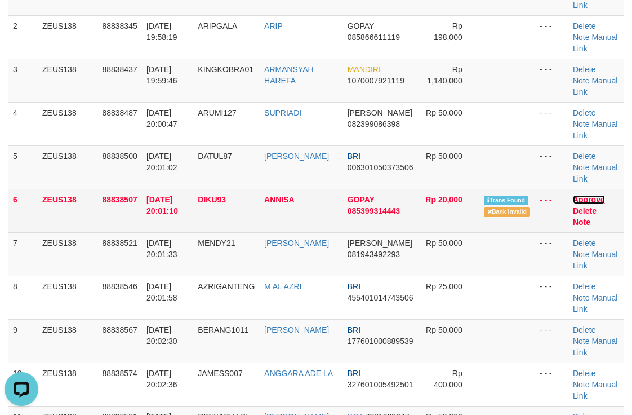
click at [597, 195] on link "Approve" at bounding box center [589, 199] width 32 height 9
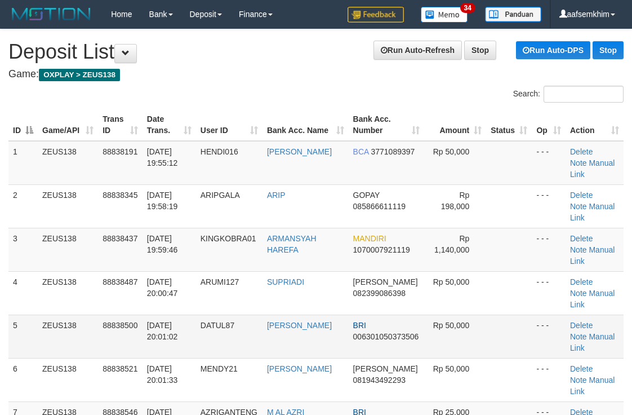
scroll to position [169, 0]
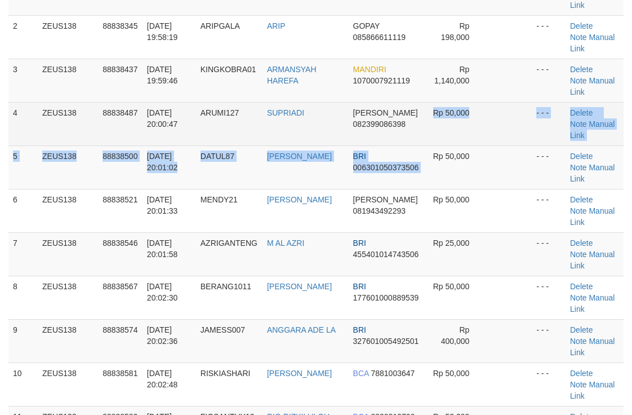
drag, startPoint x: 424, startPoint y: 147, endPoint x: 459, endPoint y: 137, distance: 36.4
click at [427, 145] on tr "4 ZEUS138 88838487 30/09/2025 20:00:47 ARUMI127 SUPRIADI DANA 082399086398 Rp 5…" at bounding box center [315, 123] width 615 height 43
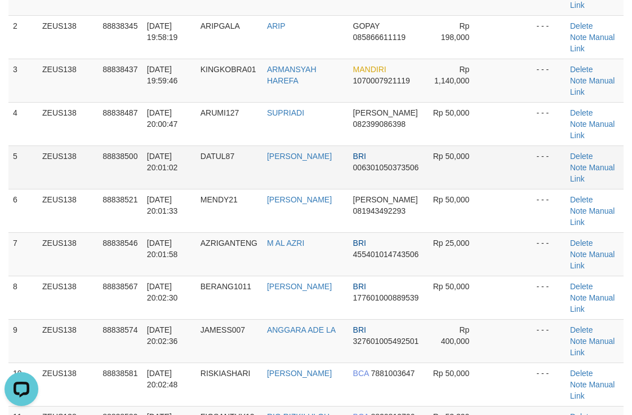
click at [481, 176] on td "Rp 50,000" at bounding box center [455, 166] width 62 height 43
drag, startPoint x: 485, startPoint y: 125, endPoint x: 638, endPoint y: 113, distance: 153.7
click at [508, 121] on tr "4 ZEUS138 88838487 [DATE] 20:00:47 ARUMI127 [PERSON_NAME] 082399086398 Rp 50,00…" at bounding box center [315, 123] width 615 height 43
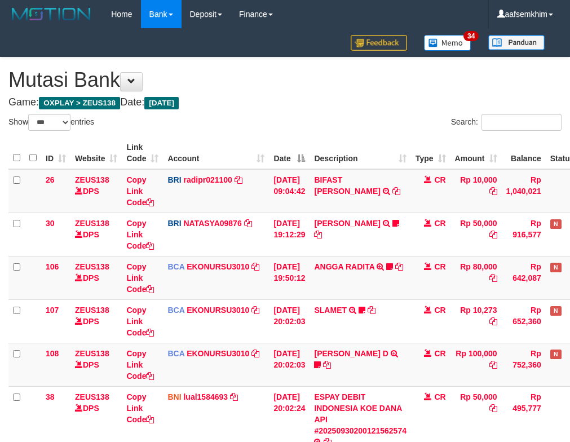
select select "***"
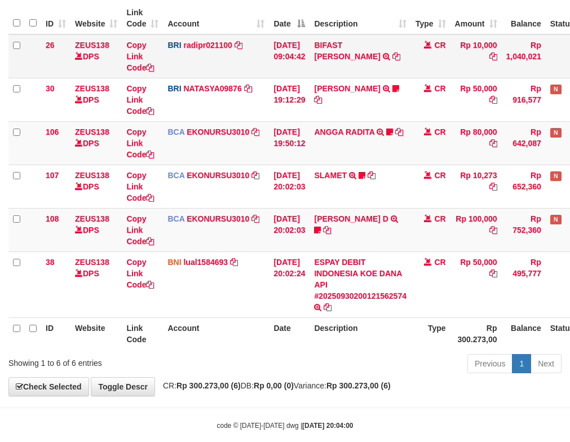
scroll to position [152, 0]
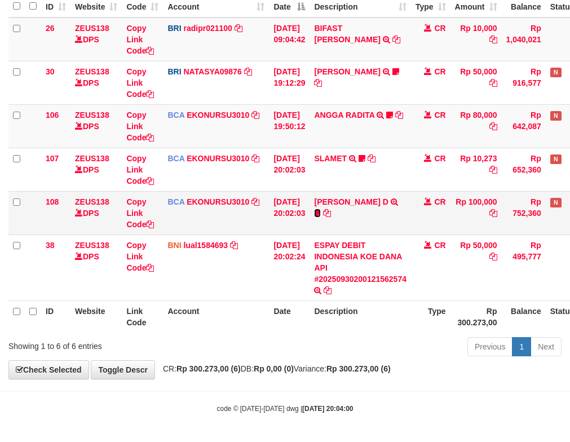
click at [321, 212] on icon at bounding box center [317, 213] width 7 height 8
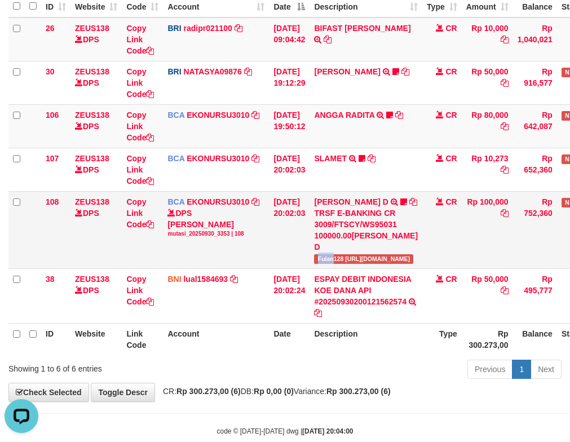
scroll to position [0, 0]
drag, startPoint x: 340, startPoint y: 272, endPoint x: 349, endPoint y: 274, distance: 8.7
click at [349, 264] on span "Fulan128 [URL][DOMAIN_NAME]" at bounding box center [363, 259] width 99 height 10
copy span "Fulan12"
click at [389, 120] on td "ANGGA RADITA TRSF E-BANKING CR 3009/FTSCY/WS95051 80000.002025093060200810 TRFD…" at bounding box center [365, 125] width 113 height 43
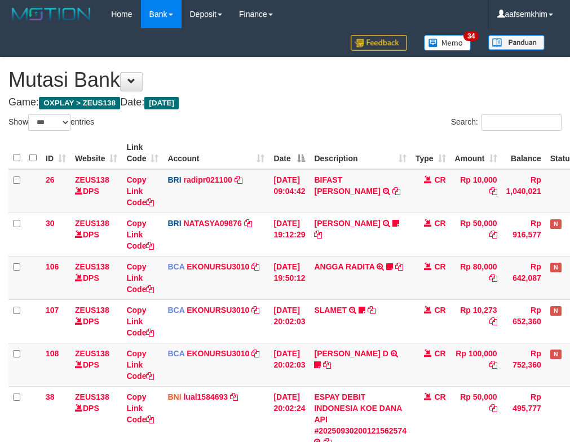
select select "***"
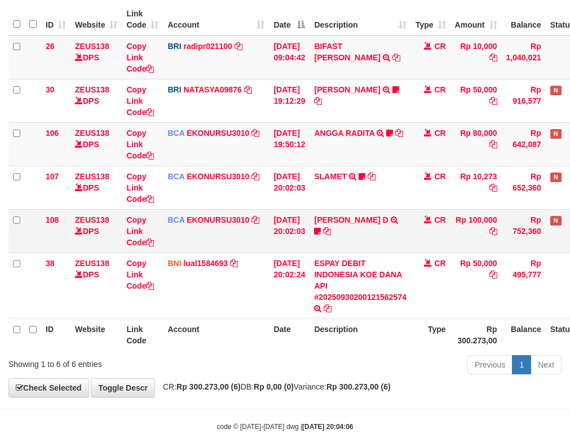
scroll to position [152, 0]
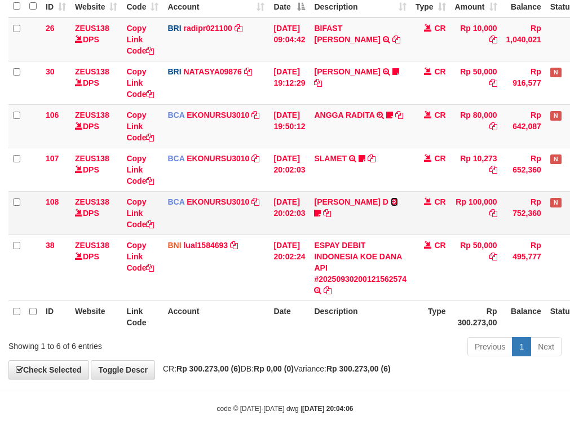
click at [391, 206] on icon at bounding box center [394, 202] width 7 height 8
drag, startPoint x: 287, startPoint y: 107, endPoint x: 273, endPoint y: 110, distance: 14.6
click at [286, 107] on td "[DATE] 19:50:12" at bounding box center [289, 125] width 41 height 43
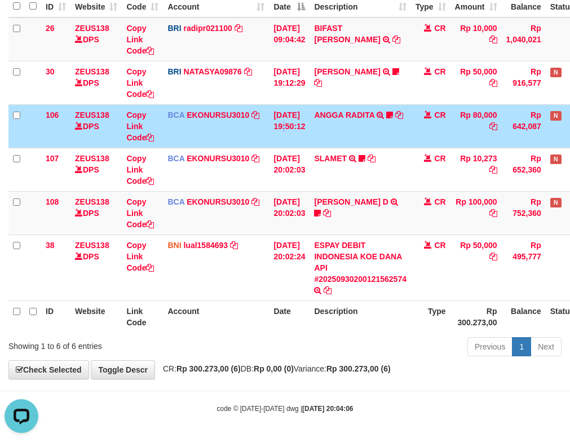
drag, startPoint x: 271, startPoint y: 134, endPoint x: 96, endPoint y: 130, distance: 174.2
click at [259, 141] on td "BCA EKONURSU3010 DPS EKO NUR SUSILO mutasi_20250930_3353 | 106 mutasi_20250930_…" at bounding box center [216, 125] width 106 height 43
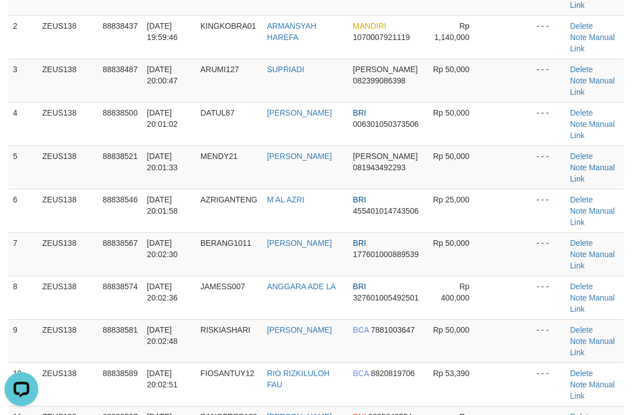
drag, startPoint x: 469, startPoint y: 122, endPoint x: 639, endPoint y: 113, distance: 170.4
click at [471, 122] on td "Rp 50,000" at bounding box center [455, 123] width 62 height 43
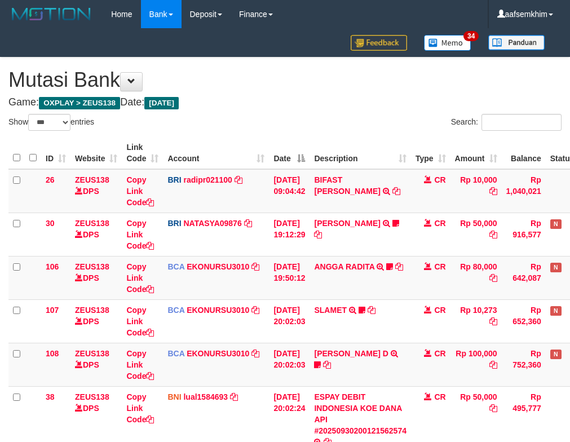
select select "***"
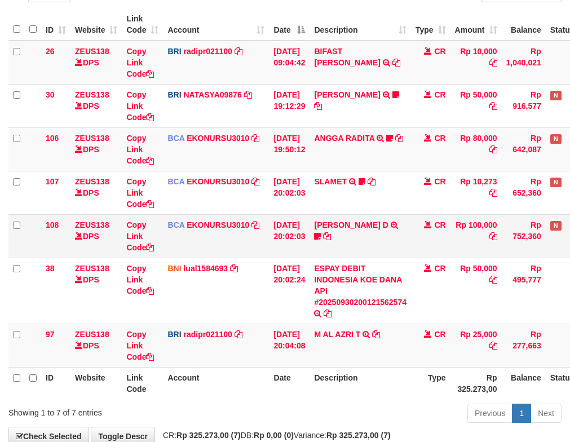
click at [308, 214] on td "30/09/2025 20:02:03" at bounding box center [289, 192] width 41 height 43
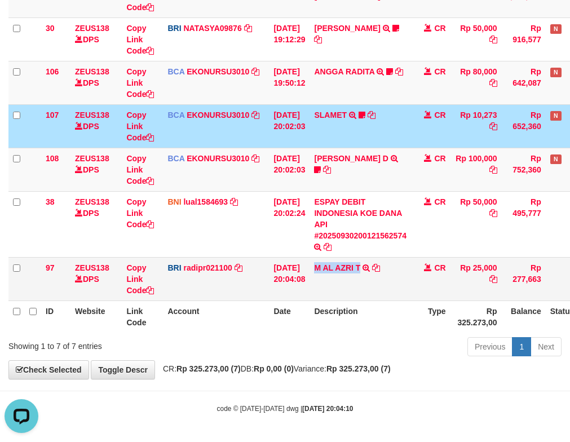
click at [360, 285] on td "M AL AZRI T TRANSFER NBMB M AL AZRI T TO REYNALDI ADI PRATAMA" at bounding box center [359, 278] width 101 height 43
click at [328, 284] on td "M AL AZRI T TRANSFER NBMB M AL AZRI T TO REYNALDI ADI PRATAMA" at bounding box center [359, 278] width 101 height 43
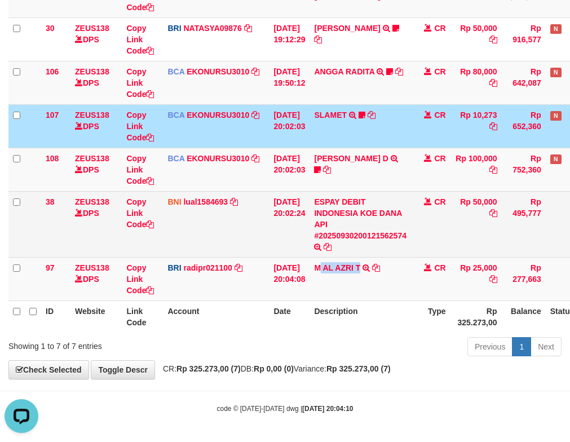
drag, startPoint x: 328, startPoint y: 284, endPoint x: 231, endPoint y: 246, distance: 104.2
click at [362, 283] on td "M AL AZRI T TRANSFER NBMB M AL AZRI T TO REYNALDI ADI PRATAMA" at bounding box center [359, 278] width 101 height 43
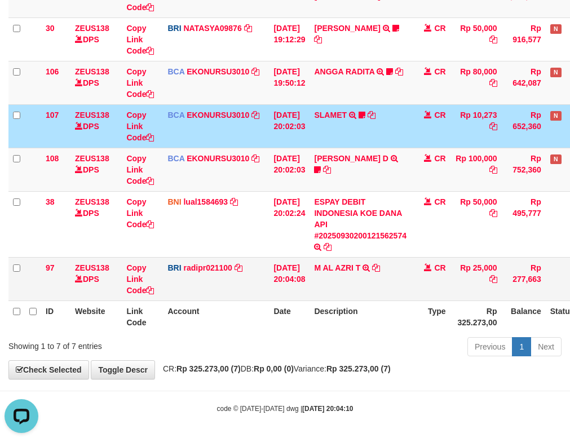
click at [273, 278] on td "[DATE] 20:04:08" at bounding box center [289, 278] width 41 height 43
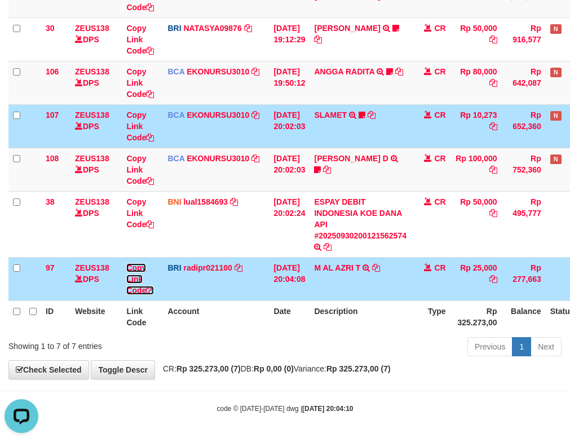
click at [141, 270] on link "Copy Link Code" at bounding box center [140, 279] width 28 height 32
click at [139, 269] on link "Copy Link Code" at bounding box center [140, 279] width 28 height 32
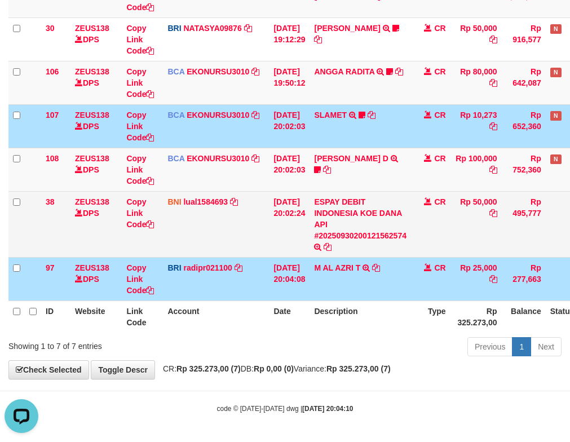
click at [411, 194] on td "ESPAY DEBIT INDONESIA KOE DANA API #20250930200121562574 TRANSFER DARI ESPAY DE…" at bounding box center [359, 224] width 101 height 66
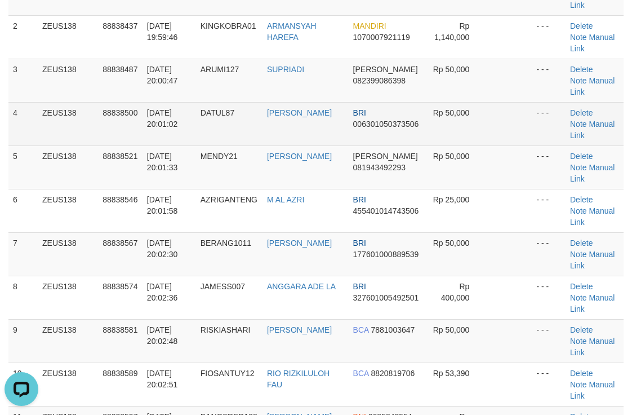
click at [497, 138] on td at bounding box center [509, 123] width 46 height 43
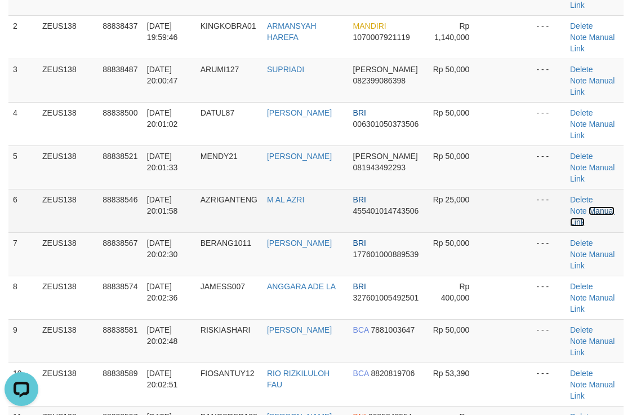
click at [607, 210] on link "Manual Link" at bounding box center [592, 216] width 45 height 20
click at [606, 211] on link "Manual Link" at bounding box center [592, 216] width 45 height 20
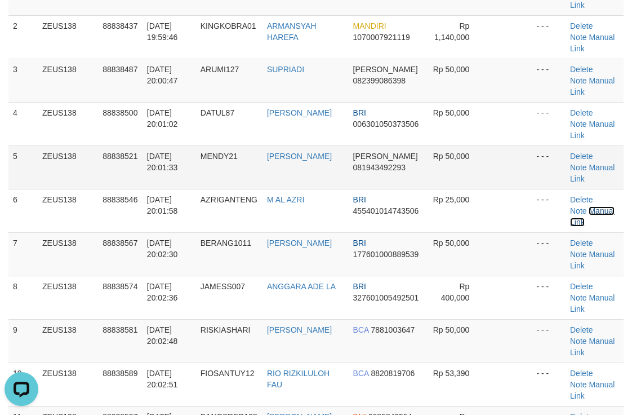
click at [570, 206] on link "Manual Link" at bounding box center [592, 216] width 45 height 20
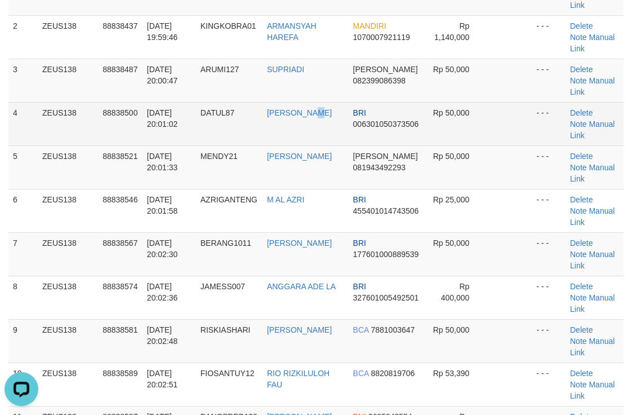
click at [322, 122] on td "ADIL KUDRATULL" at bounding box center [306, 123] width 86 height 43
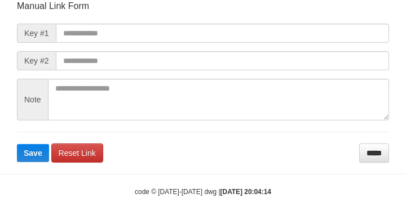
scroll to position [143, 0]
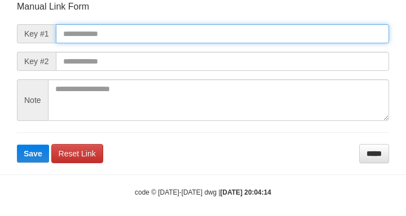
click at [339, 29] on input "text" at bounding box center [222, 33] width 333 height 19
paste input "**********"
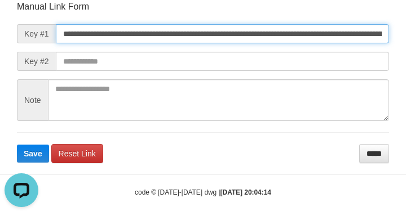
scroll to position [0, 648]
type input "**********"
click at [17, 145] on button "Save" at bounding box center [33, 154] width 32 height 18
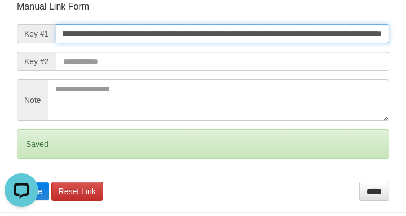
click at [17, 183] on button "Save" at bounding box center [33, 192] width 32 height 18
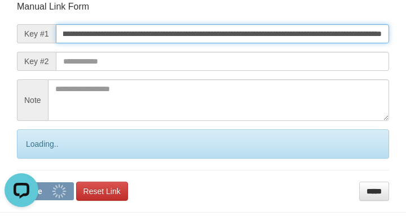
click at [17, 183] on button "Save" at bounding box center [45, 192] width 57 height 18
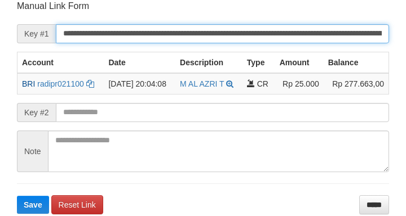
click at [358, 37] on input "**********" at bounding box center [222, 33] width 333 height 19
click at [17, 196] on button "Save" at bounding box center [33, 205] width 32 height 18
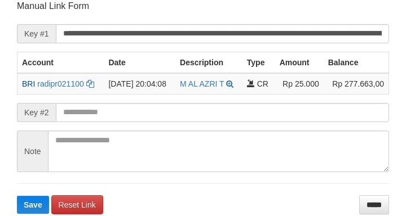
click at [17, 196] on button "Save" at bounding box center [33, 205] width 32 height 18
click at [363, 30] on input "**********" at bounding box center [222, 33] width 333 height 19
click at [17, 196] on button "Save" at bounding box center [33, 205] width 32 height 18
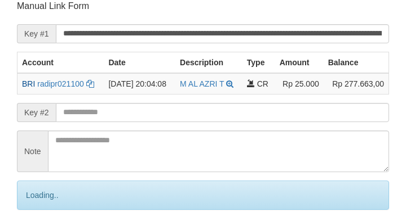
scroll to position [232, 0]
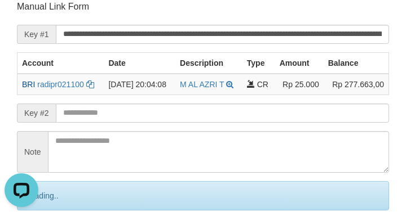
scroll to position [0, 0]
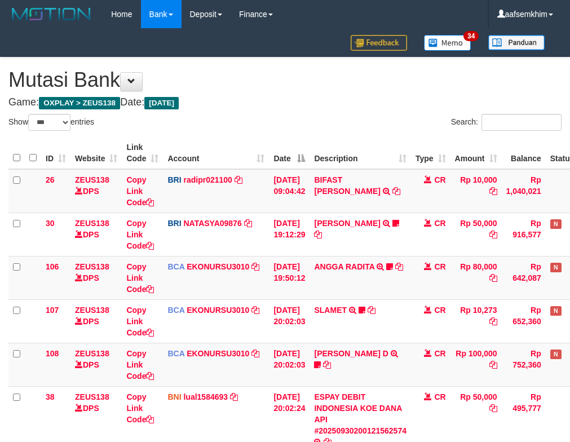
select select "***"
drag, startPoint x: 403, startPoint y: 193, endPoint x: 392, endPoint y: 193, distance: 11.3
click at [396, 193] on td "BIFAST ERIKA S PAUN TRANSFER NBMB BIFAST ERIKA S PAUN TO REYNALDI ADI PRATAMA" at bounding box center [359, 191] width 101 height 44
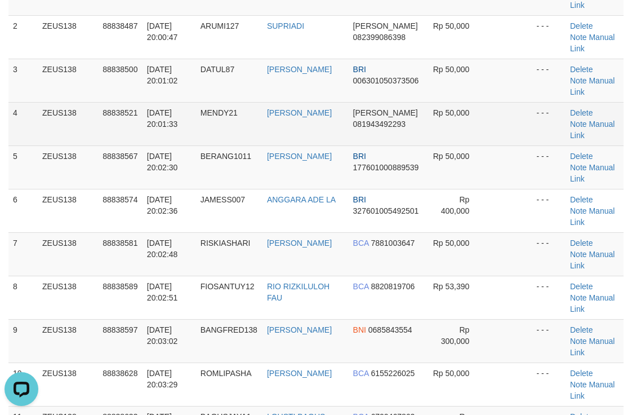
drag, startPoint x: 316, startPoint y: 132, endPoint x: 466, endPoint y: 106, distance: 152.7
click at [347, 126] on td "[PERSON_NAME]" at bounding box center [306, 123] width 86 height 43
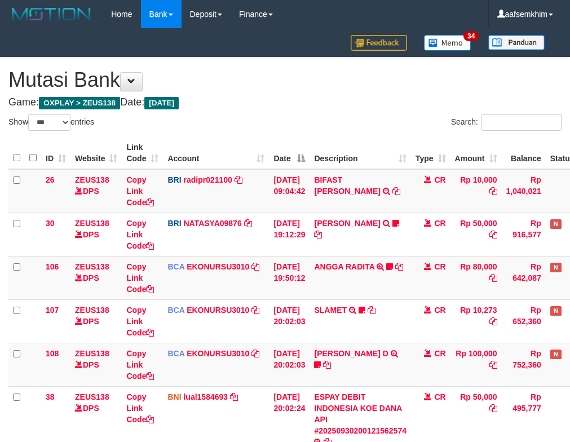
select select "***"
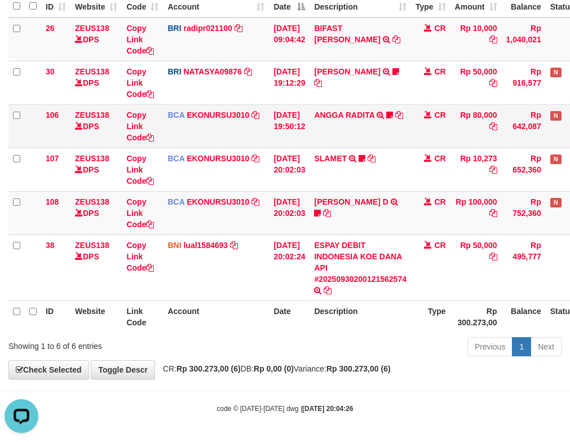
click at [309, 122] on td "30/09/2025 19:50:12" at bounding box center [289, 125] width 41 height 43
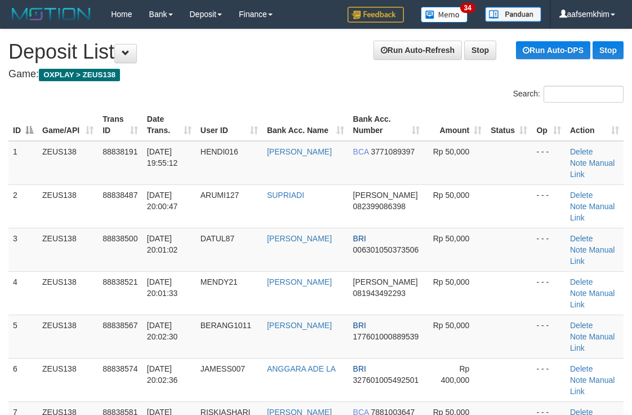
scroll to position [169, 0]
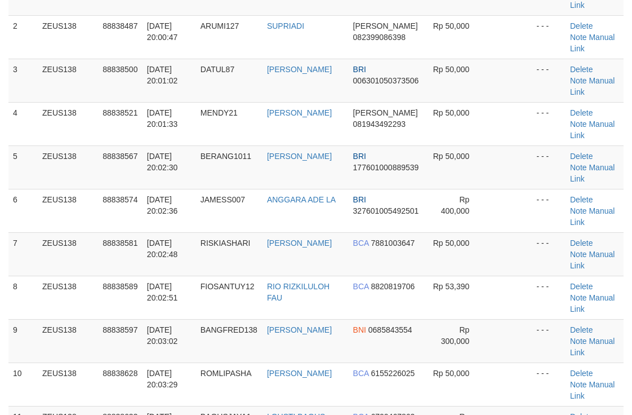
drag, startPoint x: 485, startPoint y: 91, endPoint x: 637, endPoint y: 97, distance: 152.3
click at [536, 98] on tr "3 ZEUS138 88838500 [DATE] 20:01:02 DATUL87 [PERSON_NAME] BRI 006301050373506 Rp…" at bounding box center [315, 80] width 615 height 43
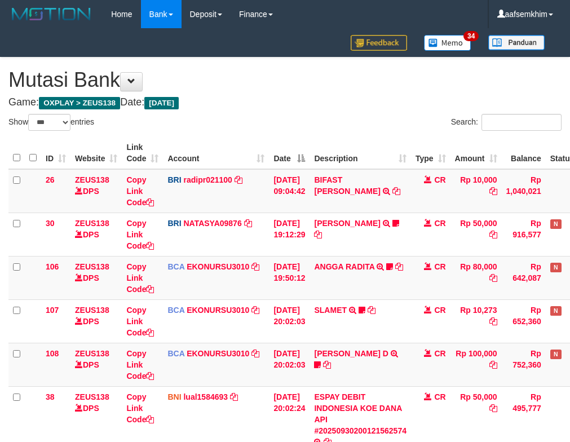
select select "***"
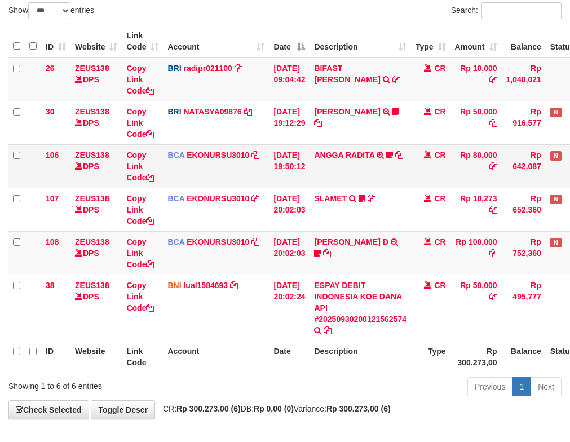
click at [428, 178] on td "CR" at bounding box center [430, 165] width 39 height 43
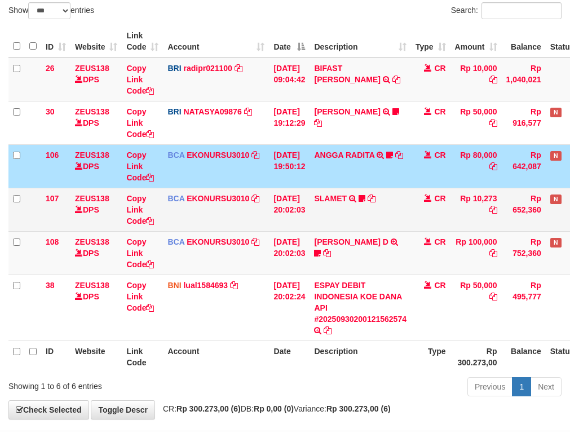
scroll to position [152, 0]
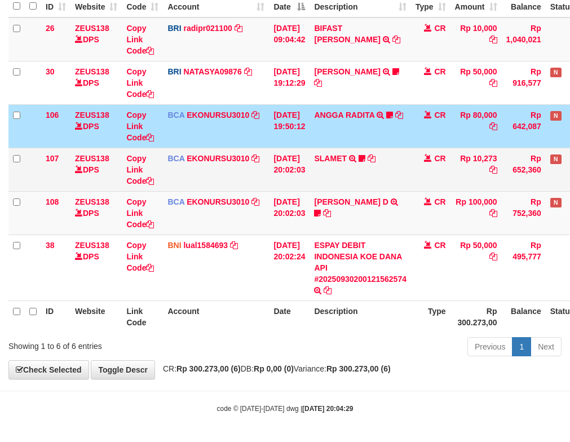
click at [356, 152] on td "SLAMET TRSF E-BANKING CR 3009/FTSCY/WS95051 10273.002025093001554963 TRFDN-SLAM…" at bounding box center [359, 169] width 101 height 43
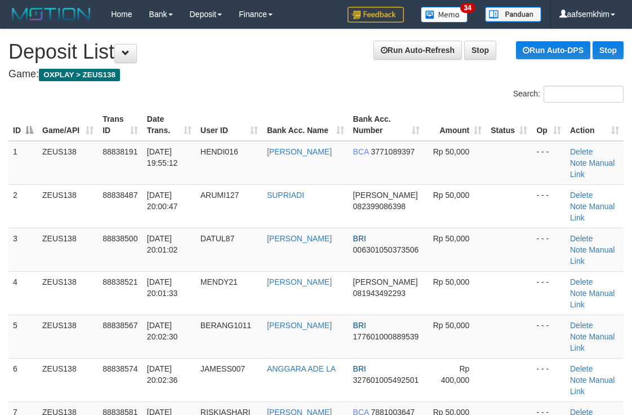
scroll to position [169, 0]
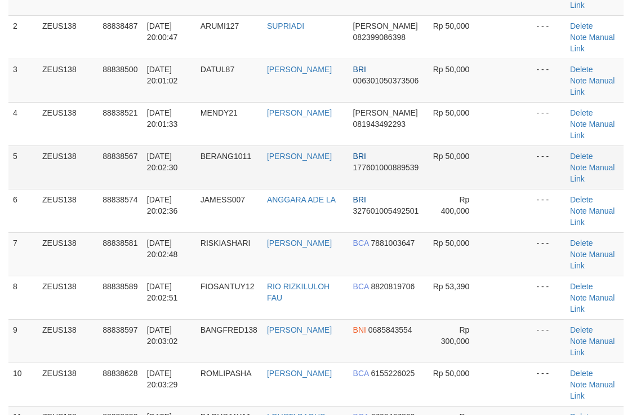
click at [407, 169] on span "177601000889539" at bounding box center [386, 167] width 66 height 9
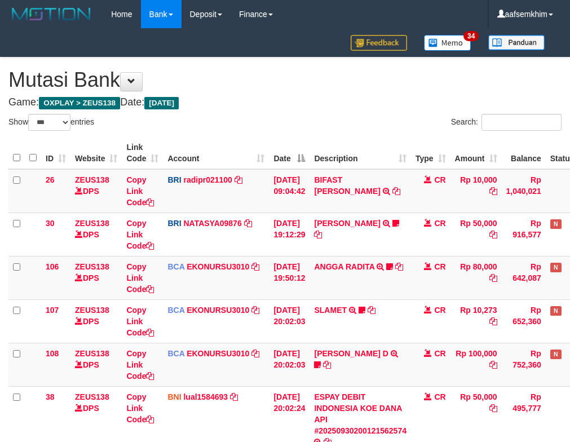
select select "***"
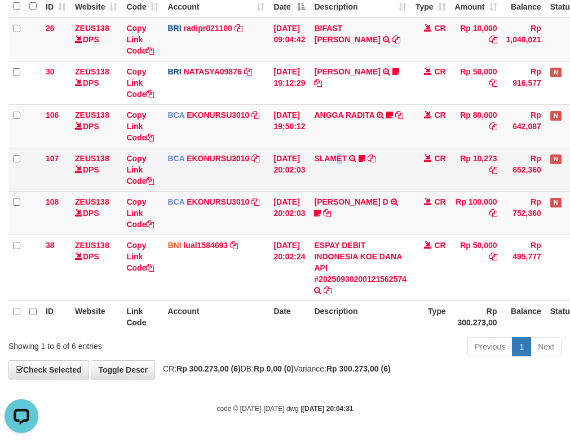
click at [347, 189] on td "SLAMET TRSF E-BANKING CR 3009/FTSCY/WS95051 10273.002025093001554963 TRFDN-SLAM…" at bounding box center [359, 169] width 101 height 43
click at [336, 172] on td "SLAMET TRSF E-BANKING CR 3009/FTSCY/WS95051 10273.002025093001554963 TRFDN-SLAM…" at bounding box center [359, 169] width 101 height 43
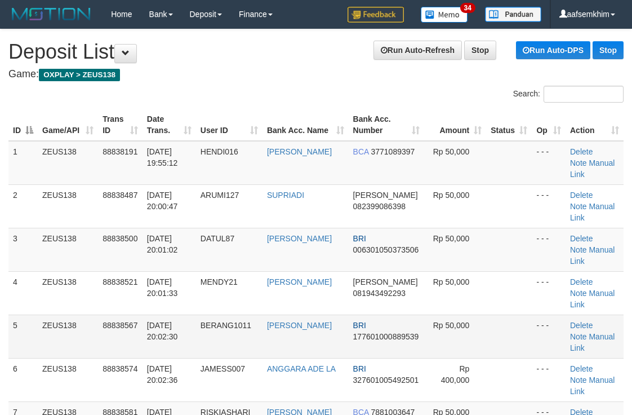
scroll to position [169, 0]
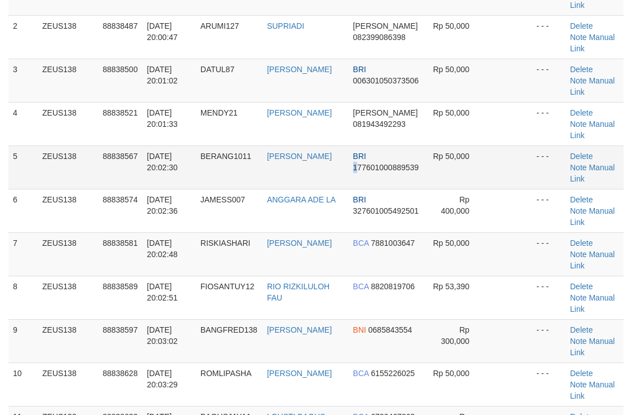
drag, startPoint x: 356, startPoint y: 171, endPoint x: 357, endPoint y: 185, distance: 14.1
click at [352, 182] on td "BRI 177601000889539" at bounding box center [387, 166] width 76 height 43
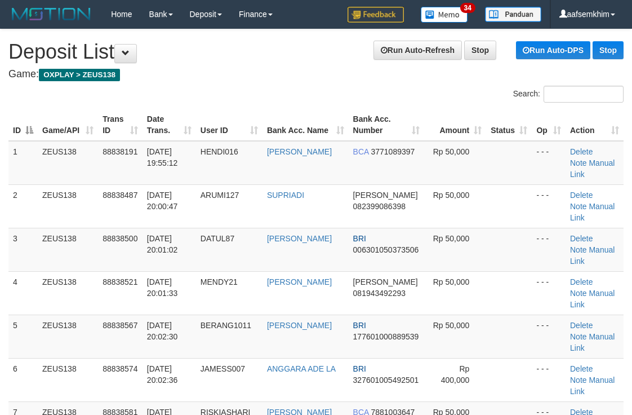
scroll to position [169, 0]
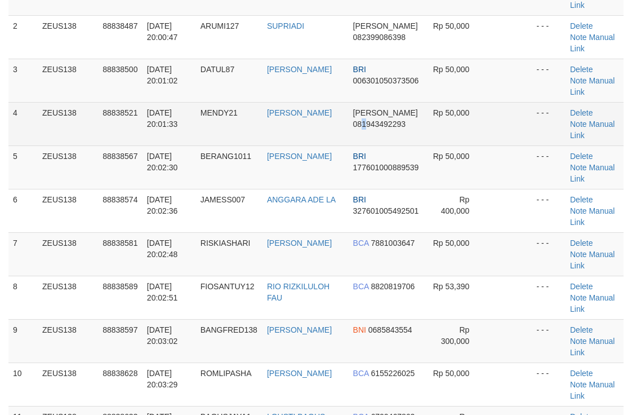
drag, startPoint x: 363, startPoint y: 130, endPoint x: 369, endPoint y: 131, distance: 6.4
click at [369, 131] on td "DANA 081943492293" at bounding box center [387, 123] width 76 height 43
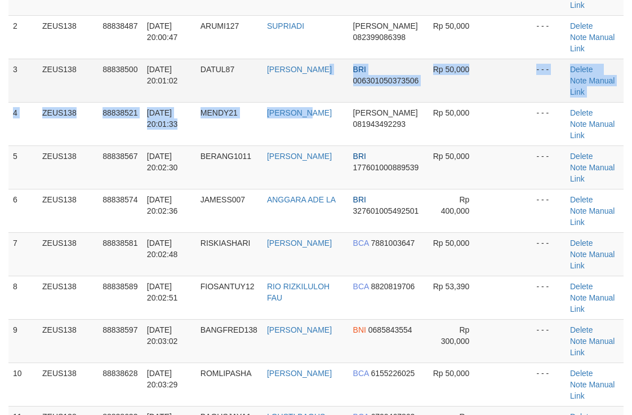
click at [328, 101] on tbody "1 ZEUS138 88838191 30/09/2025 19:55:12 HENDI016 HENDI HERYADI BCA 3771089397 Rp…" at bounding box center [315, 276] width 615 height 608
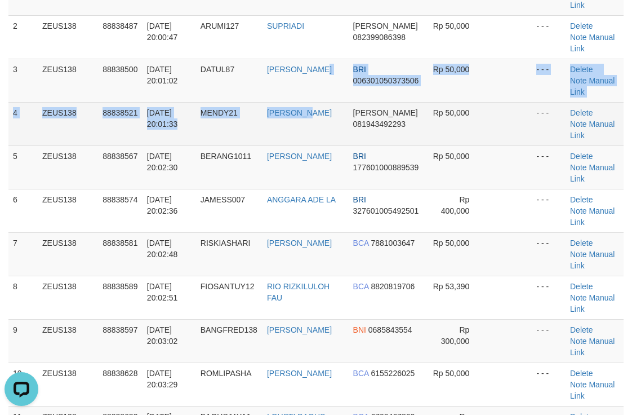
scroll to position [0, 0]
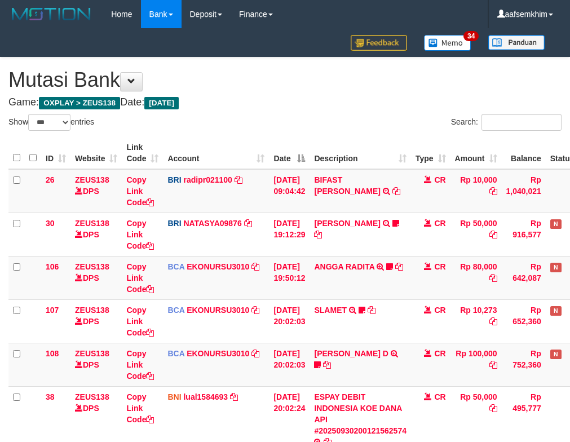
select select "***"
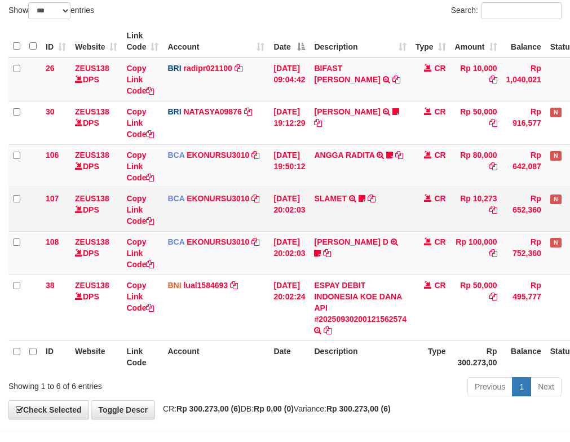
scroll to position [152, 0]
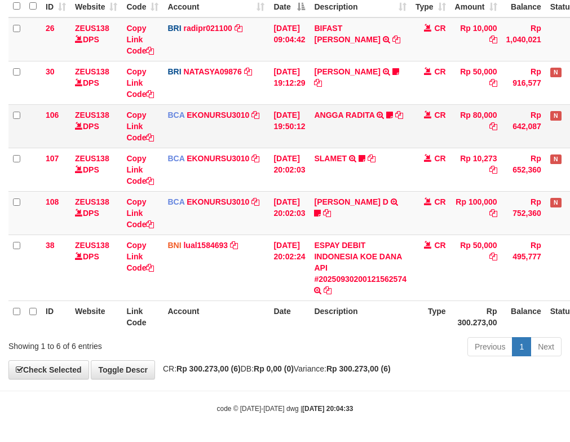
click at [338, 137] on td "ANGGA RADITA TRSF E-BANKING CR 3009/FTSCY/WS95051 80000.002025093060200810 TRFD…" at bounding box center [359, 125] width 101 height 43
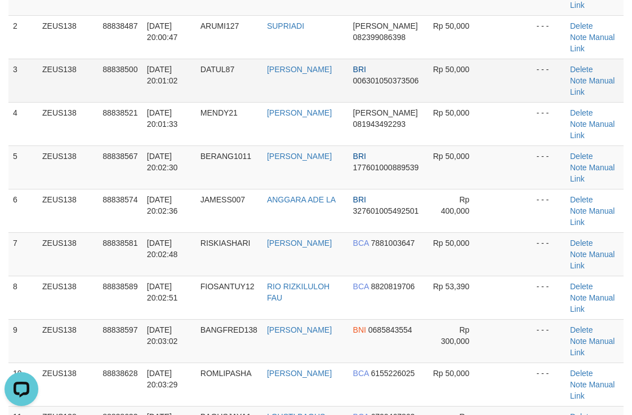
click at [338, 92] on td "[PERSON_NAME]" at bounding box center [306, 80] width 86 height 43
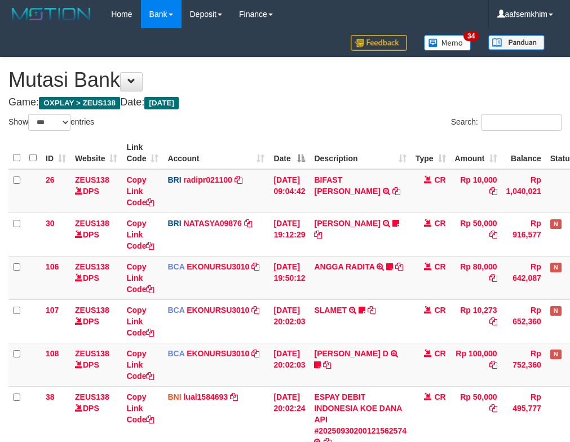
select select "***"
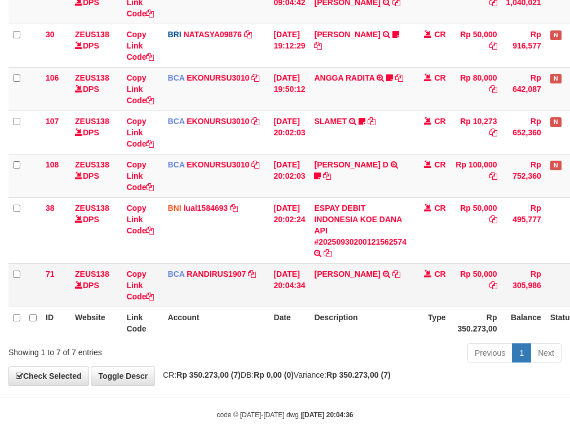
scroll to position [195, 0]
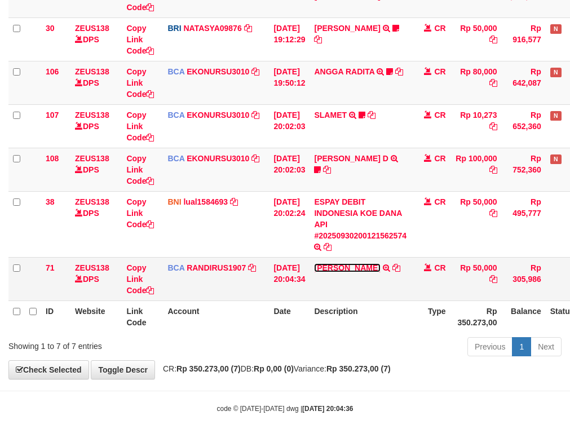
click at [380, 263] on link "[PERSON_NAME]" at bounding box center [347, 267] width 66 height 9
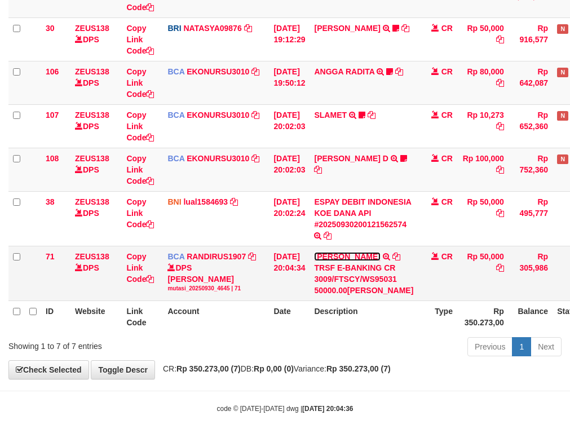
click at [380, 261] on link "[PERSON_NAME]" at bounding box center [347, 256] width 66 height 9
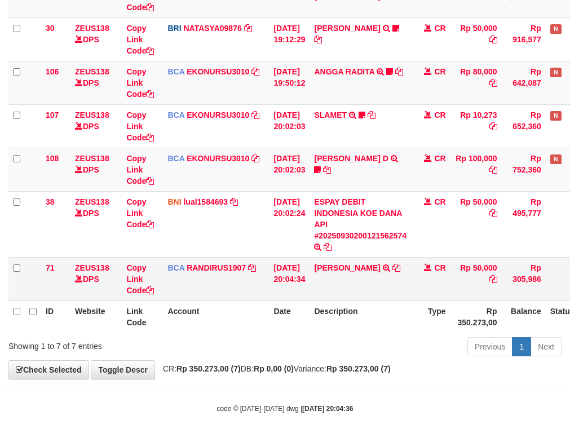
click at [382, 261] on td "MUHAMMAD ROMLI TRSF E-BANKING CR 3009/FTSCY/WS95031 50000.00MUHAMMAD ROMLI" at bounding box center [359, 278] width 101 height 43
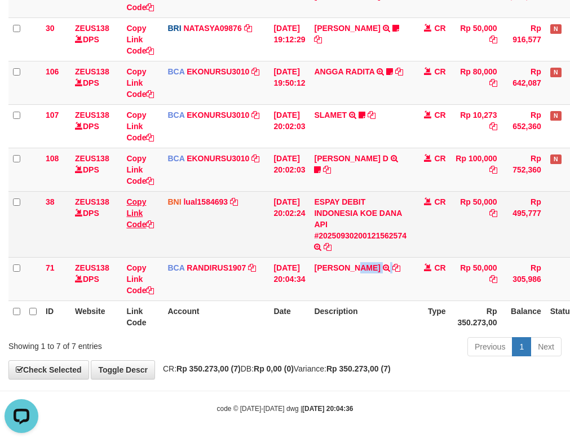
copy td "ROMLI"
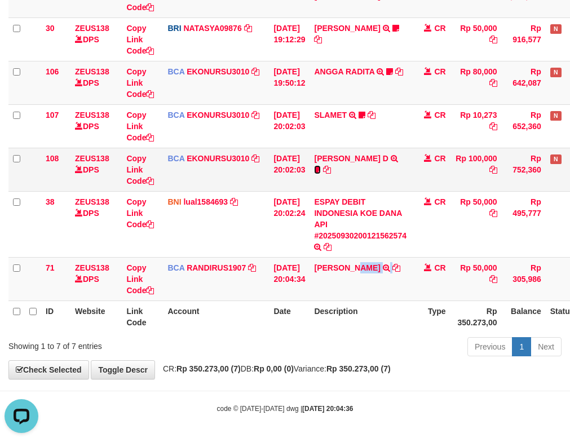
click at [321, 170] on icon at bounding box center [317, 170] width 7 height 8
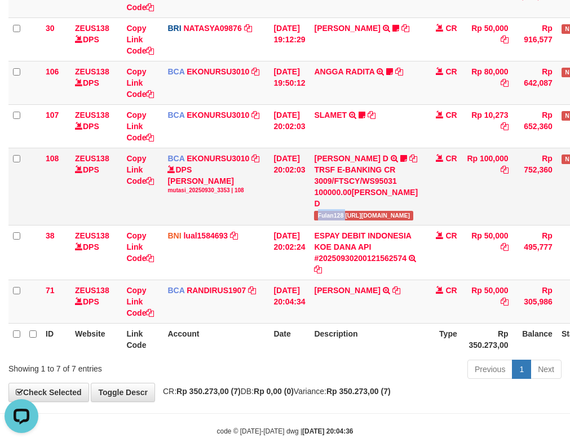
drag, startPoint x: 326, startPoint y: 224, endPoint x: 353, endPoint y: 223, distance: 26.5
click at [353, 220] on span "Fulan128 https://prnt.sc/RNhp1U_po5lF" at bounding box center [363, 216] width 99 height 10
copy span "Fulan128"
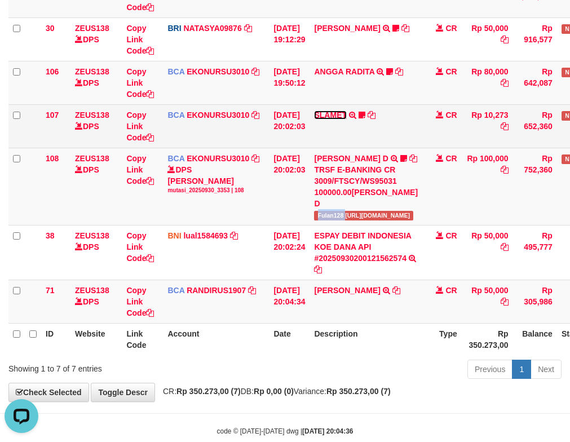
click at [342, 118] on link "SLAMET" at bounding box center [330, 114] width 33 height 9
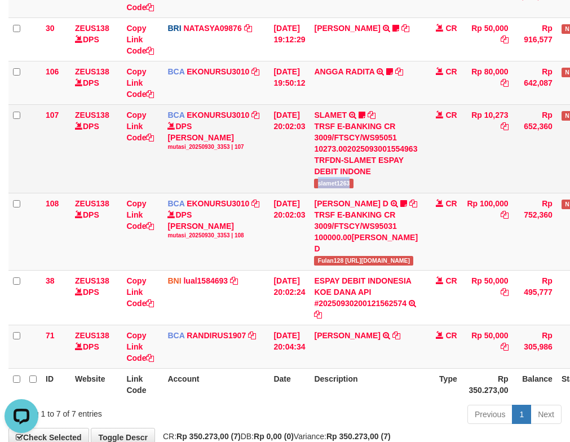
drag, startPoint x: 321, startPoint y: 188, endPoint x: 372, endPoint y: 187, distance: 50.7
click at [372, 187] on td "SLAMET TRSF E-BANKING CR 3009/FTSCY/WS95051 10273.002025093001554963 TRFDN-SLAM…" at bounding box center [365, 148] width 113 height 88
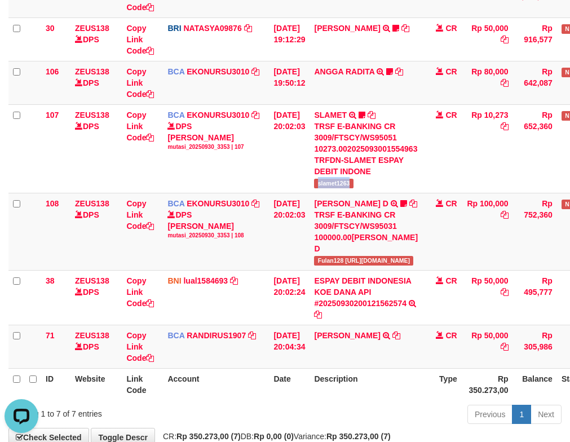
copy span "slamet1263"
drag, startPoint x: 281, startPoint y: 73, endPoint x: 307, endPoint y: 88, distance: 30.5
click at [282, 73] on td "30/09/2025 19:50:12" at bounding box center [289, 82] width 41 height 43
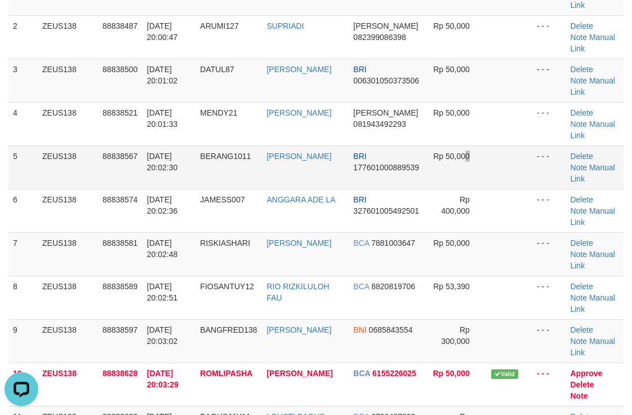
click at [467, 176] on td "Rp 50,000" at bounding box center [456, 166] width 62 height 43
drag, startPoint x: 520, startPoint y: 117, endPoint x: 637, endPoint y: 118, distance: 117.2
click at [533, 115] on tr "4 ZEUS138 88838521 [DATE] 20:01:33 MENDY21 FADII [PERSON_NAME] 081943492293 Rp …" at bounding box center [315, 123] width 615 height 43
drag, startPoint x: 348, startPoint y: 188, endPoint x: 553, endPoint y: 156, distance: 208.2
click at [360, 183] on td "BRI 177601000889539" at bounding box center [387, 166] width 76 height 43
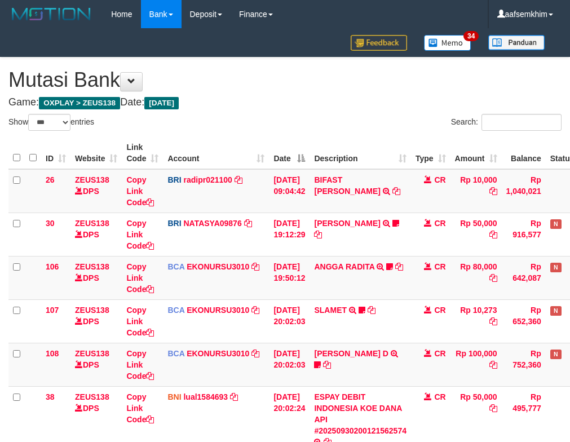
select select "***"
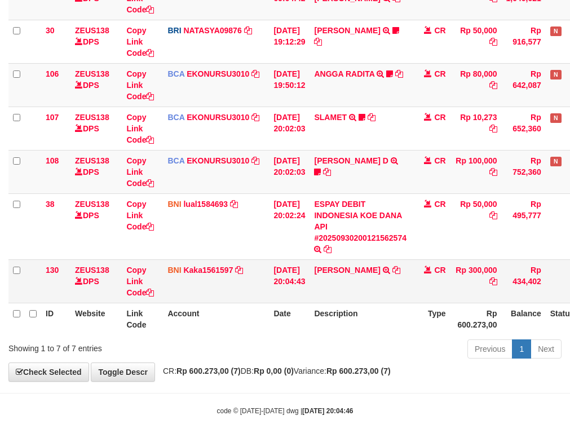
scroll to position [195, 0]
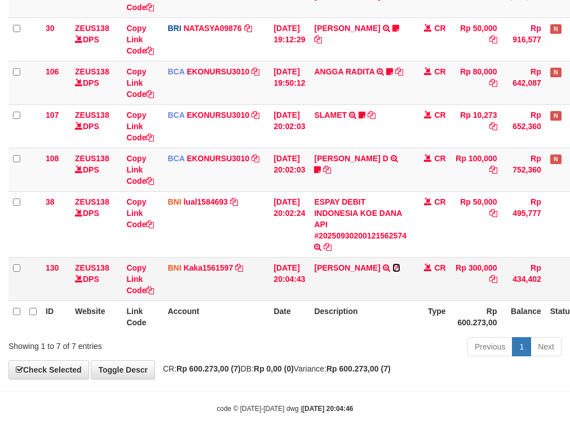
click at [392, 272] on icon at bounding box center [396, 268] width 8 height 8
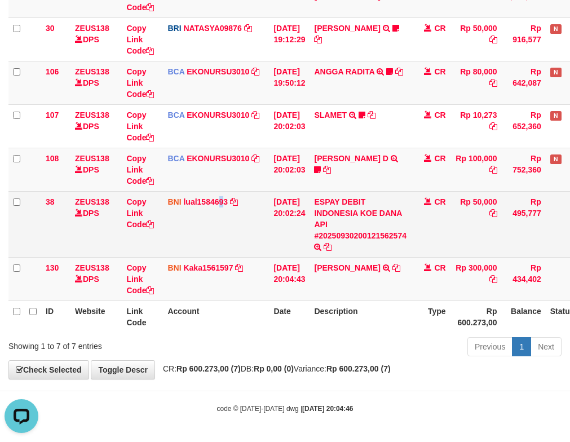
click at [219, 214] on td "BNI lual1584693 DPS LUCKY ALAMSYAH mutasi_20250930_2414 | 38 mutasi_20250930_24…" at bounding box center [216, 224] width 106 height 66
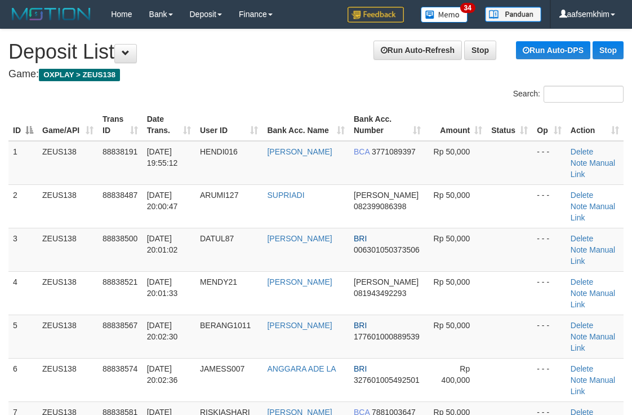
scroll to position [12, 0]
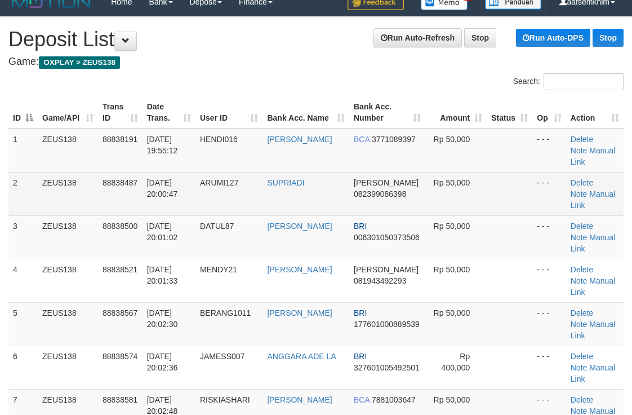
drag, startPoint x: 395, startPoint y: 224, endPoint x: 508, endPoint y: 213, distance: 114.3
click at [449, 221] on tr "3 ZEUS138 88838500 30/09/2025 20:01:02 DATUL87 ADIL KUDRATULL BRI 0063010503735…" at bounding box center [315, 236] width 615 height 43
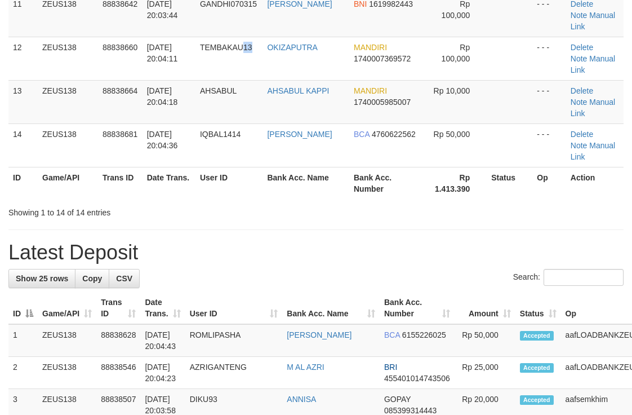
drag, startPoint x: 264, startPoint y: 72, endPoint x: 636, endPoint y: 83, distance: 372.1
click at [309, 72] on tr "12 ZEUS138 88838660 [DATE] 20:04:11 TEMBAKAU13 OKIZAPUTRA [PERSON_NAME] 1740007…" at bounding box center [315, 58] width 615 height 43
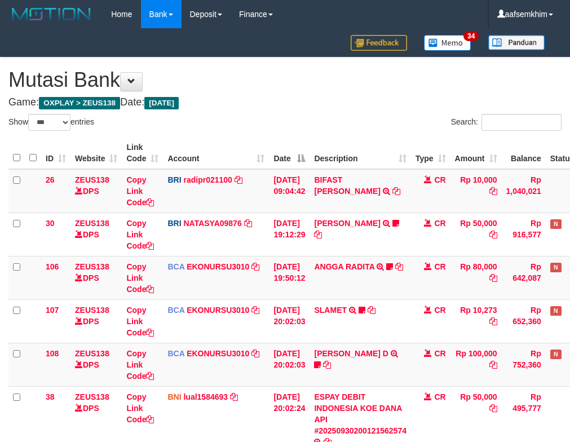
select select "***"
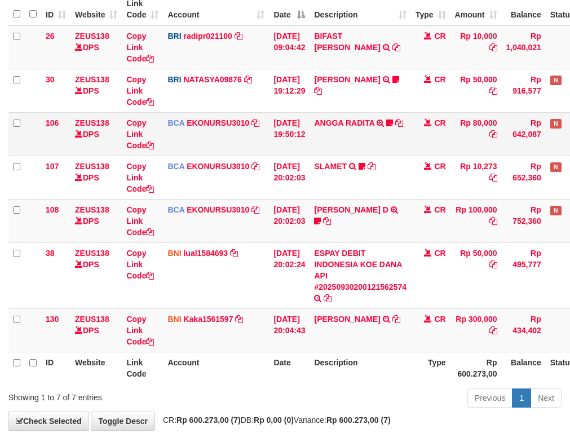
drag, startPoint x: 266, startPoint y: 132, endPoint x: 256, endPoint y: 136, distance: 10.4
click at [262, 136] on td "BCA EKONURSU3010 DPS EKO NUR SUSILO mutasi_20250930_3353 | 106 mutasi_20250930_…" at bounding box center [216, 133] width 106 height 43
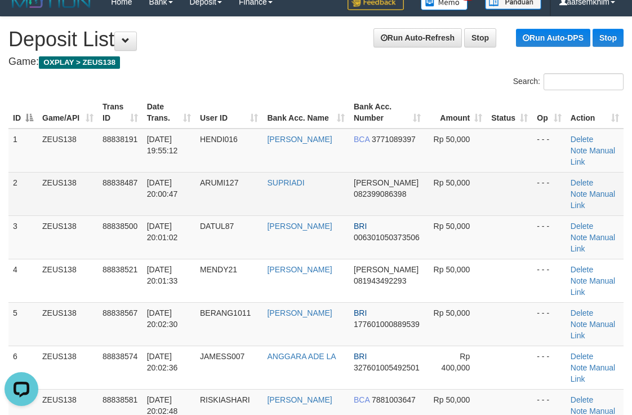
scroll to position [297, 0]
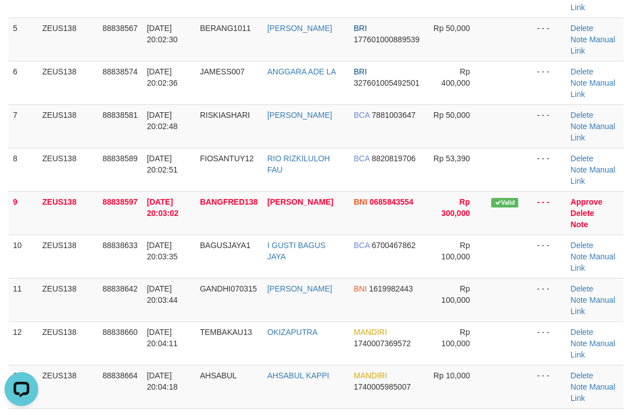
click at [476, 188] on tbody "1 ZEUS138 88838191 30/09/2025 19:55:12 HENDI016 HENDI HERYADI BCA 3771089397 Rp…" at bounding box center [315, 148] width 615 height 608
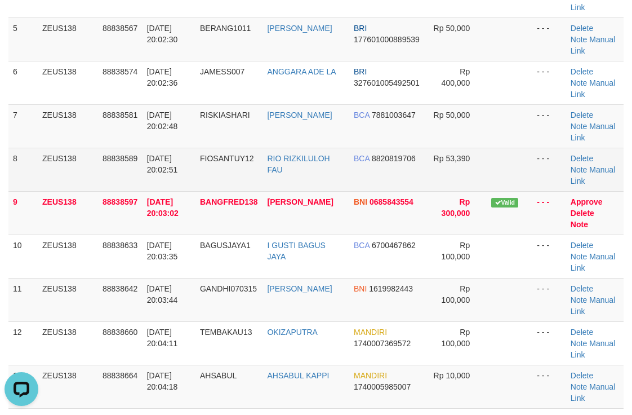
click at [360, 166] on td "BCA 8820819706" at bounding box center [387, 169] width 76 height 43
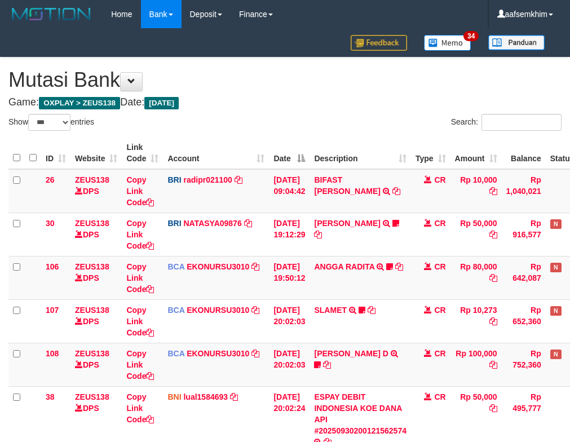
select select "***"
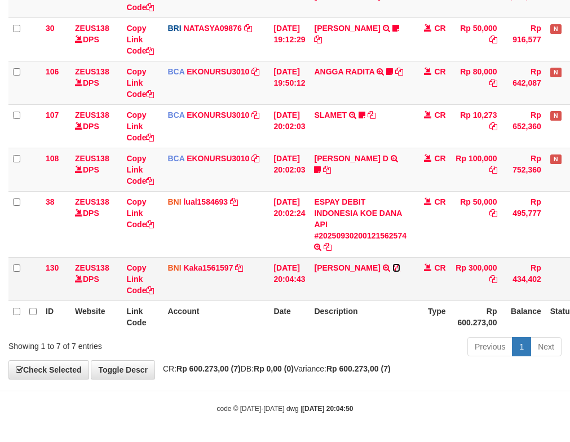
click at [392, 272] on icon at bounding box center [396, 268] width 8 height 8
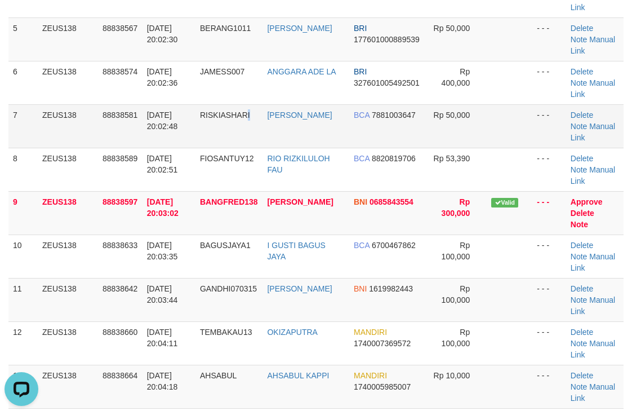
click at [250, 105] on td "RISKIASHARI" at bounding box center [230, 125] width 68 height 43
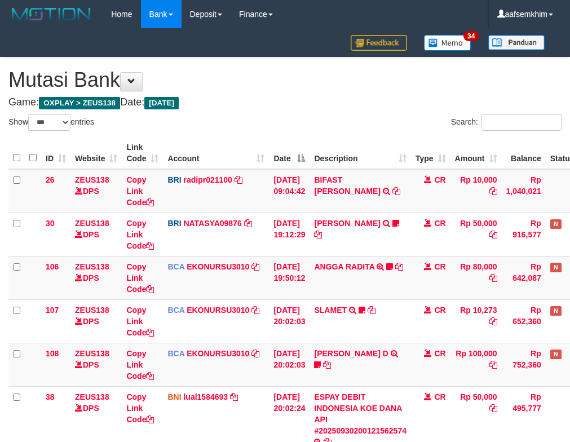
select select "***"
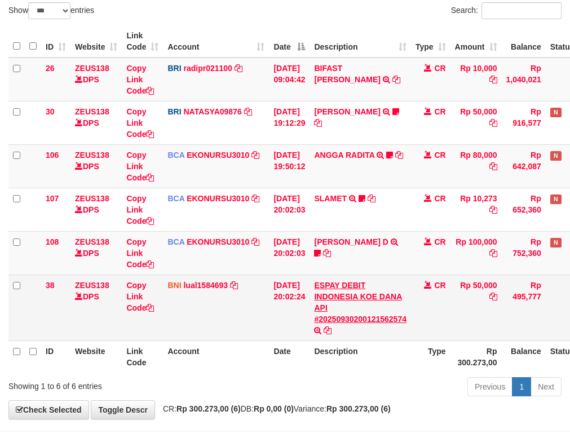
scroll to position [152, 0]
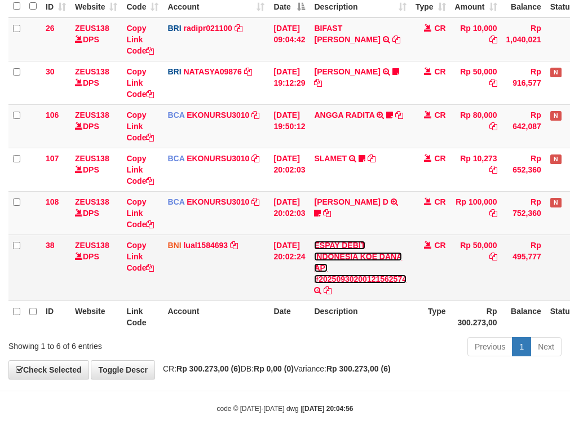
click at [331, 246] on link "ESPAY DEBIT INDONESIA KOE DANA API #20250930200121562574" at bounding box center [360, 262] width 92 height 43
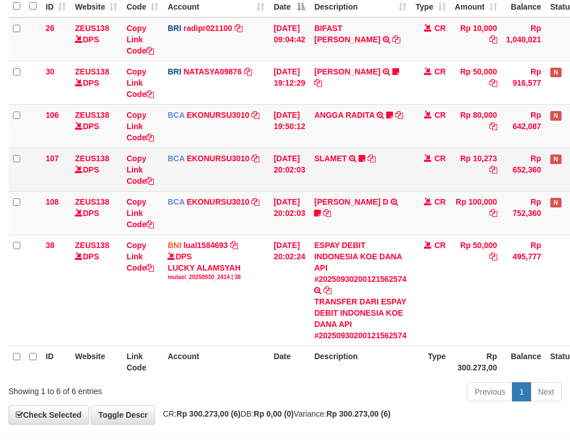
click at [262, 184] on td "BCA EKONURSU3010 DPS EKO NUR SUSILO mutasi_20250930_3353 | 107 mutasi_20250930_…" at bounding box center [216, 169] width 106 height 43
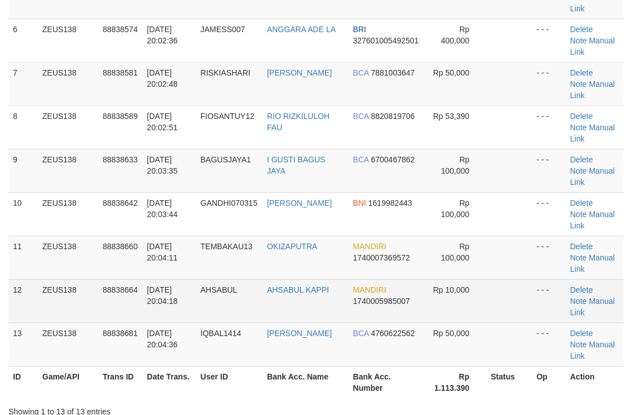
click at [507, 279] on td at bounding box center [509, 300] width 46 height 43
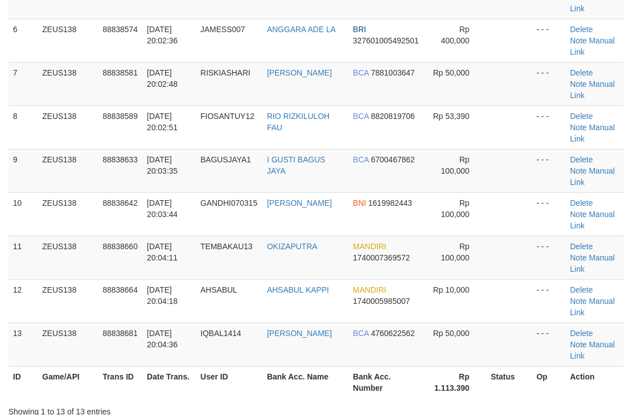
scroll to position [297, 0]
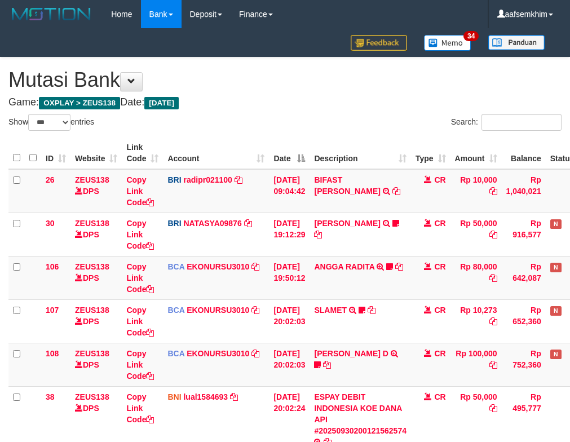
select select "***"
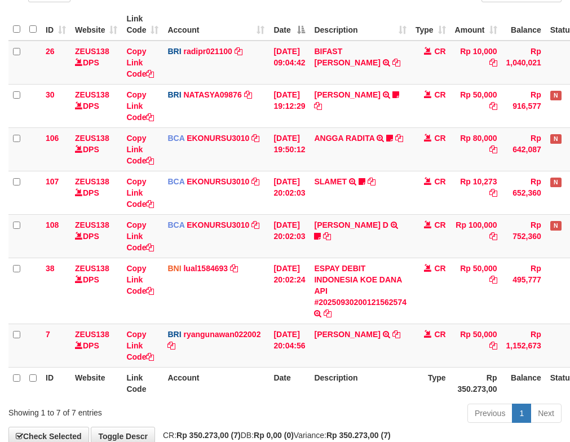
scroll to position [152, 0]
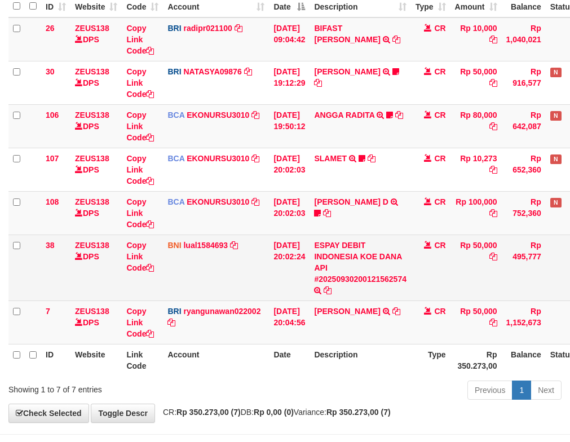
click at [339, 237] on td "ESPAY DEBIT INDONESIA KOE DANA API #20250930200121562574 TRANSFER DARI ESPAY DE…" at bounding box center [359, 267] width 101 height 66
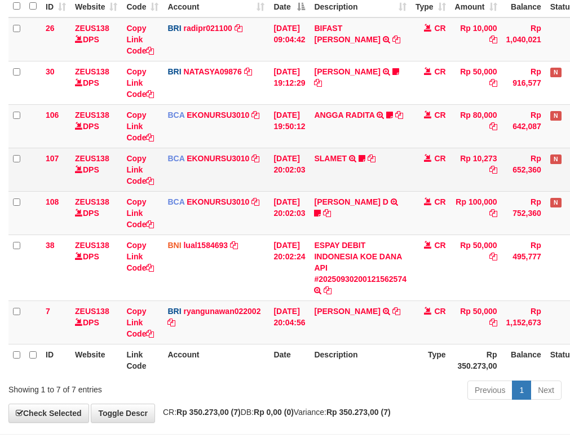
click at [216, 174] on td "BCA EKONURSU3010 DPS EKO NUR SUSILO mutasi_20250930_3353 | 107 mutasi_20250930_…" at bounding box center [216, 169] width 106 height 43
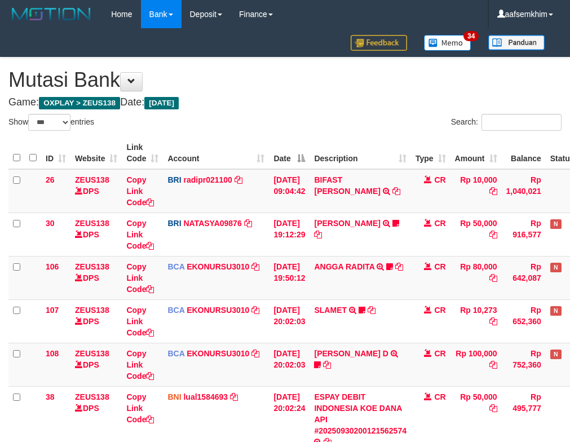
select select "***"
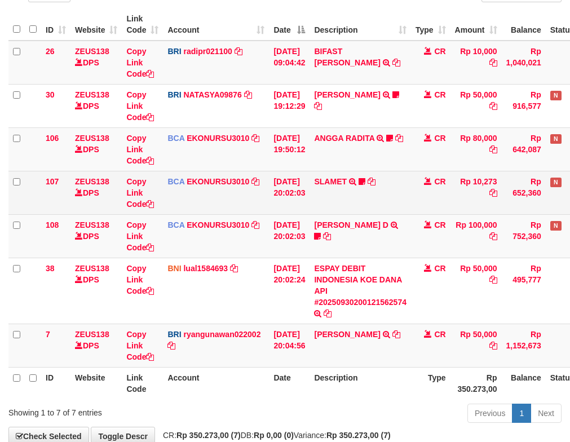
click at [322, 214] on td "SLAMET TRSF E-BANKING CR 3009/FTSCY/WS95051 10273.002025093001554963 TRFDN-SLAM…" at bounding box center [359, 192] width 101 height 43
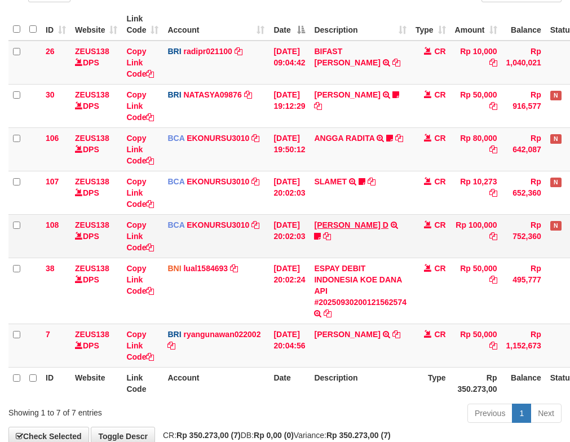
scroll to position [152, 0]
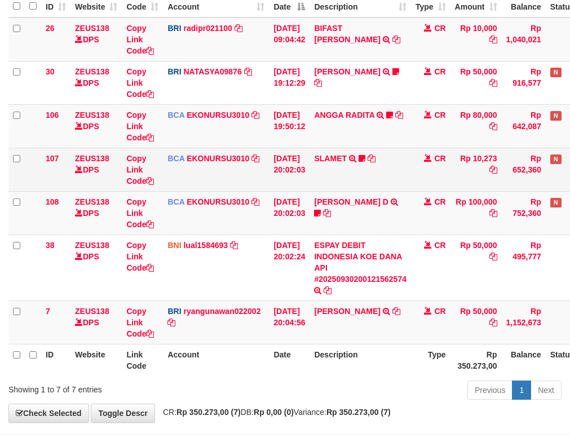
click at [286, 185] on td "[DATE] 20:02:03" at bounding box center [289, 169] width 41 height 43
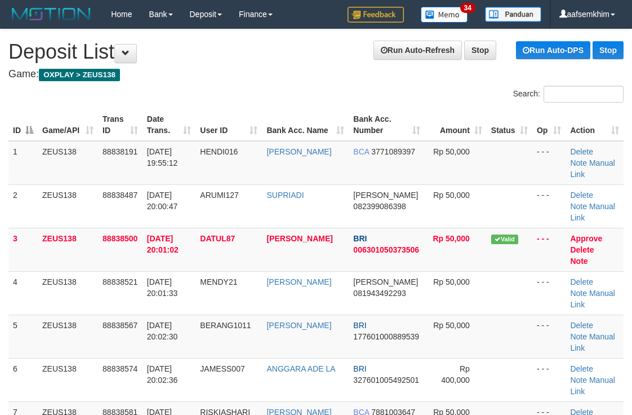
scroll to position [351, 0]
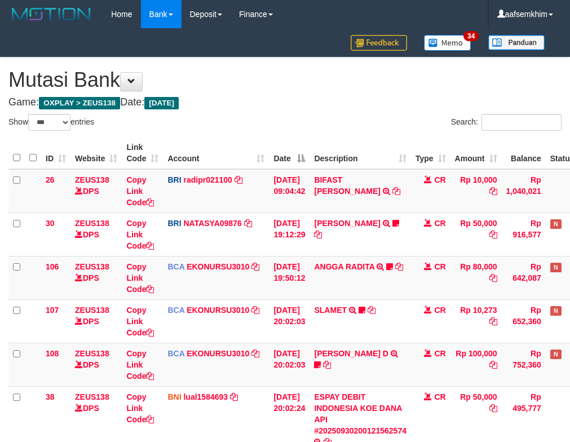
select select "***"
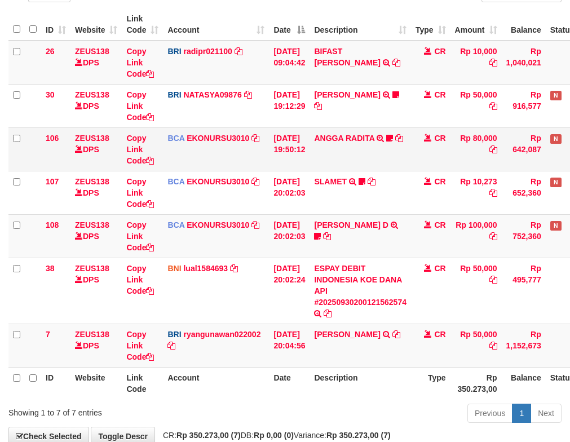
scroll to position [152, 0]
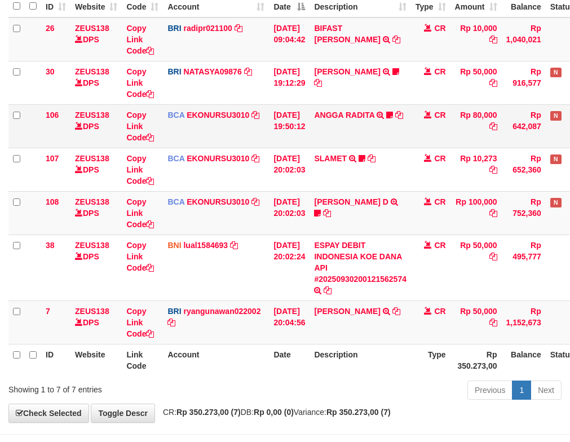
click at [256, 138] on td "BCA EKONURSU3010 DPS EKO NUR SUSILO mutasi_20250930_3353 | 106 mutasi_20250930_…" at bounding box center [216, 125] width 106 height 43
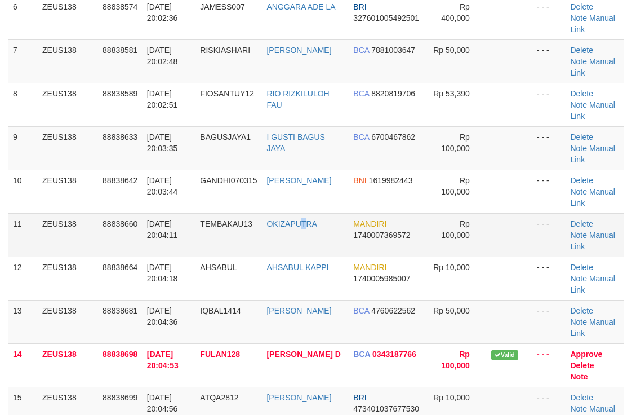
drag, startPoint x: 308, startPoint y: 143, endPoint x: 300, endPoint y: 140, distance: 7.8
click at [307, 213] on td "OKIZAPUTRA" at bounding box center [305, 234] width 87 height 43
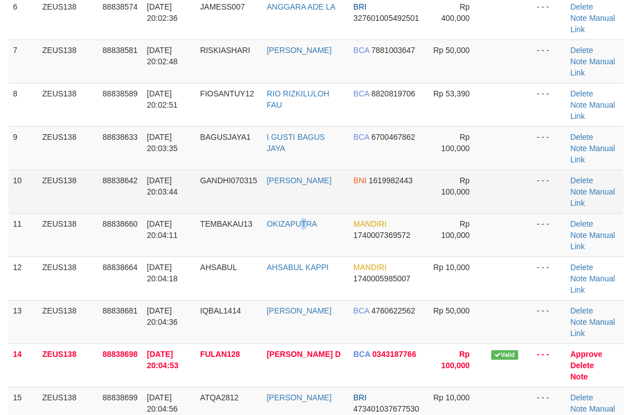
scroll to position [297, 0]
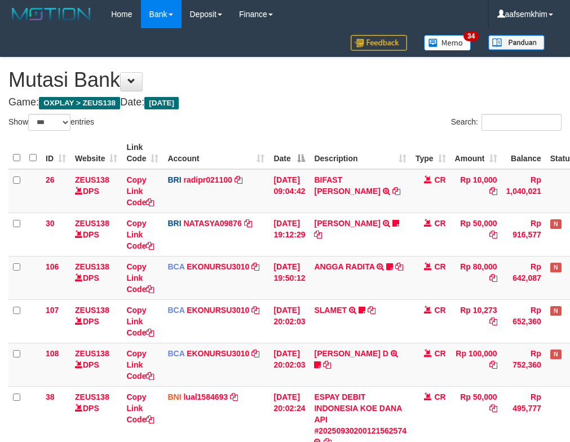
select select "***"
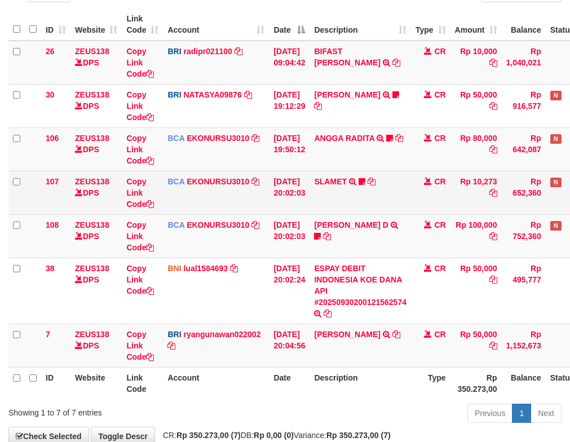
click at [295, 184] on td "[DATE] 20:02:03" at bounding box center [289, 192] width 41 height 43
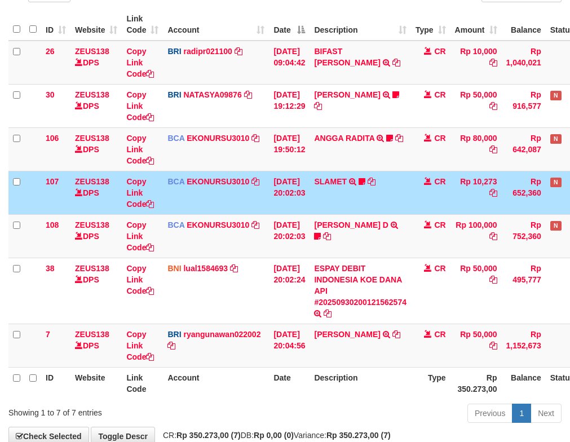
scroll to position [152, 0]
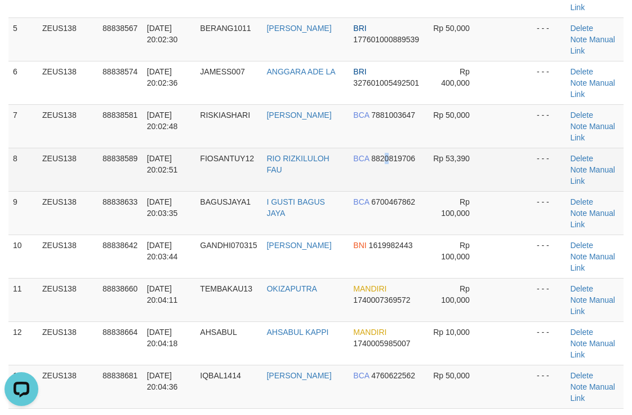
click at [383, 154] on span "8820819706" at bounding box center [393, 158] width 44 height 9
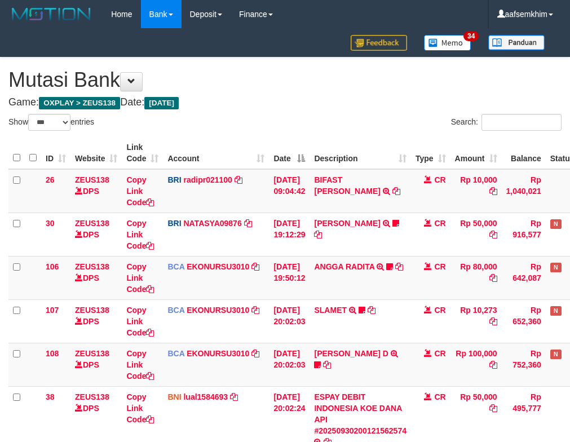
select select "***"
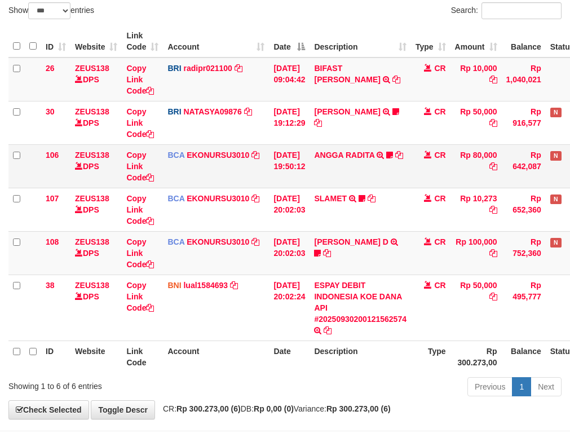
click at [271, 163] on tbody "26 ZEUS138 DPS Copy Link Code BRI radipr021100 DPS [PERSON_NAME] mutasi_2025093…" at bounding box center [316, 198] width 616 height 283
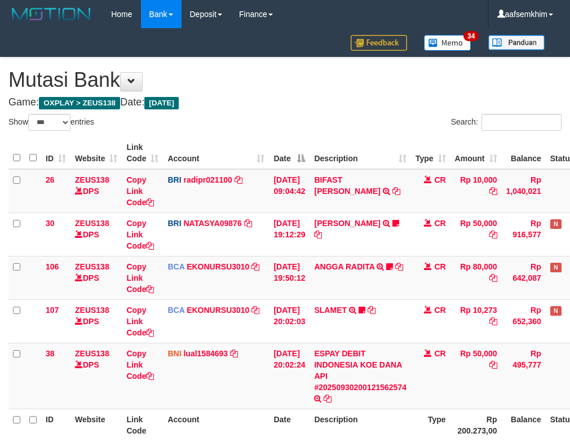
select select "***"
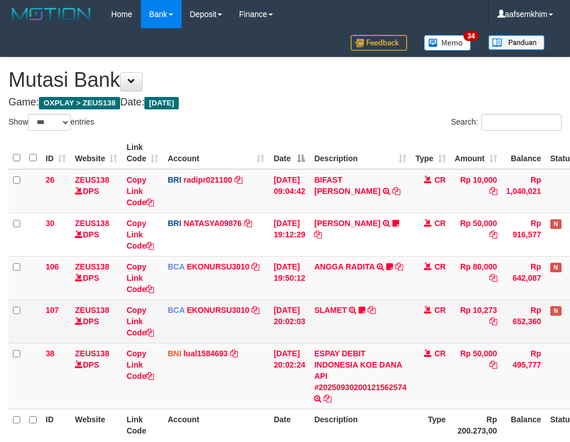
scroll to position [108, 0]
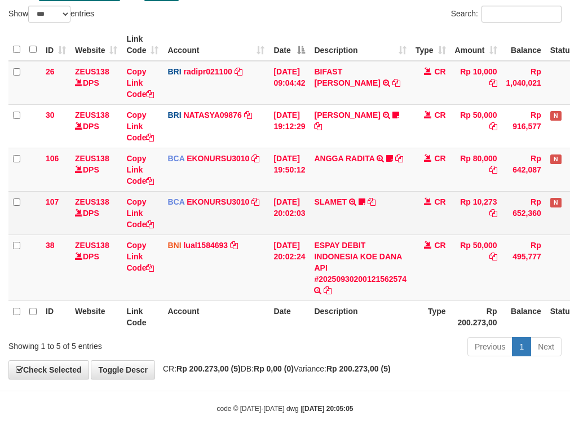
click at [411, 220] on td "SLAMET TRSF E-BANKING CR 3009/FTSCY/WS95051 10273.002025093001554963 TRFDN-SLAM…" at bounding box center [359, 212] width 101 height 43
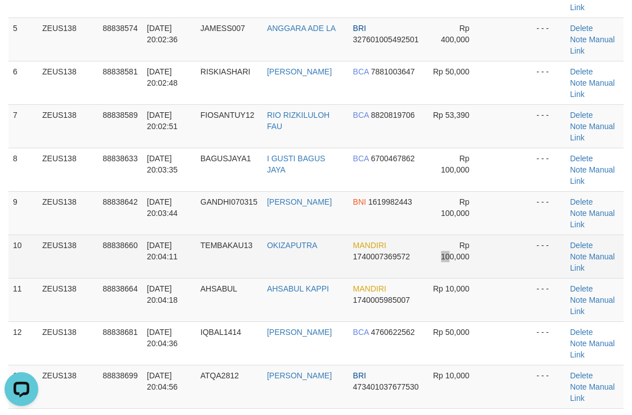
click at [437, 234] on td "Rp 100,000" at bounding box center [455, 255] width 62 height 43
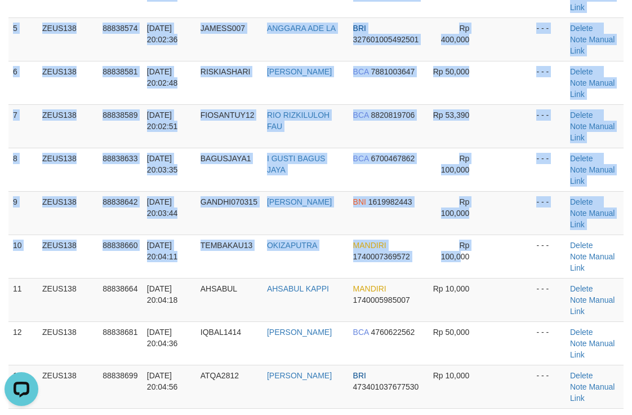
scroll to position [297, 14]
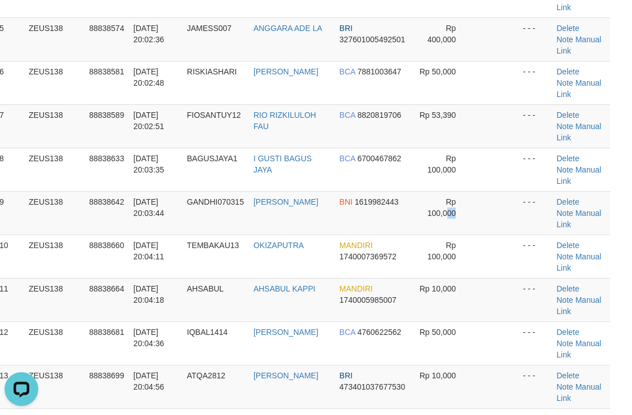
drag, startPoint x: 453, startPoint y: 123, endPoint x: 639, endPoint y: 146, distance: 187.3
click at [471, 191] on tr "9 ZEUS138 88838642 30/09/2025 20:03:44 GANDHI070315 GANDHI BNI 1619982443 Rp 10…" at bounding box center [302, 212] width 615 height 43
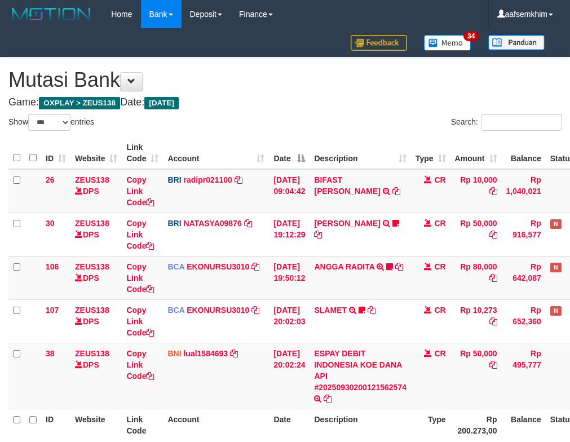
select select "***"
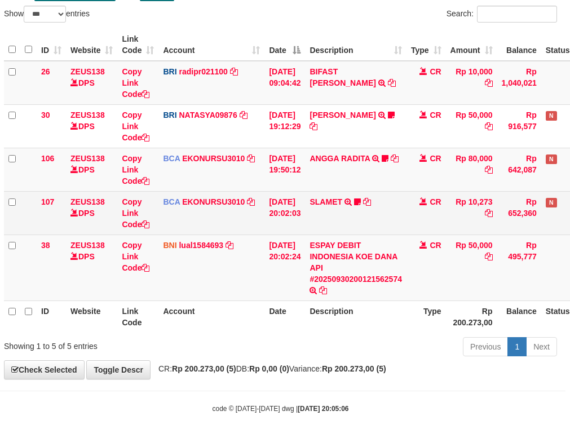
click at [369, 199] on td "SLAMET TRSF E-BANKING CR 3009/FTSCY/WS95051 10273.002025093001554963 TRFDN-SLAM…" at bounding box center [355, 212] width 101 height 43
click at [361, 202] on icon at bounding box center [357, 202] width 7 height 8
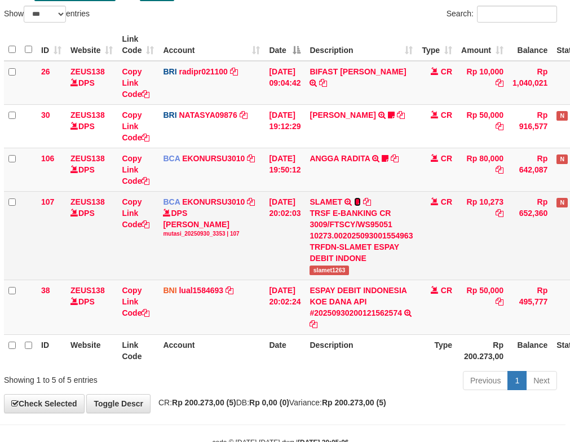
scroll to position [108, 0]
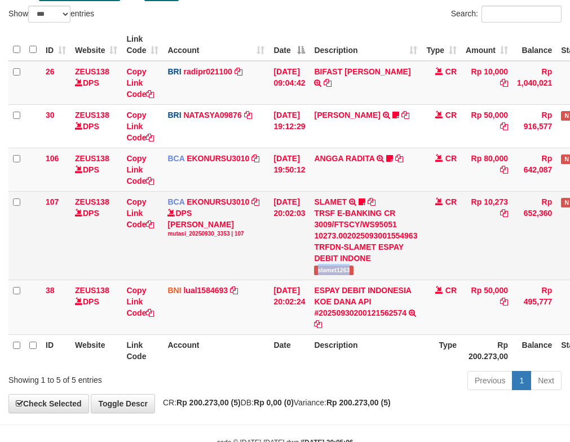
drag, startPoint x: 324, startPoint y: 268, endPoint x: 367, endPoint y: 269, distance: 42.8
click at [367, 269] on td "SLAMET TRSF E-BANKING CR 3009/FTSCY/WS95051 10273.002025093001554963 TRFDN-SLAM…" at bounding box center [365, 235] width 112 height 88
copy span "slamet1263"
drag, startPoint x: 332, startPoint y: 212, endPoint x: 268, endPoint y: 207, distance: 64.4
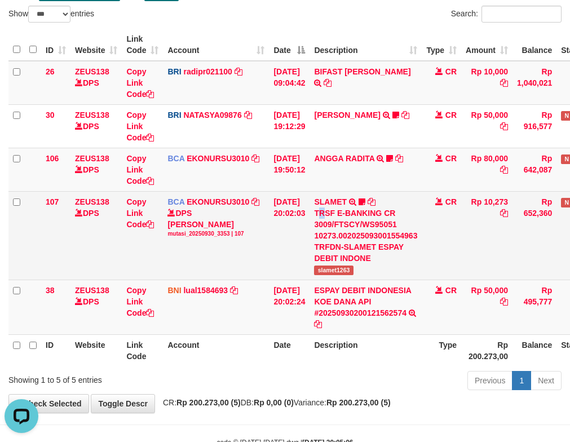
click at [327, 212] on div "TRSF E-BANKING CR 3009/FTSCY/WS95051 10273.002025093001554963 TRFDN-SLAMET ESPA…" at bounding box center [365, 235] width 103 height 56
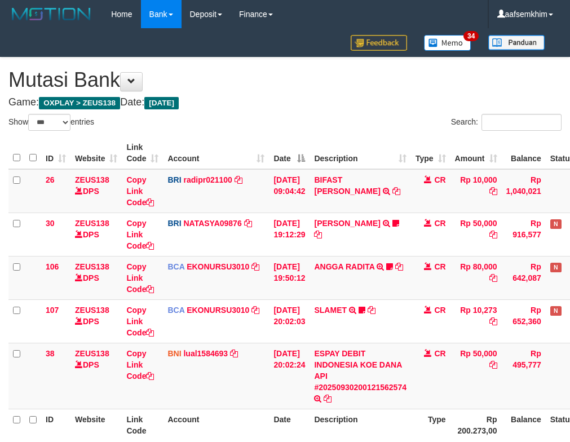
select select "***"
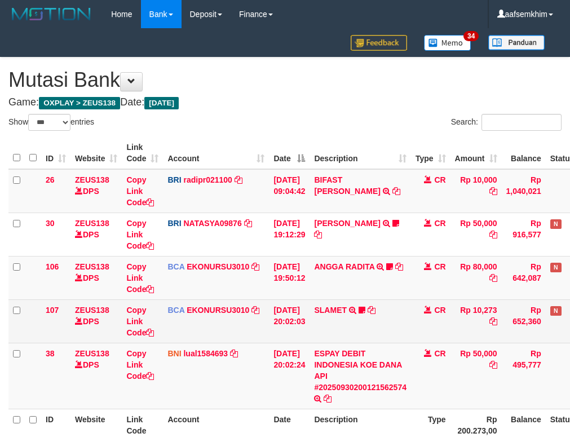
scroll to position [108, 0]
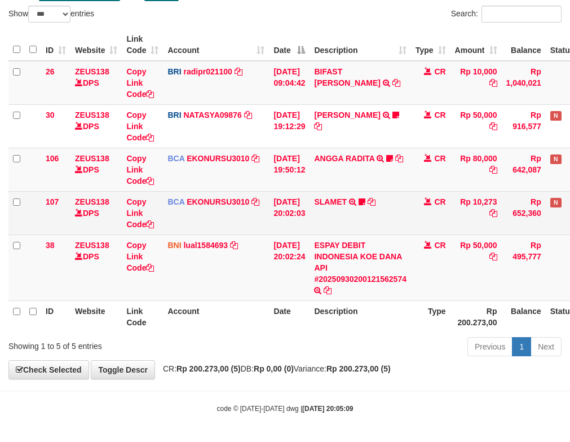
click at [359, 221] on td "SLAMET TRSF E-BANKING CR 3009/FTSCY/WS95051 10273.002025093001554963 TRFDN-SLAM…" at bounding box center [359, 212] width 101 height 43
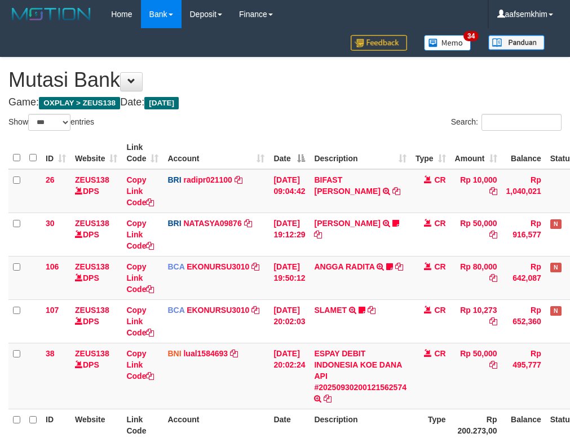
select select "***"
click at [294, 256] on td "[DATE] 19:50:12" at bounding box center [289, 277] width 41 height 43
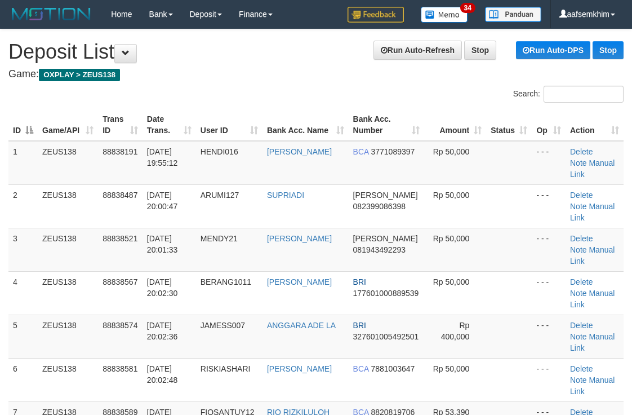
scroll to position [297, 14]
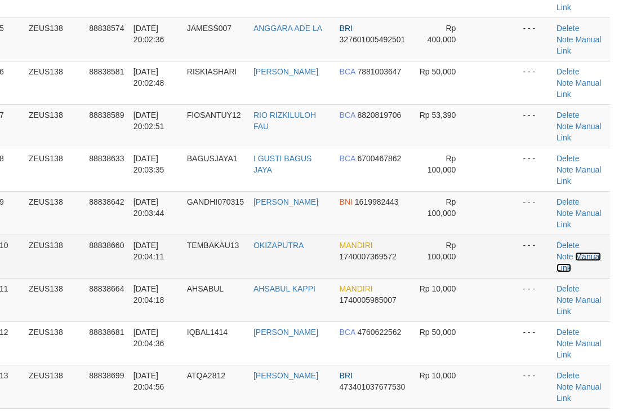
click at [577, 252] on link "Manual Link" at bounding box center [579, 262] width 45 height 20
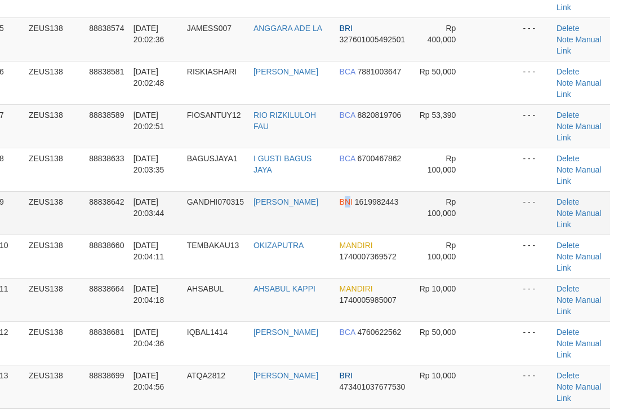
click at [348, 191] on td "BNI 1619982443" at bounding box center [373, 212] width 76 height 43
click at [349, 191] on td "BNI 1619982443" at bounding box center [373, 212] width 76 height 43
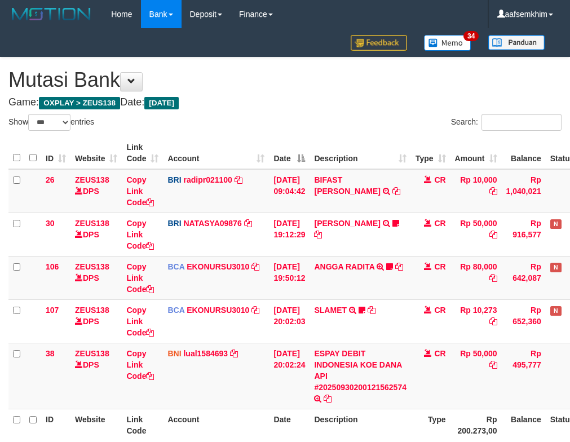
select select "***"
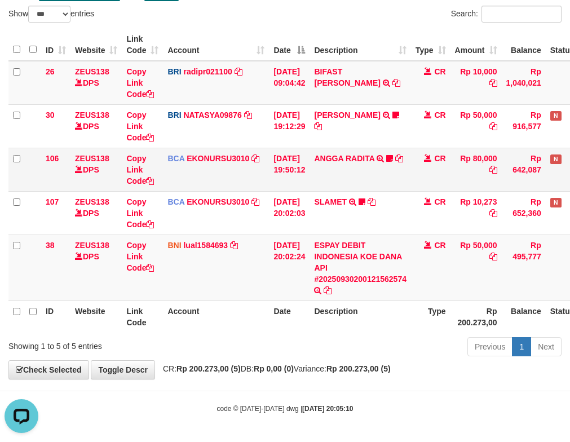
click at [309, 157] on td "30/09/2025 19:50:12" at bounding box center [289, 169] width 41 height 43
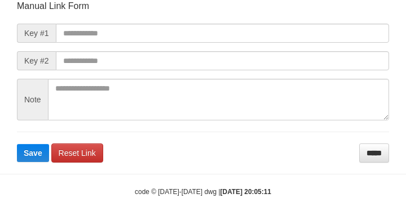
scroll to position [131, 0]
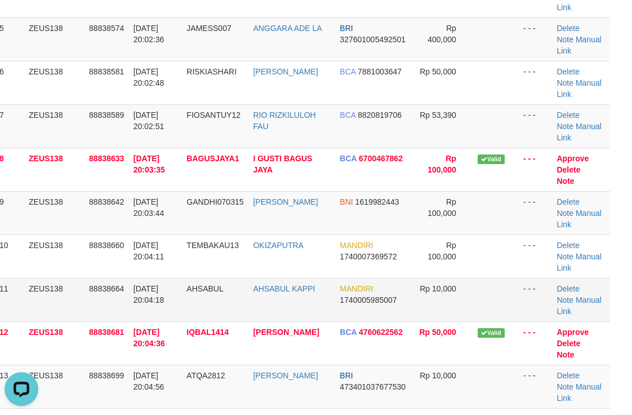
click at [446, 278] on td "Rp 10,000" at bounding box center [442, 299] width 62 height 43
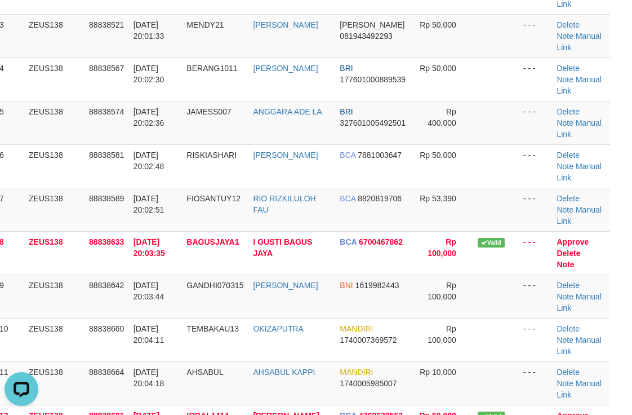
scroll to position [72, 14]
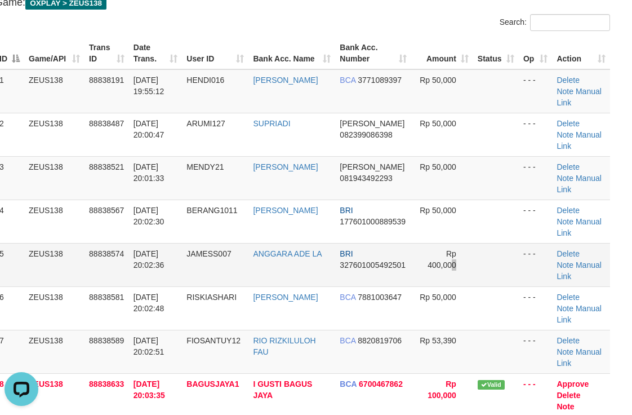
click at [451, 243] on td "Rp 400,000" at bounding box center [442, 264] width 62 height 43
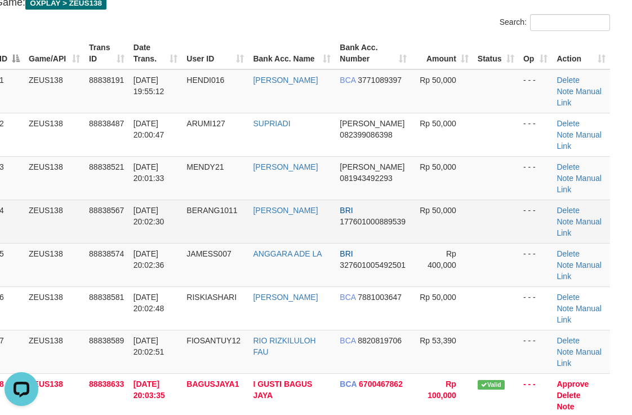
drag, startPoint x: 487, startPoint y: 169, endPoint x: 508, endPoint y: 172, distance: 21.7
click at [504, 200] on td at bounding box center [496, 221] width 46 height 43
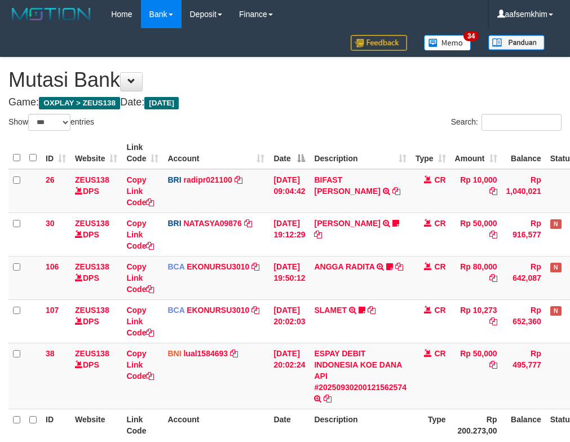
select select "***"
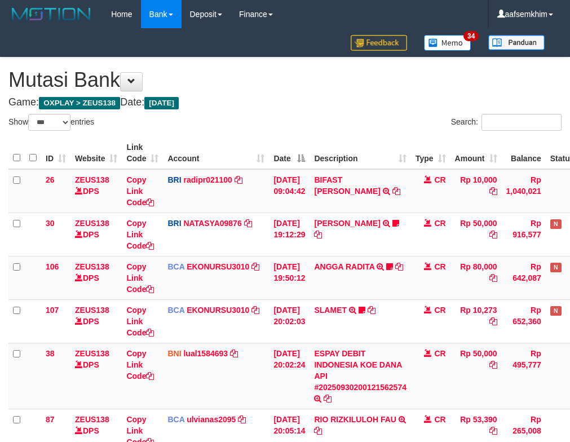
select select "***"
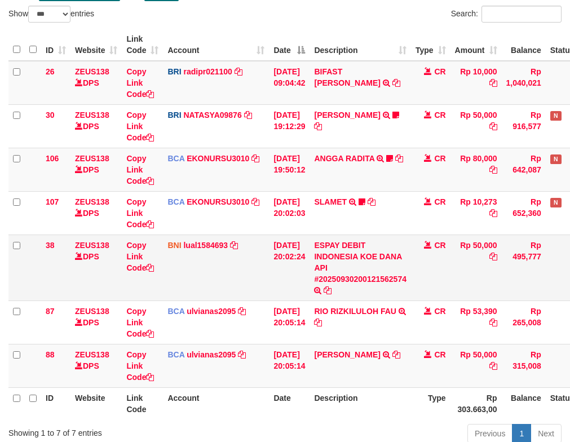
click at [404, 238] on td "ESPAY DEBIT INDONESIA KOE DANA API #20250930200121562574 TRANSFER DARI ESPAY DE…" at bounding box center [359, 267] width 101 height 66
drag, startPoint x: 350, startPoint y: 367, endPoint x: 376, endPoint y: 364, distance: 26.7
click at [376, 364] on tr "88 ZEUS138 DPS Copy Link Code BCA ulvianas2095 DPS ULVIANASARI mutasi_20250930_…" at bounding box center [316, 365] width 616 height 43
copy tr "RIZKY ASHAR"
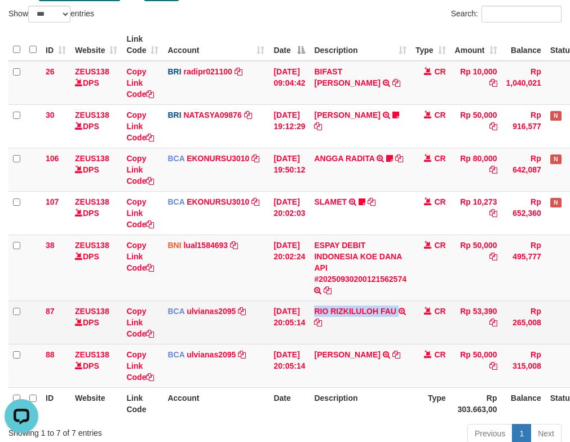
drag, startPoint x: 322, startPoint y: 304, endPoint x: 391, endPoint y: 320, distance: 70.0
click at [391, 320] on td "RIO RIZKILULOH FAU TRSF E-BANKING CR 3009/FTSCY/WS95031 53390.00RIO RIZKILULOH …" at bounding box center [359, 321] width 101 height 43
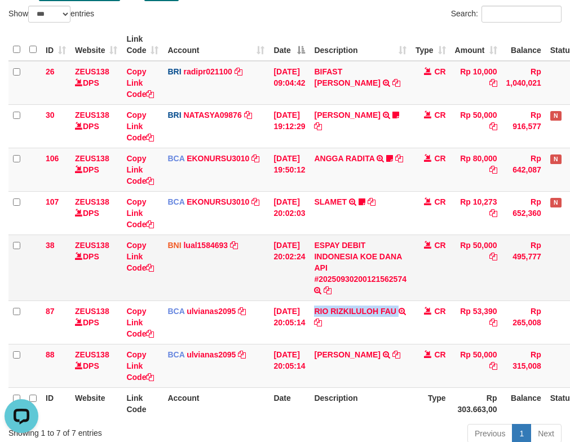
copy td "RIO RIZKILULOH FAU"
click at [213, 234] on td "BNI lual1584693 DPS LUCKY ALAMSYAH mutasi_20250930_2414 | 38 mutasi_20250930_24…" at bounding box center [216, 267] width 106 height 66
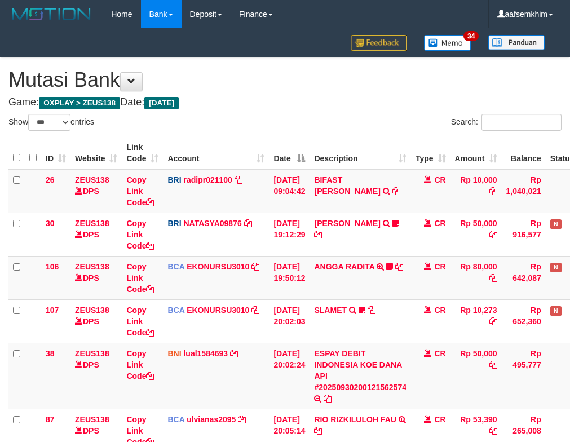
select select "***"
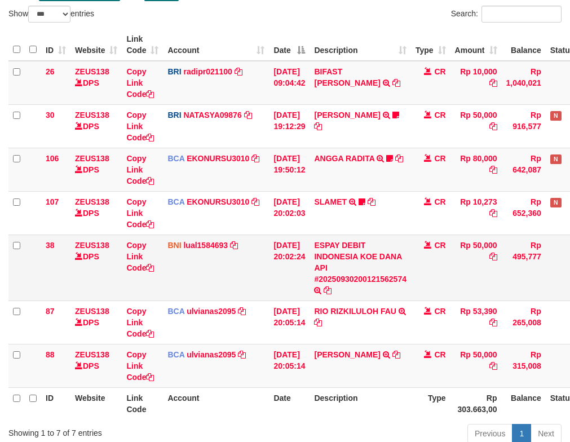
click at [459, 250] on td "Rp 50,000" at bounding box center [475, 267] width 51 height 66
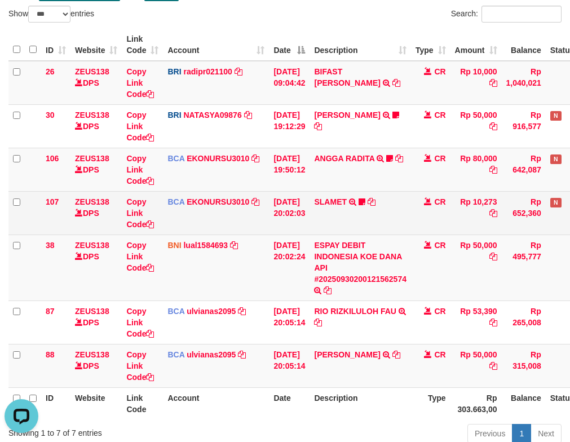
scroll to position [0, 0]
click at [416, 223] on tr "107 ZEUS138 DPS Copy Link Code BCA EKONURSU3010 DPS EKO NUR SUSILO mutasi_20250…" at bounding box center [316, 212] width 616 height 43
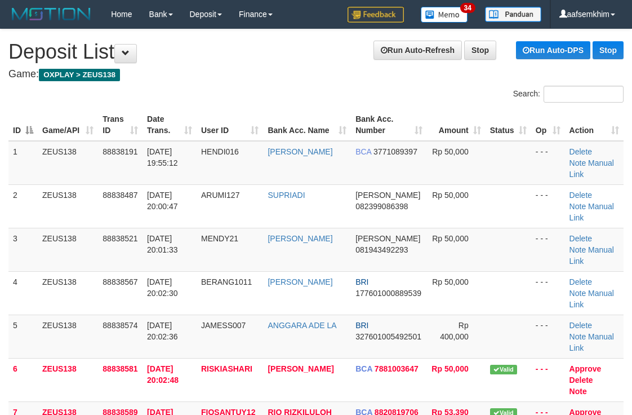
scroll to position [72, 14]
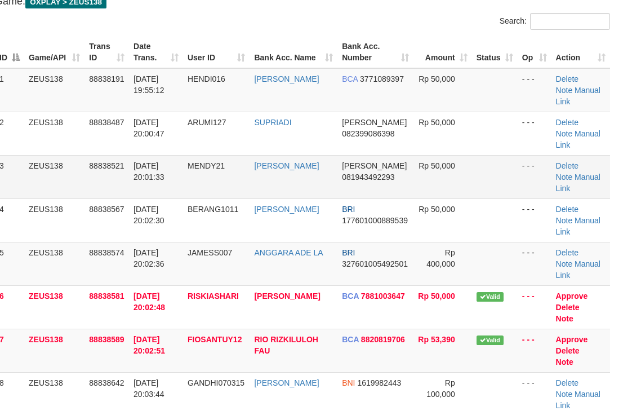
click at [535, 158] on tr "3 ZEUS138 88838521 30/09/2025 20:01:33 MENDY21 FADII LAH DANA 081943492293 Rp 5…" at bounding box center [302, 176] width 615 height 43
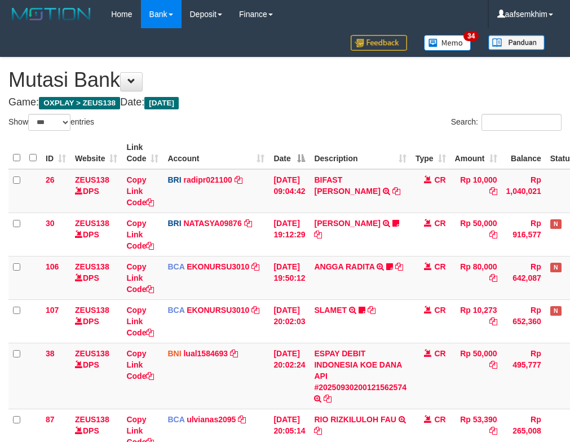
select select "***"
click at [411, 299] on td "SLAMET TRSF E-BANKING CR 3009/FTSCY/WS95051 10273.002025093001554963 TRFDN-SLAM…" at bounding box center [359, 320] width 101 height 43
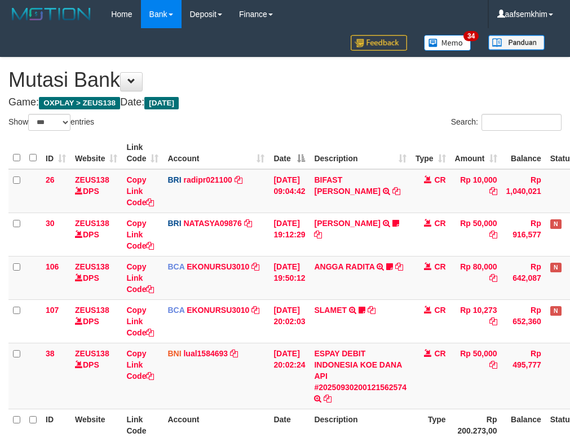
select select "***"
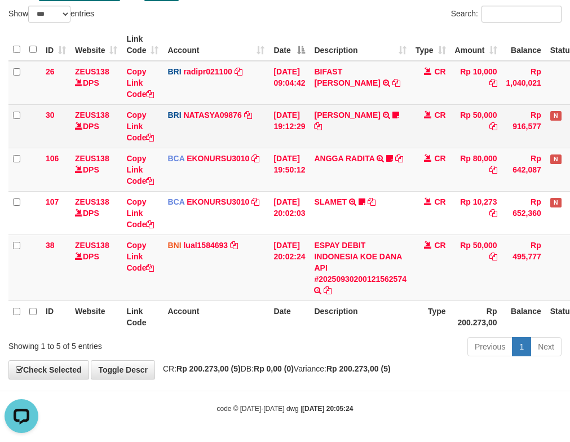
click at [299, 126] on td "30/09/2025 19:12:29" at bounding box center [289, 125] width 41 height 43
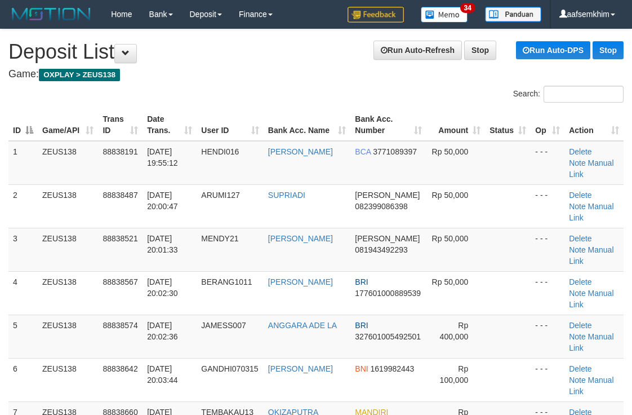
scroll to position [73, 14]
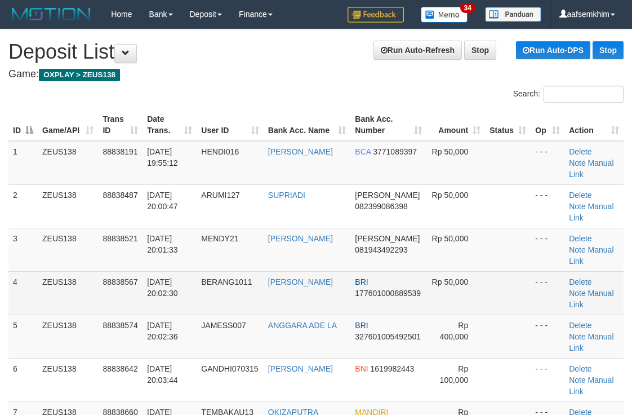
scroll to position [74, 14]
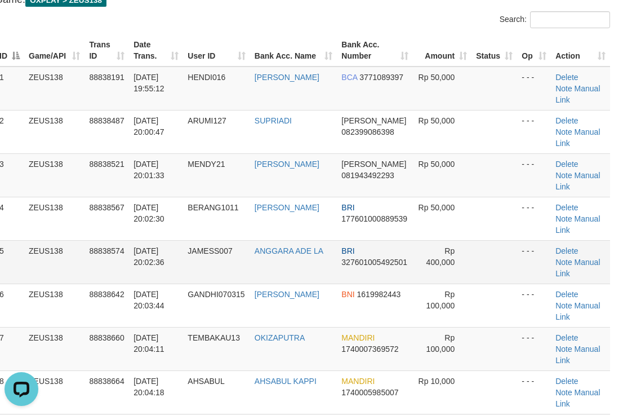
click at [230, 240] on td "JAMESS007" at bounding box center [216, 261] width 67 height 43
click at [327, 52] on th "Bank Acc. Name" at bounding box center [293, 50] width 87 height 32
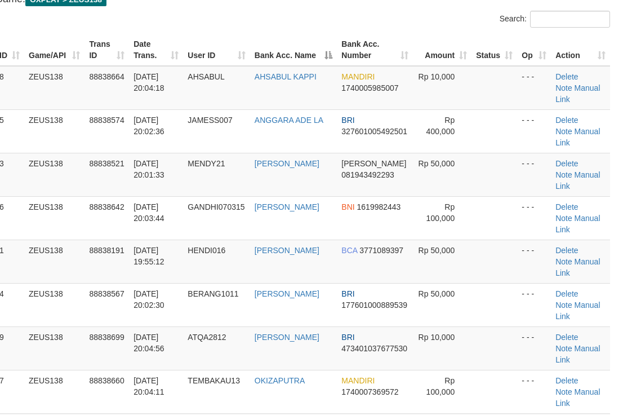
scroll to position [74, 14]
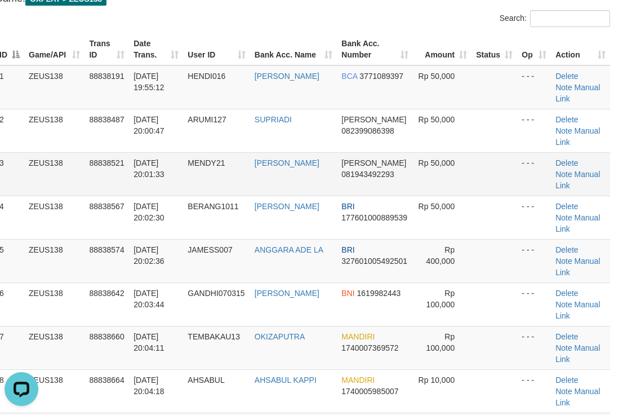
drag, startPoint x: 315, startPoint y: 128, endPoint x: 317, endPoint y: 136, distance: 7.5
click at [317, 135] on tbody "1 ZEUS138 88838191 30/09/2025 19:55:12 HENDI016 HENDI HERYADI BCA 3771089397 Rp…" at bounding box center [302, 282] width 615 height 435
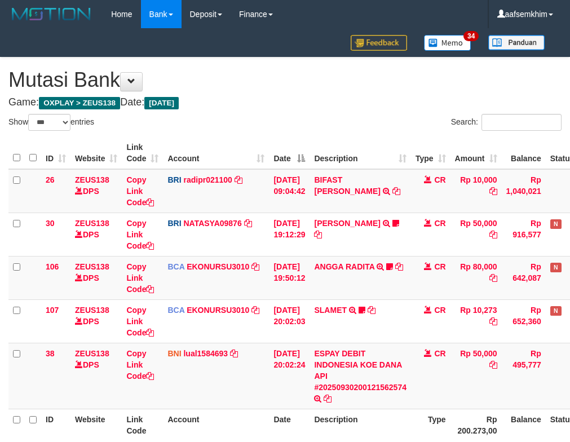
select select "***"
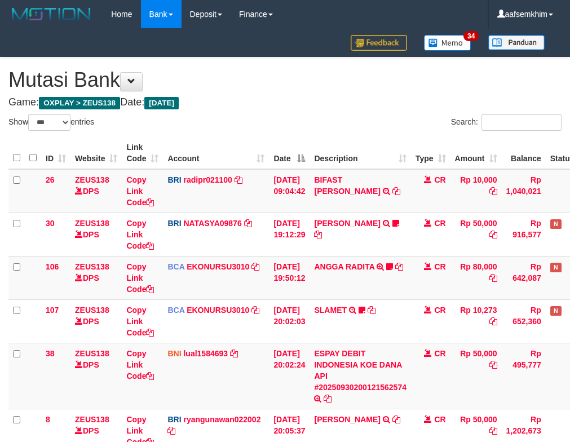
select select "***"
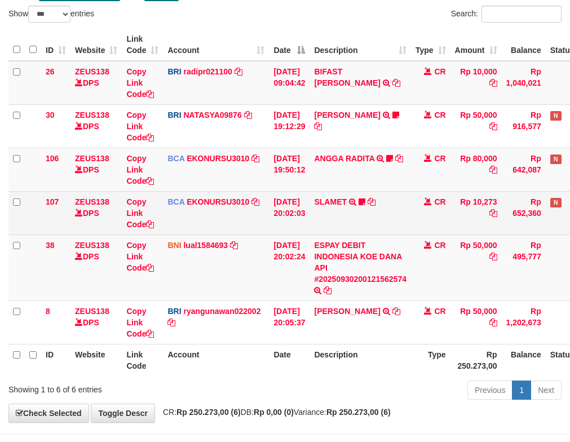
drag, startPoint x: 500, startPoint y: 223, endPoint x: 463, endPoint y: 224, distance: 37.8
click at [499, 224] on td "Rp 10,273" at bounding box center [475, 212] width 51 height 43
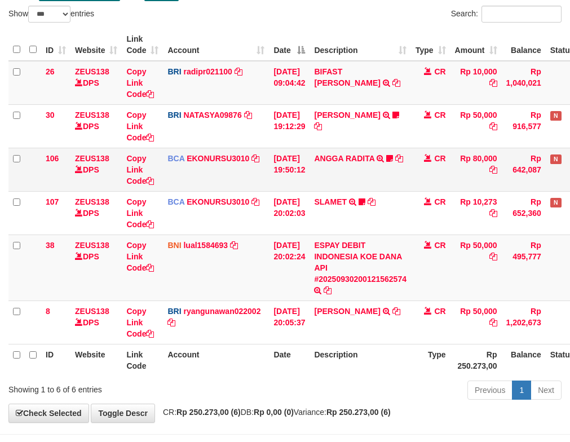
click at [424, 192] on td "CR" at bounding box center [430, 212] width 39 height 43
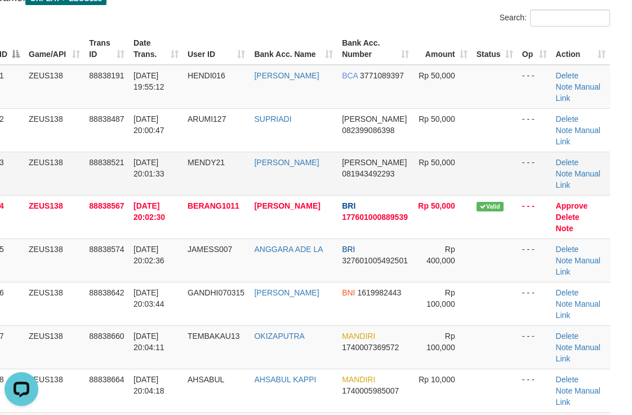
click at [414, 158] on td "Rp 50,000" at bounding box center [443, 173] width 59 height 43
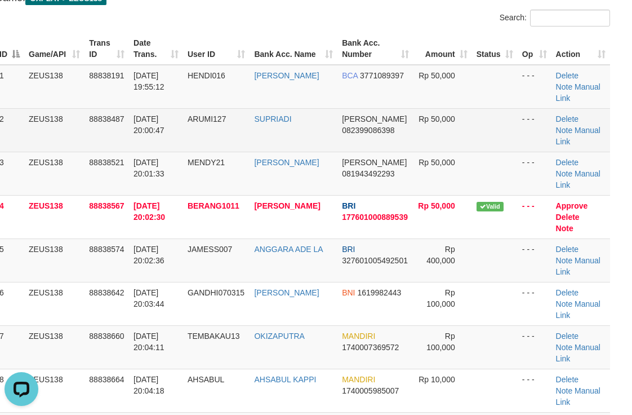
click at [444, 114] on span "Rp 50,000" at bounding box center [437, 118] width 37 height 9
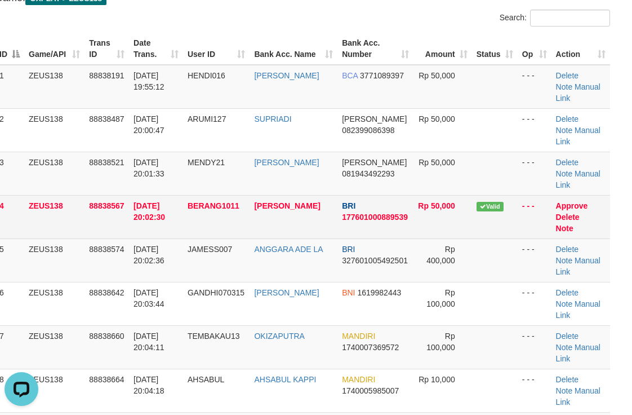
click at [501, 195] on td "Valid" at bounding box center [495, 216] width 46 height 43
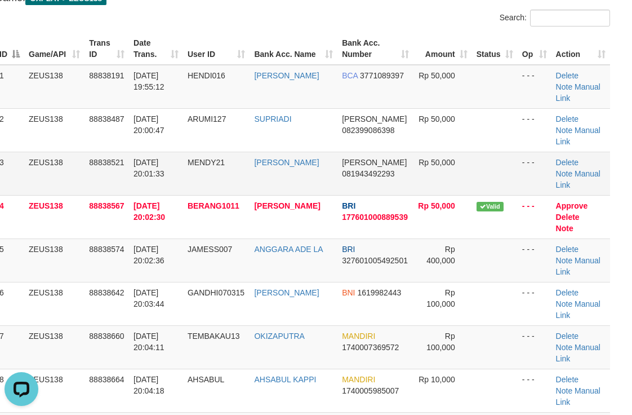
click at [464, 152] on td "Rp 50,000" at bounding box center [443, 173] width 59 height 43
click at [495, 88] on td at bounding box center [495, 87] width 46 height 44
click at [343, 63] on th "Bank Acc. Number" at bounding box center [376, 49] width 76 height 32
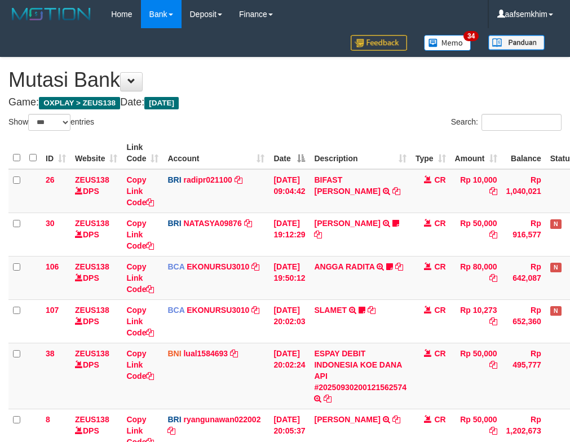
select select "***"
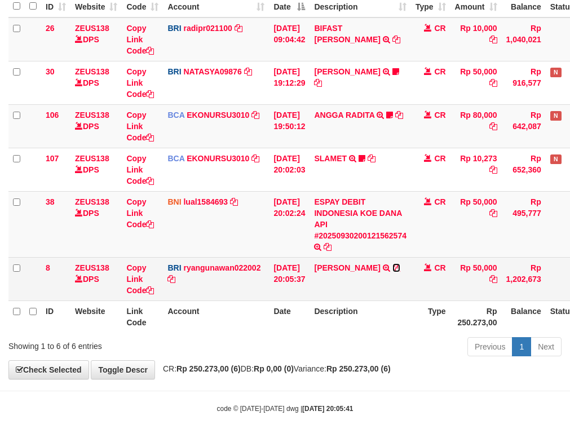
click at [392, 272] on icon at bounding box center [396, 268] width 8 height 8
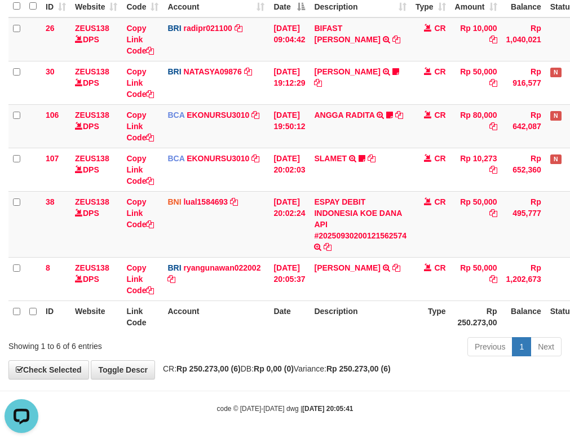
scroll to position [0, 0]
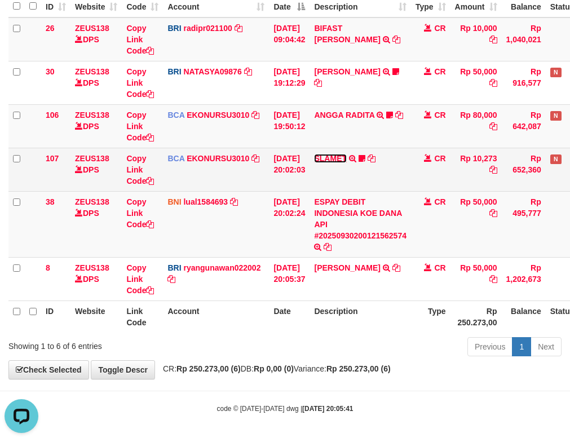
drag, startPoint x: 345, startPoint y: 159, endPoint x: 342, endPoint y: 172, distance: 13.4
click at [345, 159] on link "SLAMET" at bounding box center [330, 158] width 33 height 9
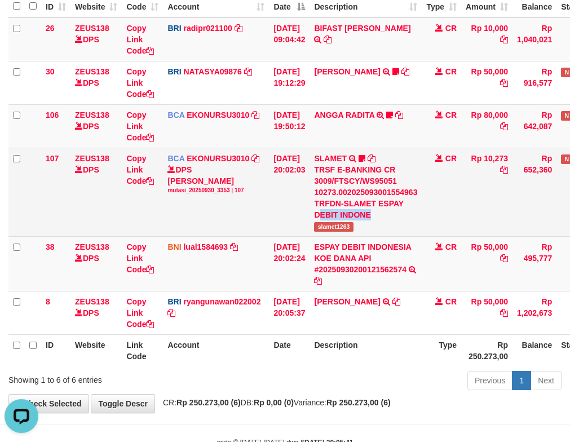
drag, startPoint x: 330, startPoint y: 220, endPoint x: 396, endPoint y: 220, distance: 65.4
click at [396, 220] on td "SLAMET TRSF E-BANKING CR 3009/FTSCY/WS95051 10273.002025093001554963 TRFDN-SLAM…" at bounding box center [365, 192] width 112 height 88
click at [325, 227] on span "slamet1263" at bounding box center [333, 227] width 39 height 10
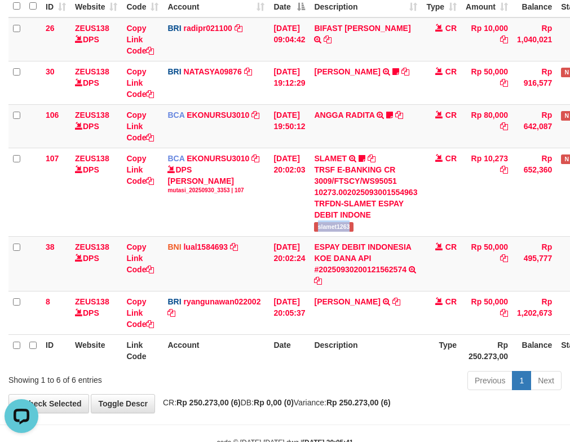
copy span "slamet1263"
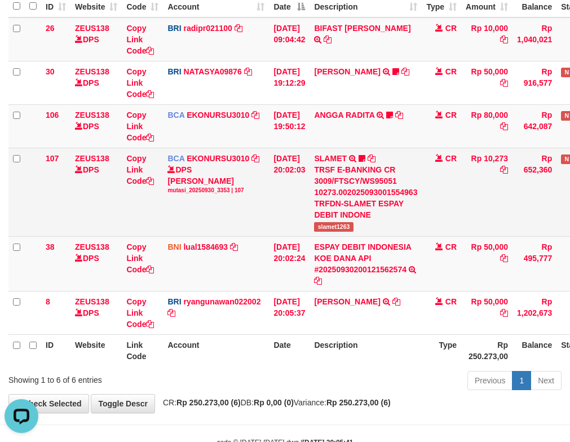
click at [415, 153] on td "SLAMET TRSF E-BANKING CR 3009/FTSCY/WS95051 10273.002025093001554963 TRFDN-SLAM…" at bounding box center [365, 192] width 112 height 88
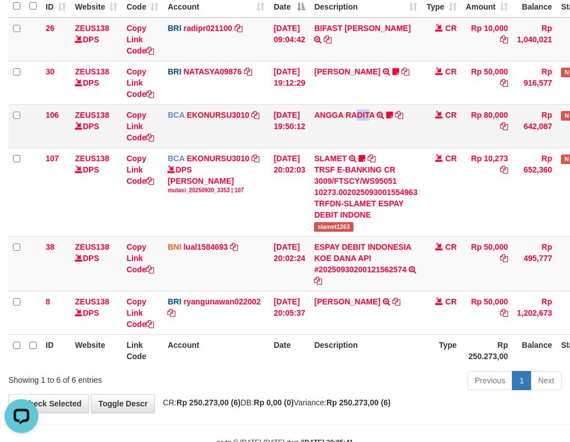
drag, startPoint x: 367, startPoint y: 130, endPoint x: 377, endPoint y: 130, distance: 10.2
click at [377, 130] on td "ANGGA RADITA TRSF E-BANKING CR 3009/FTSCY/WS95051 80000.002025093060200810 TRFD…" at bounding box center [365, 125] width 112 height 43
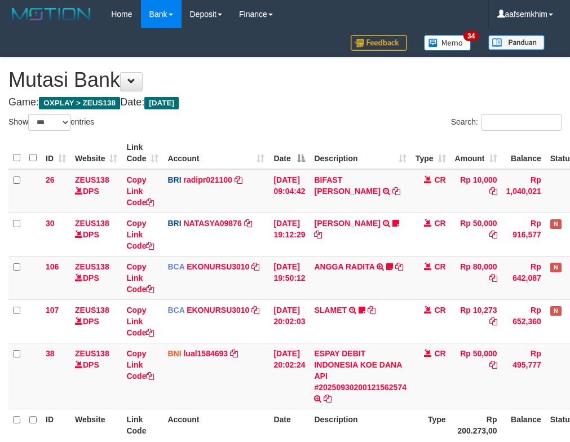
select select "***"
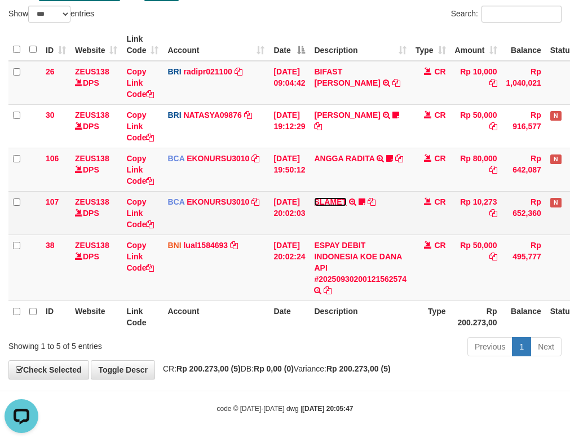
click at [331, 197] on link "SLAMET" at bounding box center [330, 201] width 33 height 9
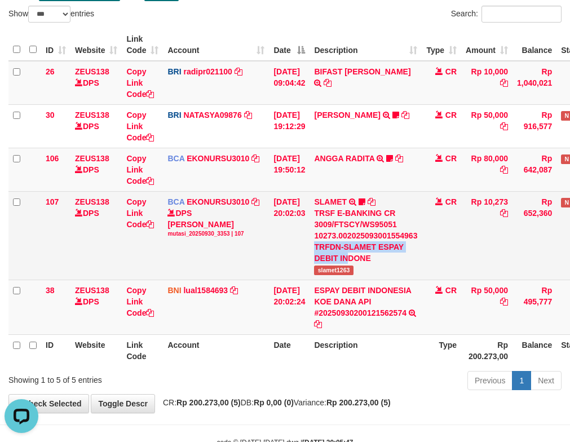
drag, startPoint x: 323, startPoint y: 250, endPoint x: 353, endPoint y: 253, distance: 30.0
click at [353, 252] on td "SLAMET TRSF E-BANKING CR 3009/FTSCY/WS95051 10273.002025093001554963 TRFDN-SLAM…" at bounding box center [365, 235] width 112 height 88
click at [335, 263] on div "TRSF E-BANKING CR 3009/FTSCY/WS95051 10273.002025093001554963 TRFDN-SLAMET ESPA…" at bounding box center [365, 235] width 103 height 56
click at [349, 271] on span "slamet1263" at bounding box center [333, 270] width 39 height 10
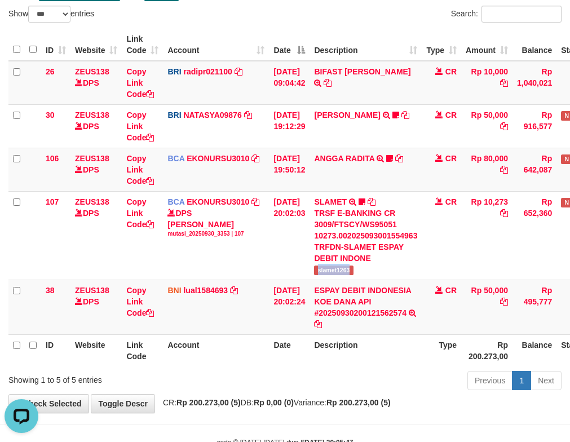
drag, startPoint x: 349, startPoint y: 271, endPoint x: 1, endPoint y: 184, distance: 358.4
click at [347, 269] on span "slamet1263" at bounding box center [333, 270] width 39 height 10
copy span "slamet1263"
click at [374, 158] on link "ANGGA RADITA" at bounding box center [344, 158] width 60 height 9
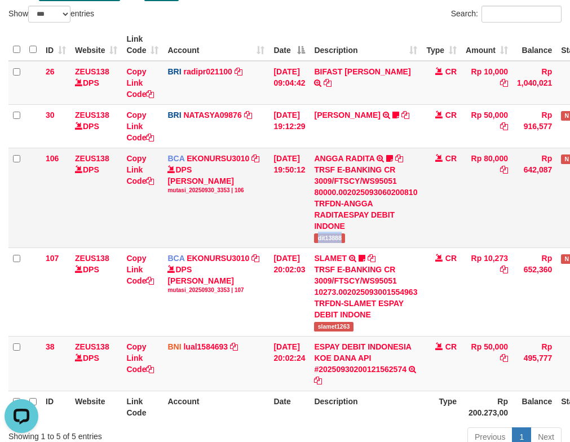
drag, startPoint x: 357, startPoint y: 234, endPoint x: 366, endPoint y: 234, distance: 8.5
click at [366, 234] on td "ANGGA RADITA TRSF E-BANKING CR 3009/FTSCY/WS95051 80000.002025093060200810 TRFD…" at bounding box center [365, 198] width 112 height 100
copy span "dit13888"
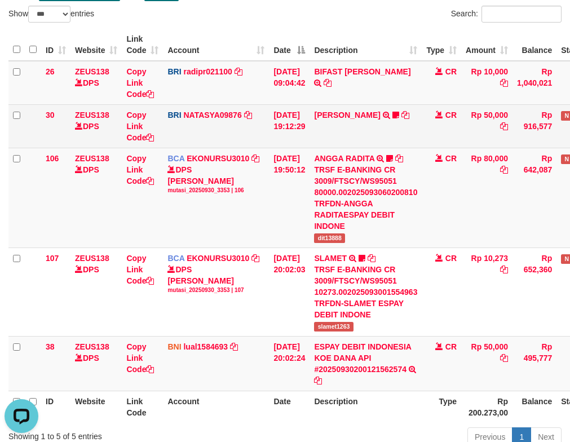
click at [367, 128] on td "DANA ARIFRAHMATPR TRANSFER NBMB DANA ARIFRAHMATPR TO SITI NURLITA SAPITRI 08585…" at bounding box center [365, 125] width 112 height 43
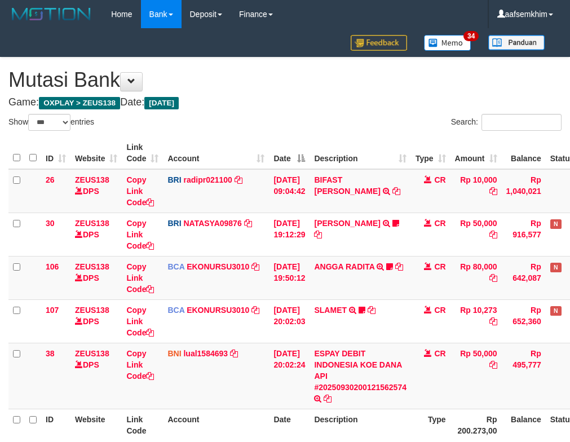
select select "***"
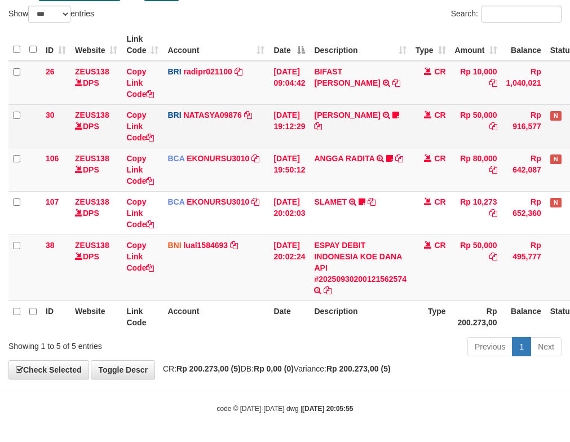
click at [242, 120] on td "BRI NATASYA09876 DPS SITI NURLITA SAPITRI mutasi_20250930_3126 | 30 mutasi_2025…" at bounding box center [216, 125] width 106 height 43
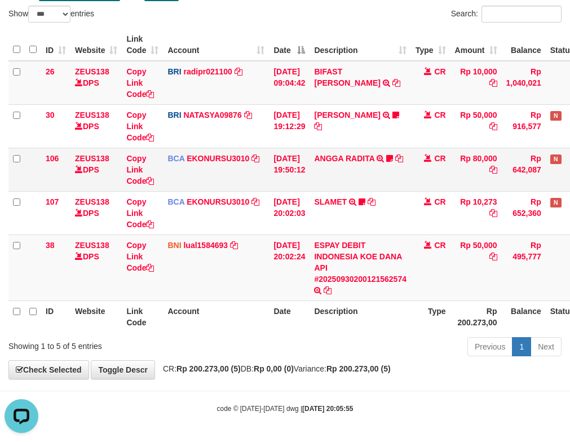
scroll to position [0, 0]
drag, startPoint x: 308, startPoint y: 180, endPoint x: 303, endPoint y: 182, distance: 5.9
click at [307, 181] on td "30/09/2025 19:50:12" at bounding box center [289, 169] width 41 height 43
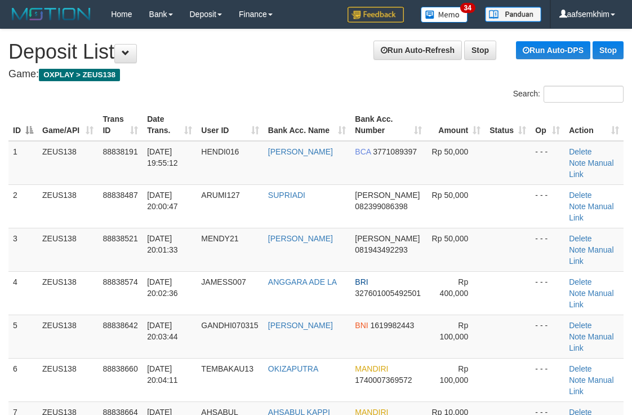
scroll to position [77, 14]
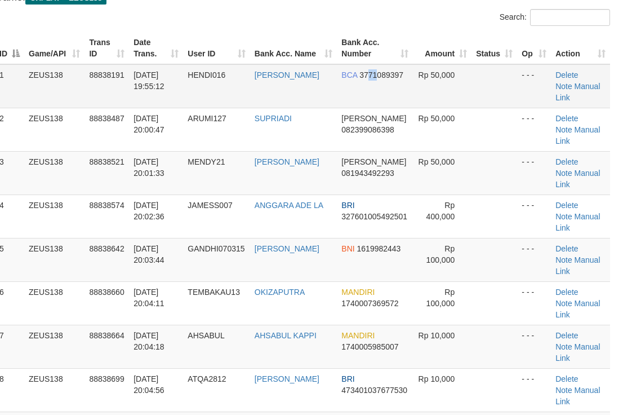
click at [375, 84] on td "BCA 3771089397" at bounding box center [375, 86] width 76 height 44
click at [361, 46] on th "Bank Acc. Number" at bounding box center [375, 48] width 76 height 32
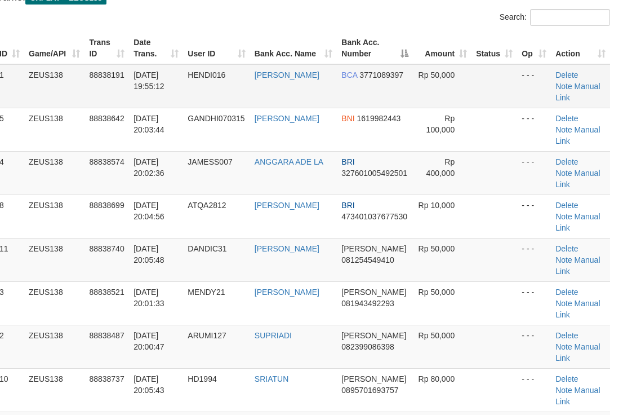
scroll to position [76, 14]
click at [368, 43] on th "Bank Acc. Number" at bounding box center [375, 49] width 76 height 32
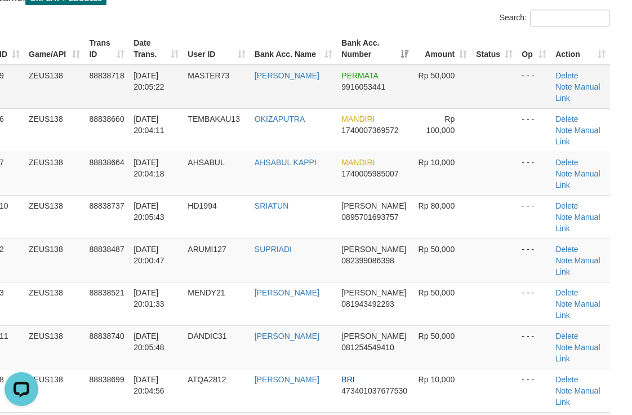
scroll to position [0, 0]
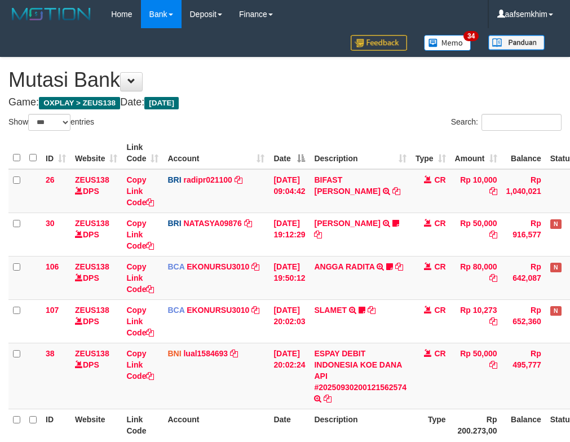
select select "***"
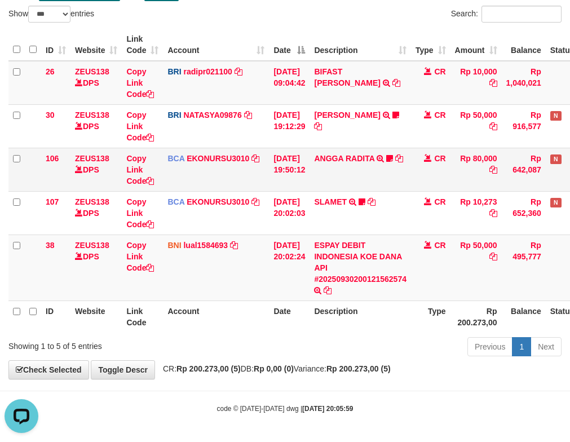
click at [280, 172] on td "30/09/2025 19:50:12" at bounding box center [289, 169] width 41 height 43
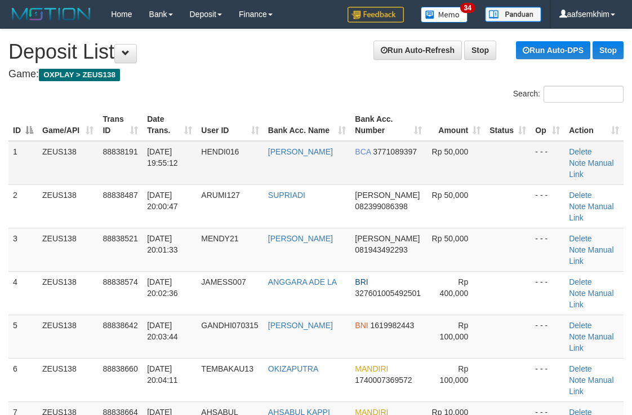
scroll to position [77, 14]
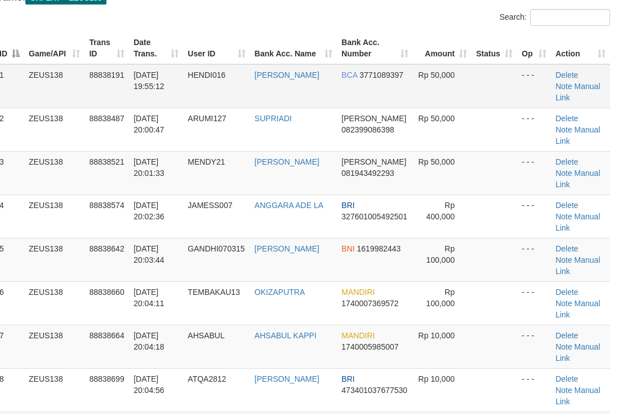
click at [414, 95] on tr "1 ZEUS138 88838191 [DATE] 19:55:12 HENDI016 [PERSON_NAME] BCA 3771089397 Rp 50,…" at bounding box center [302, 86] width 615 height 44
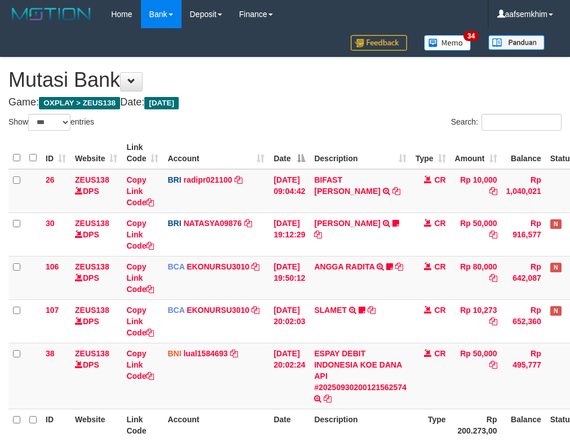
select select "***"
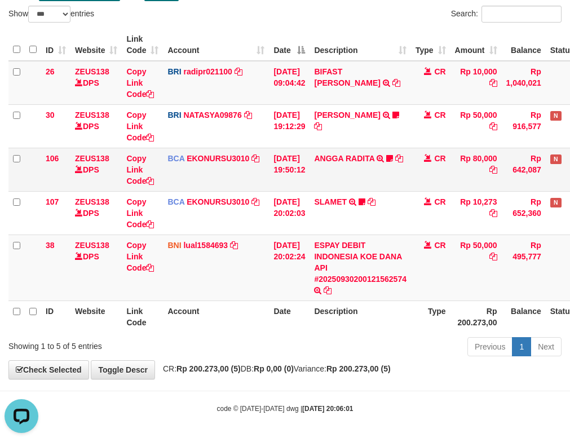
drag, startPoint x: 386, startPoint y: 169, endPoint x: 366, endPoint y: 169, distance: 19.7
click at [380, 170] on td "ANGGA RADITA TRSF E-BANKING CR 3009/FTSCY/WS95051 80000.002025093060200810 TRFD…" at bounding box center [359, 169] width 101 height 43
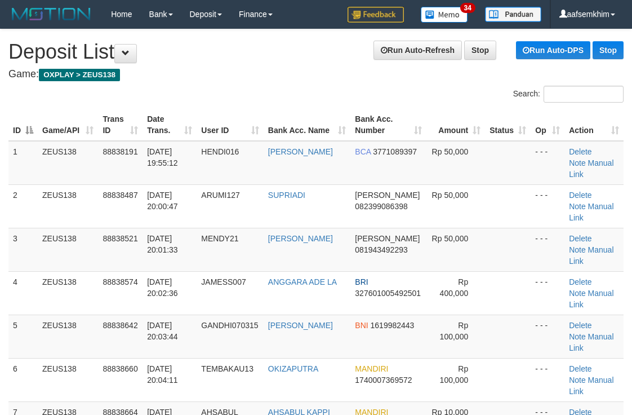
scroll to position [77, 14]
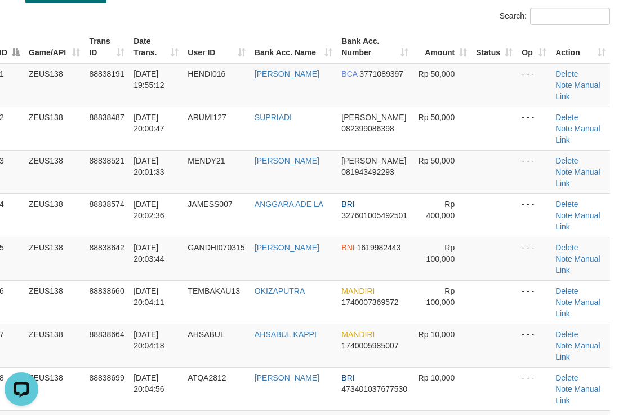
scroll to position [145, 14]
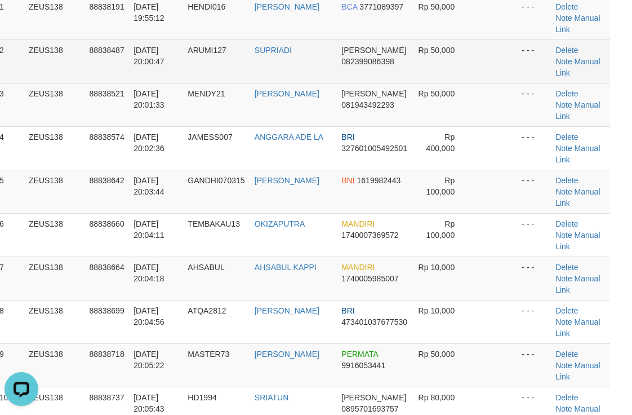
click at [330, 39] on td "SUPRIADI" at bounding box center [293, 60] width 87 height 43
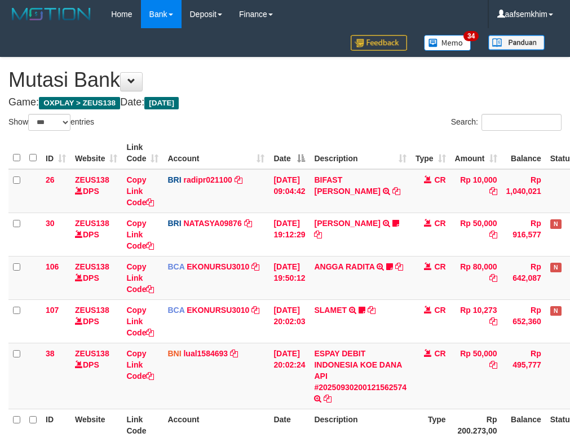
select select "***"
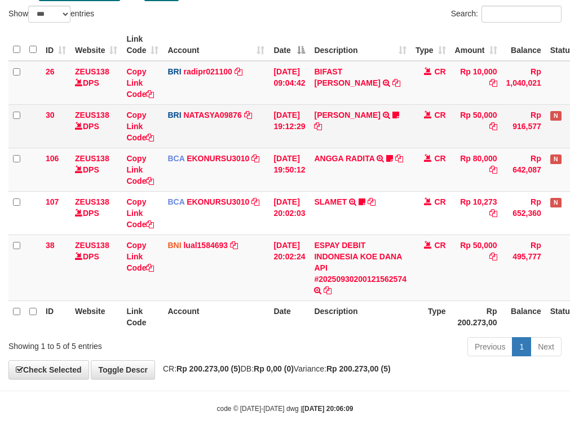
drag, startPoint x: 180, startPoint y: 132, endPoint x: 194, endPoint y: 137, distance: 15.0
click at [186, 134] on td "BRI NATASYA09876 DPS SITI NURLITA SAPITRI mutasi_20250930_3126 | 30 mutasi_2025…" at bounding box center [216, 125] width 106 height 43
drag, startPoint x: 218, startPoint y: 143, endPoint x: 246, endPoint y: 147, distance: 28.0
click at [246, 147] on td "BRI NATASYA09876 DPS SITI NURLITA SAPITRI mutasi_20250930_3126 | 30 mutasi_2025…" at bounding box center [216, 125] width 106 height 43
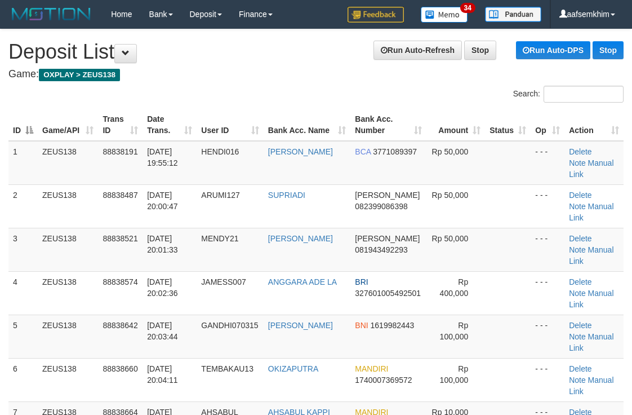
scroll to position [139, 9]
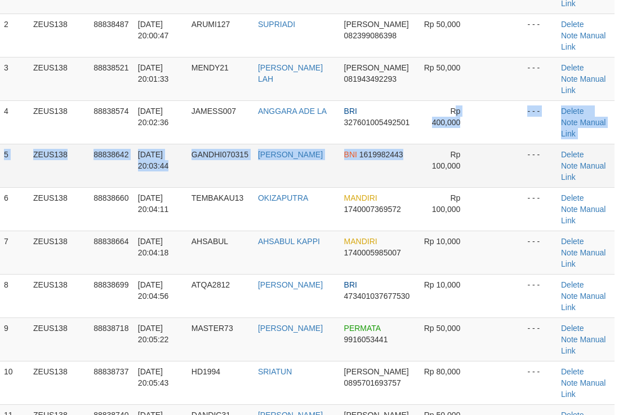
drag, startPoint x: 410, startPoint y: 102, endPoint x: 439, endPoint y: 101, distance: 29.3
click at [410, 101] on tbody "1 ZEUS138 88838191 [DATE] 19:55:12 HENDI016 [PERSON_NAME] BCA 3771089397 Rp 50,…" at bounding box center [306, 252] width 615 height 565
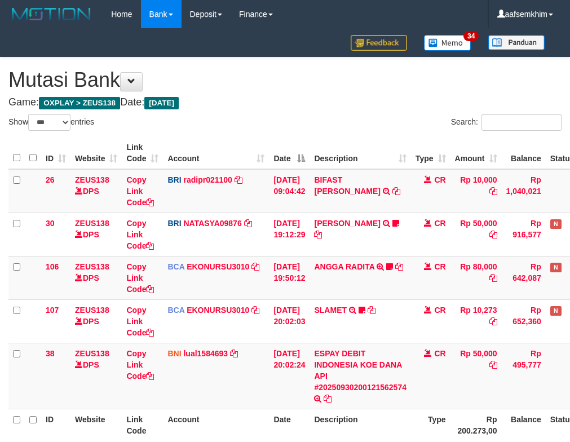
select select "***"
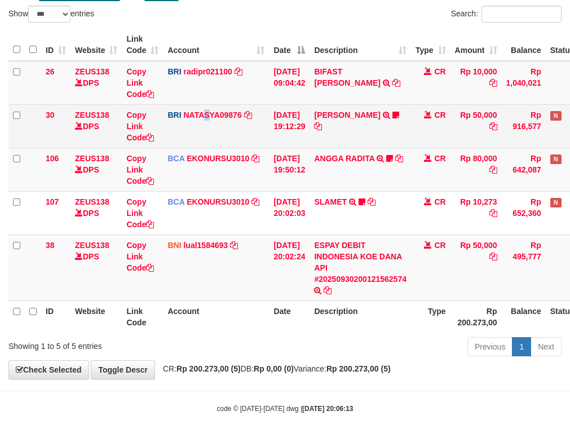
drag, startPoint x: 211, startPoint y: 135, endPoint x: 190, endPoint y: 138, distance: 21.6
click at [194, 139] on td "BRI NATASYA09876 DPS SITI NURLITA SAPITRI mutasi_20250930_3126 | 30 mutasi_2025…" at bounding box center [216, 125] width 106 height 43
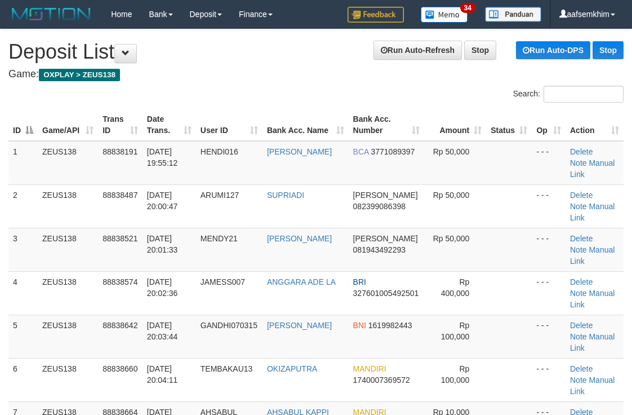
click at [424, 228] on td "Rp 50,000" at bounding box center [455, 249] width 62 height 43
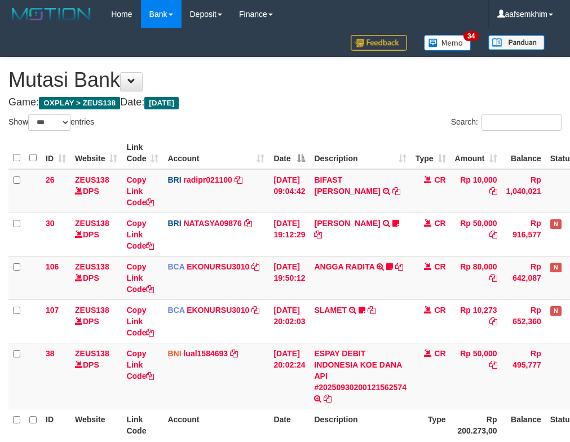
select select "***"
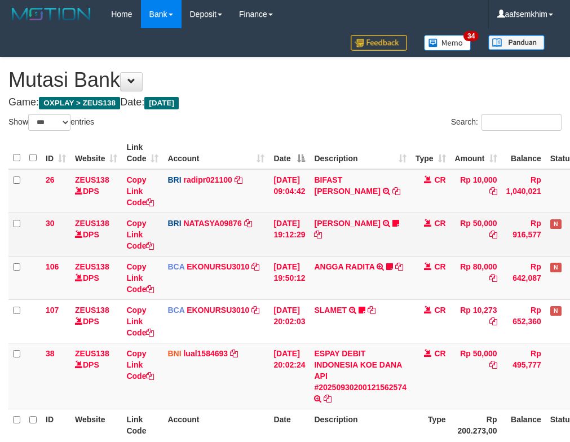
scroll to position [108, 0]
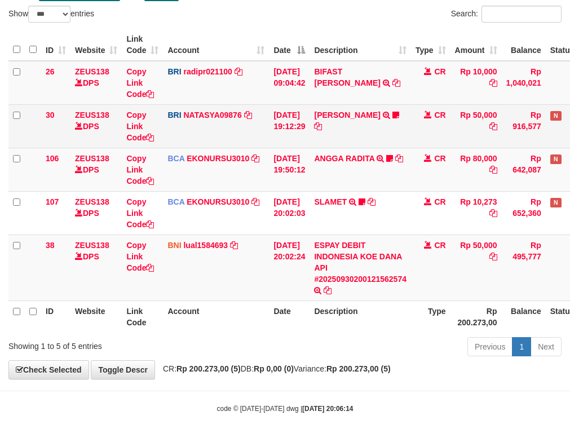
drag, startPoint x: 260, startPoint y: 141, endPoint x: 250, endPoint y: 141, distance: 9.6
click at [256, 142] on td "BRI NATASYA09876 DPS SITI NURLITA SAPITRI mutasi_20250930_3126 | 30 mutasi_2025…" at bounding box center [216, 125] width 106 height 43
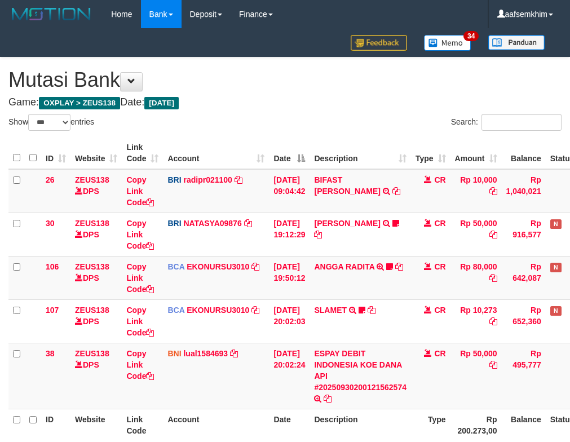
select select "***"
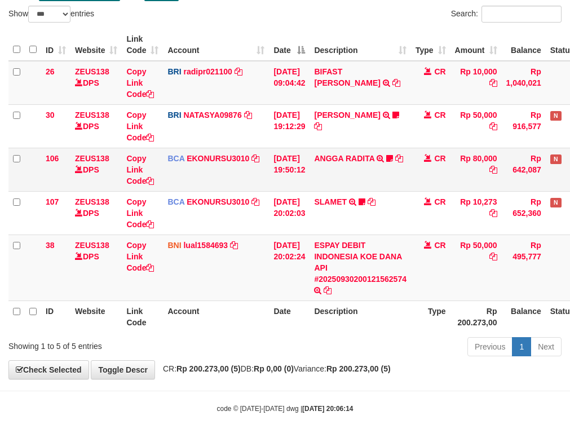
click at [410, 165] on td "ANGGA RADITA TRSF E-BANKING CR 3009/FTSCY/WS95051 80000.002025093060200810 TRFD…" at bounding box center [359, 169] width 101 height 43
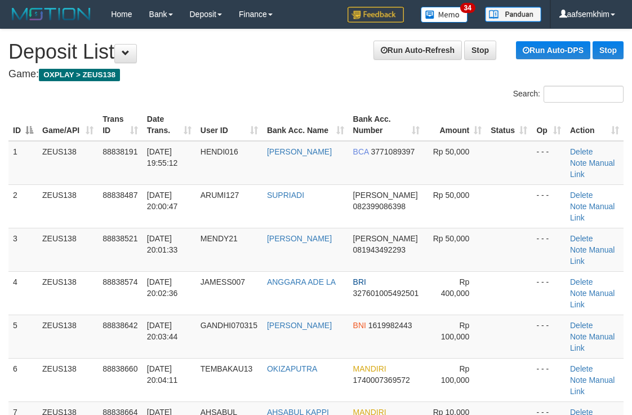
scroll to position [171, 9]
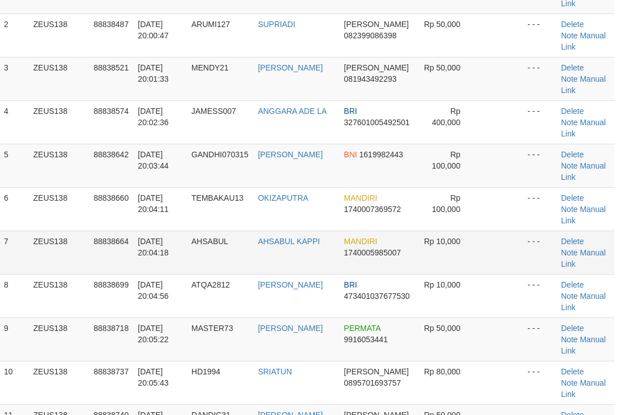
click at [504, 231] on td at bounding box center [500, 252] width 46 height 43
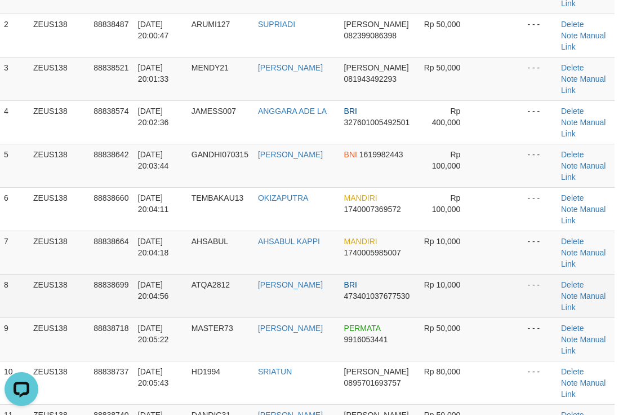
scroll to position [0, 0]
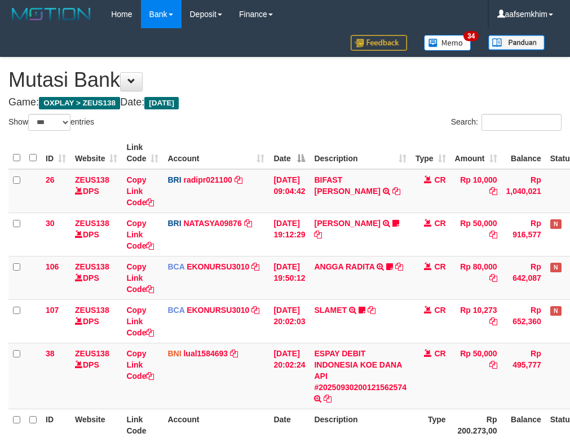
select select "***"
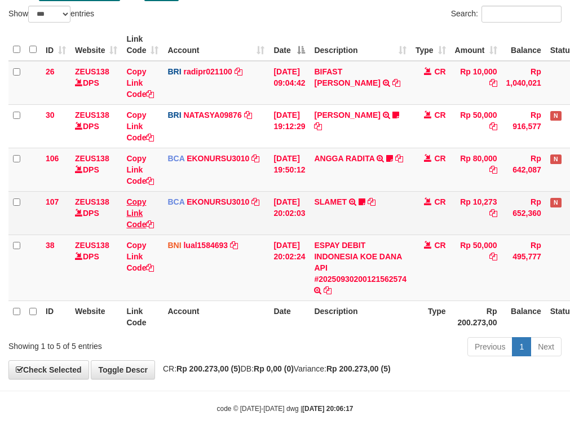
drag, startPoint x: 211, startPoint y: 226, endPoint x: 131, endPoint y: 212, distance: 81.2
click at [205, 226] on td "BCA EKONURSU3010 DPS EKO NUR SUSILO mutasi_20250930_3353 | 107 mutasi_20250930_…" at bounding box center [216, 212] width 106 height 43
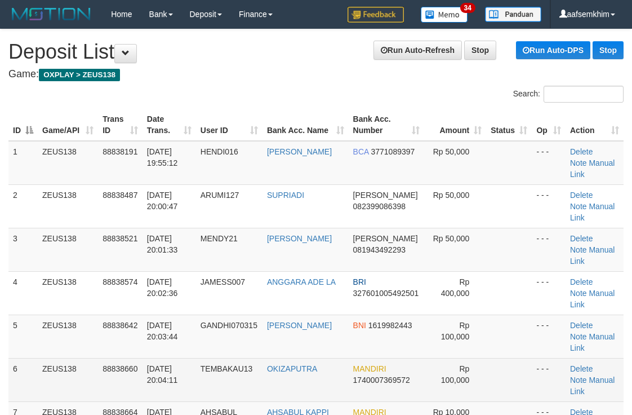
scroll to position [171, 9]
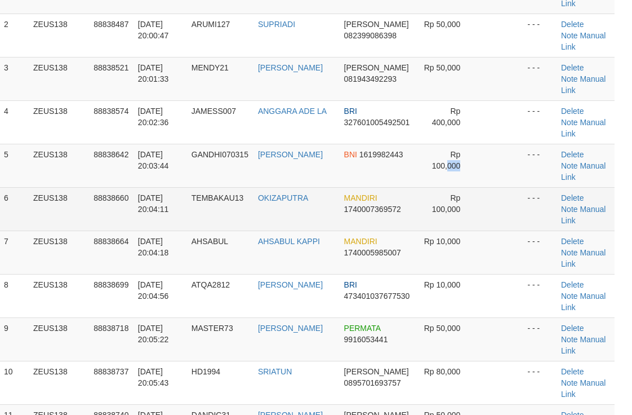
click at [471, 144] on td "Rp 100,000" at bounding box center [446, 165] width 62 height 43
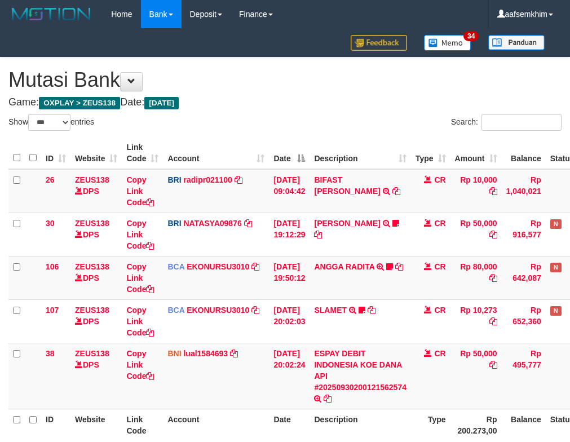
select select "***"
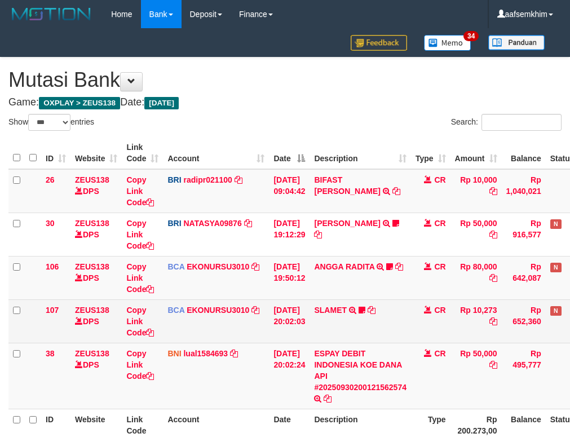
click at [333, 299] on td "SLAMET TRSF E-BANKING CR 3009/FTSCY/WS95051 10273.002025093001554963 TRFDN-SLAM…" at bounding box center [359, 320] width 101 height 43
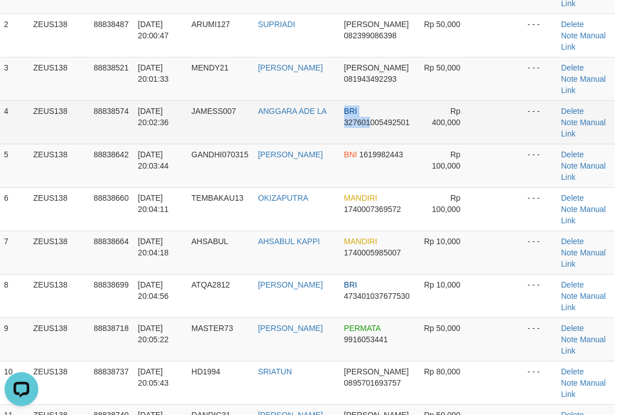
drag, startPoint x: 337, startPoint y: 82, endPoint x: 395, endPoint y: 96, distance: 59.6
click at [371, 100] on td "BRI 327601005492501" at bounding box center [378, 121] width 76 height 43
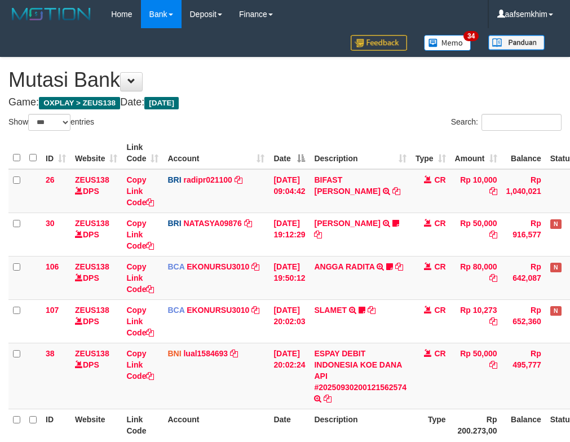
select select "***"
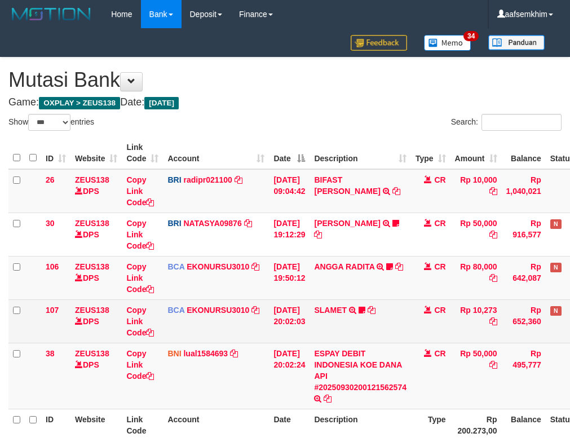
scroll to position [108, 0]
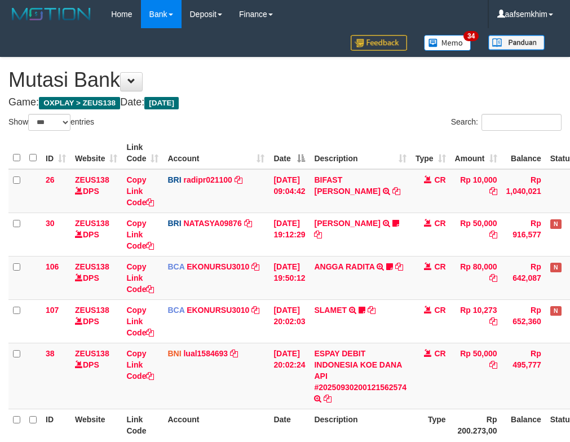
select select "***"
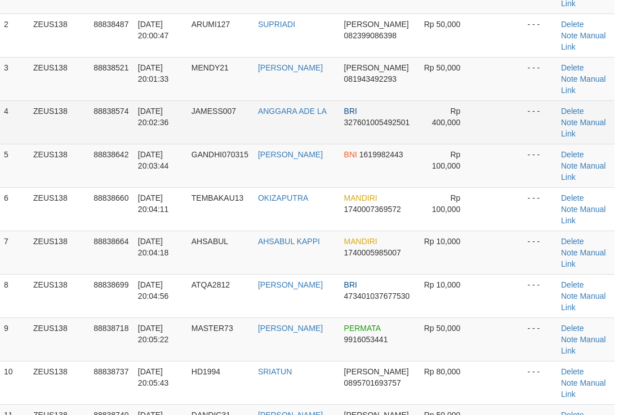
click at [526, 100] on tr "4 ZEUS138 88838574 30/09/2025 20:02:36 JAMESS007 ANGGARA ADE LA BRI 32760100549…" at bounding box center [306, 121] width 615 height 43
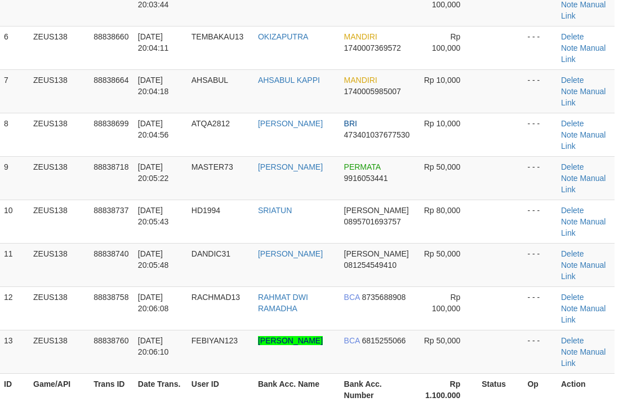
scroll to position [653, 9]
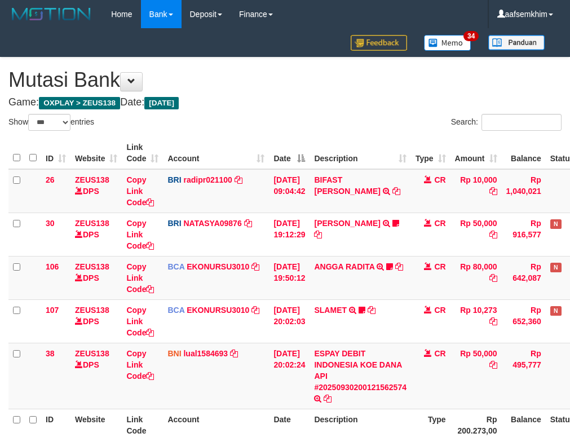
select select "***"
click at [335, 108] on h4 "Game: OXPLAY > ZEUS138 Date: [DATE]" at bounding box center [284, 102] width 553 height 11
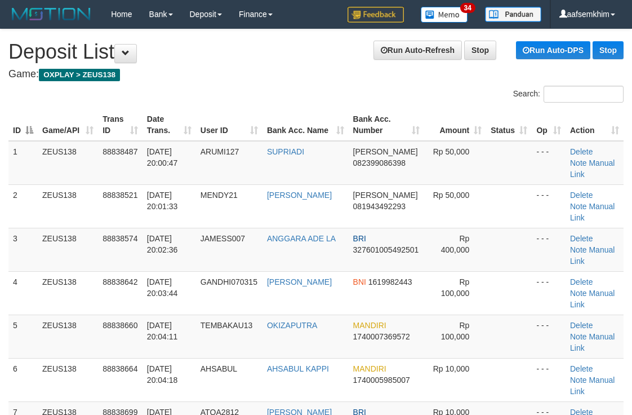
scroll to position [678, 9]
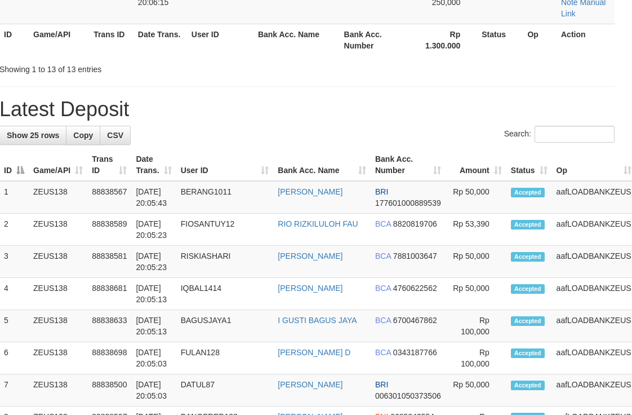
click at [446, 278] on td "Rp 50,000" at bounding box center [476, 294] width 61 height 32
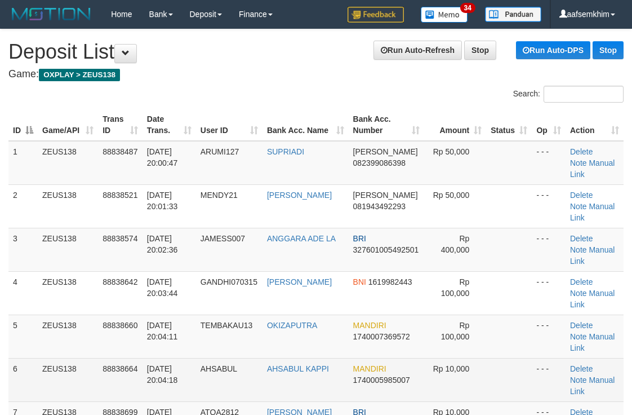
scroll to position [112, 5]
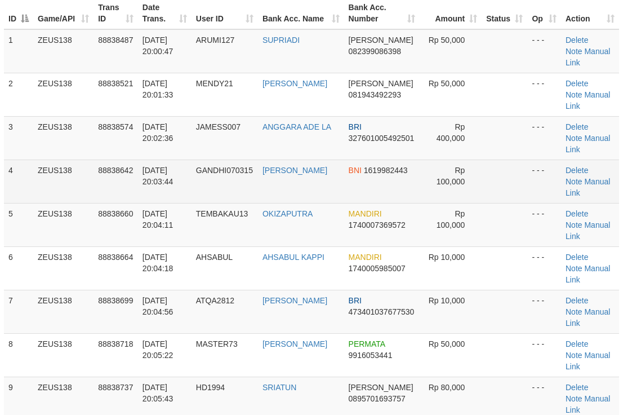
drag, startPoint x: 414, startPoint y: 156, endPoint x: 426, endPoint y: 153, distance: 12.3
click at [414, 159] on td "BNI 1619982443" at bounding box center [382, 180] width 76 height 43
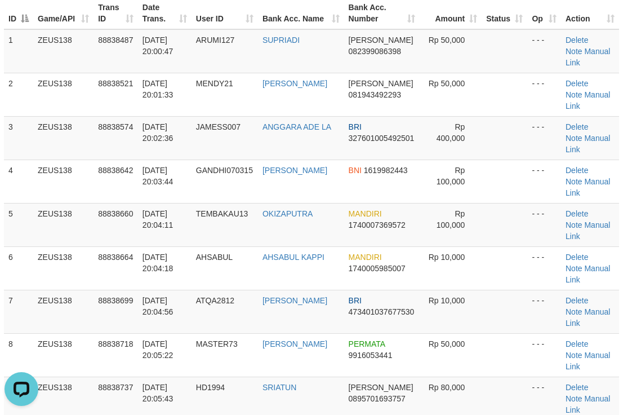
scroll to position [0, 0]
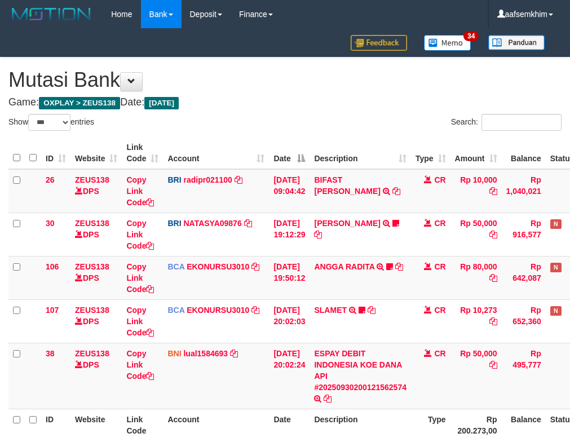
select select "***"
click at [325, 125] on div "Search:" at bounding box center [428, 124] width 268 height 20
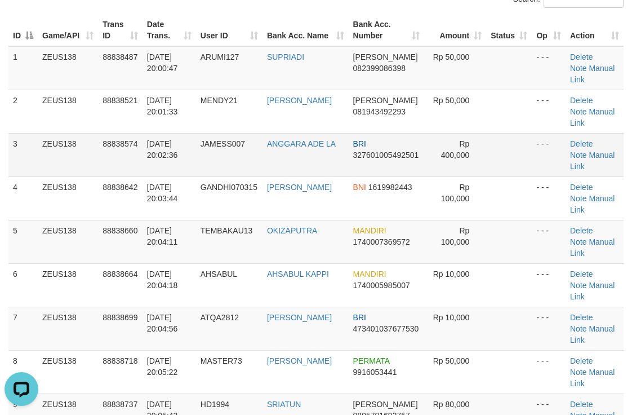
drag, startPoint x: 468, startPoint y: 126, endPoint x: 493, endPoint y: 117, distance: 26.4
click at [469, 133] on td "Rp 400,000" at bounding box center [455, 154] width 62 height 43
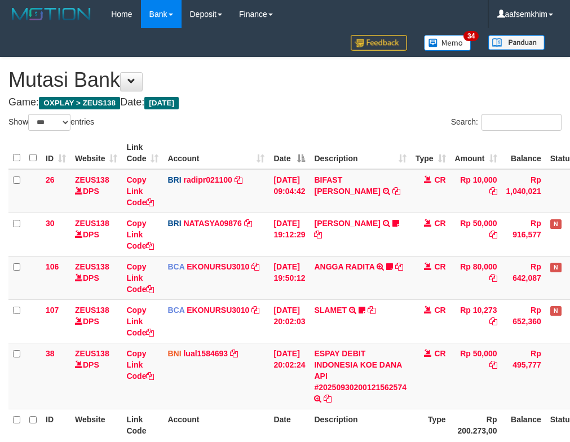
select select "***"
click at [312, 132] on div "Search:" at bounding box center [428, 124] width 268 height 20
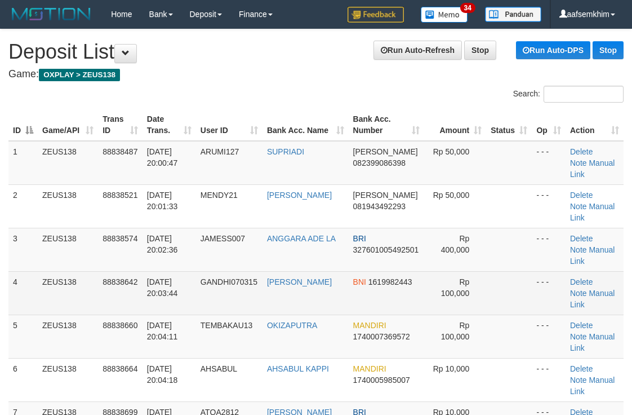
scroll to position [95, 0]
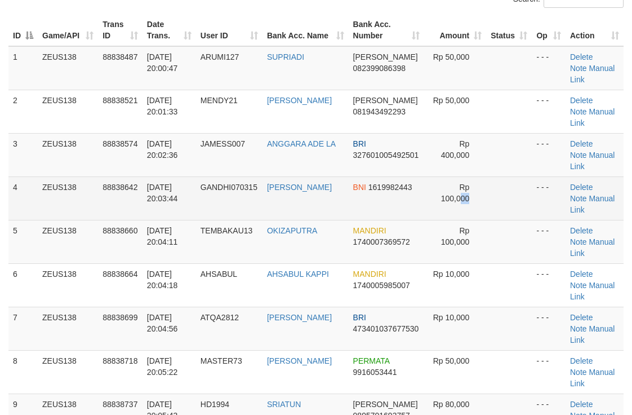
drag, startPoint x: 464, startPoint y: 156, endPoint x: 485, endPoint y: 162, distance: 21.4
click at [475, 176] on td "Rp 100,000" at bounding box center [455, 197] width 62 height 43
click at [516, 176] on td at bounding box center [509, 197] width 46 height 43
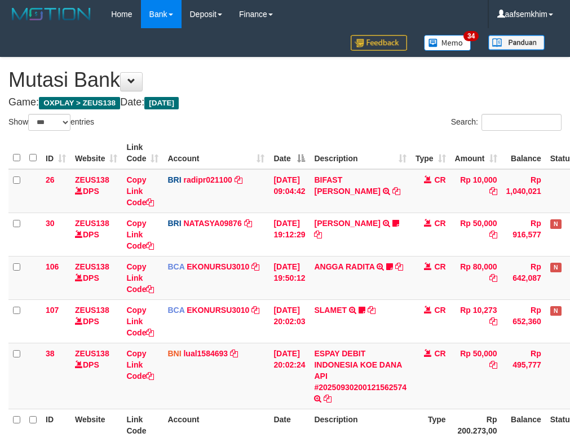
select select "***"
click at [265, 100] on h4 "Game: OXPLAY > ZEUS138 Date: Today" at bounding box center [284, 102] width 553 height 11
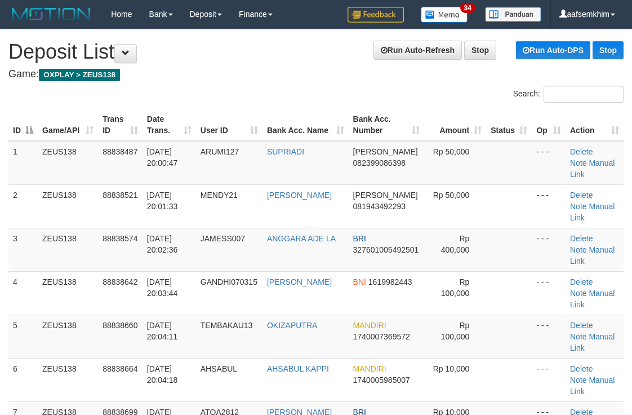
scroll to position [95, 0]
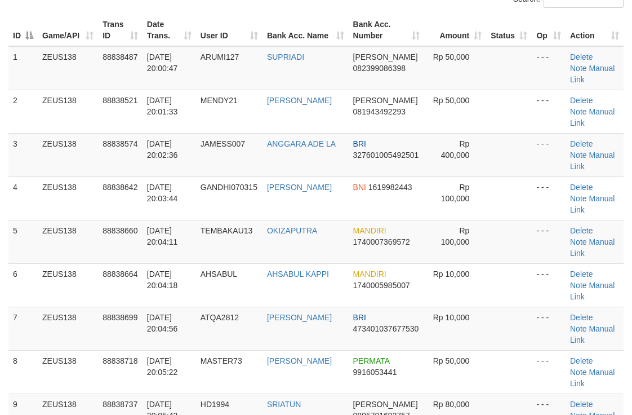
click at [516, 176] on td at bounding box center [509, 197] width 46 height 43
click at [592, 135] on td "Delete Note Manual Link" at bounding box center [595, 154] width 58 height 43
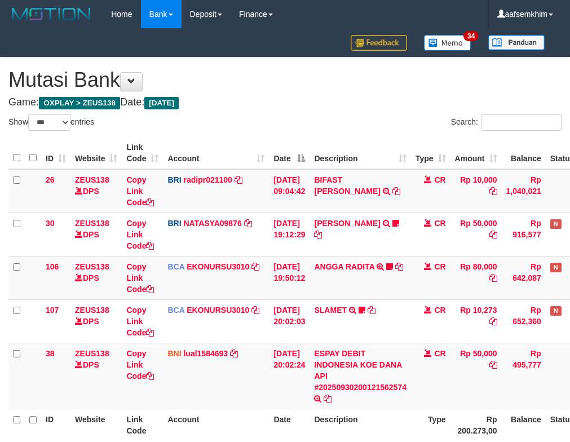
select select "***"
click at [293, 122] on div "Search:" at bounding box center [427, 124] width 285 height 20
select select "***"
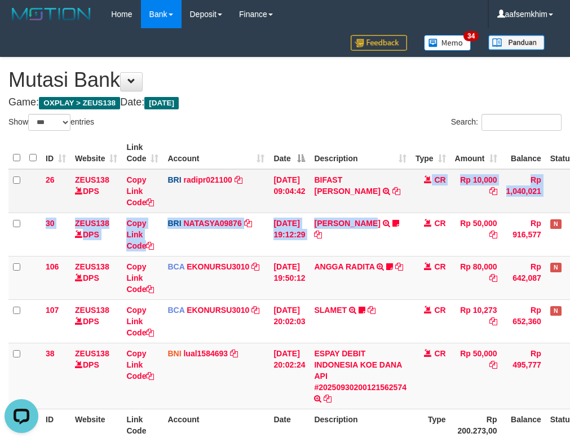
drag, startPoint x: 374, startPoint y: 212, endPoint x: 377, endPoint y: 200, distance: 12.3
click at [380, 211] on td "BIFAST ERIKA S PAUN TRANSFER NBMB BIFAST ERIKA S PAUN TO REYNALDI ADI PRATAMA" at bounding box center [359, 191] width 101 height 44
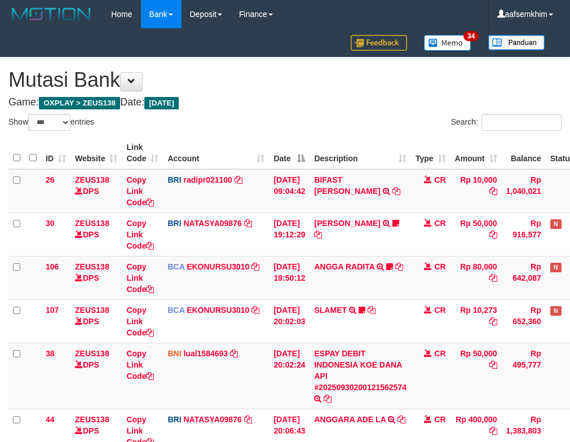
select select "***"
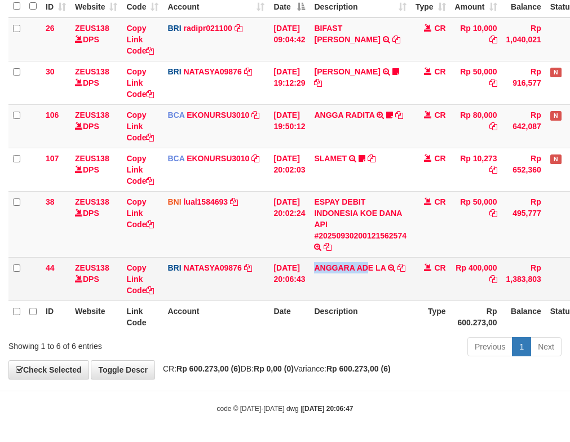
drag, startPoint x: 331, startPoint y: 289, endPoint x: 378, endPoint y: 293, distance: 47.5
click at [378, 293] on td "ANGGARA ADE LA TRANSFER NBMB ANGGARA ADE LA TO [PERSON_NAME]" at bounding box center [359, 278] width 101 height 43
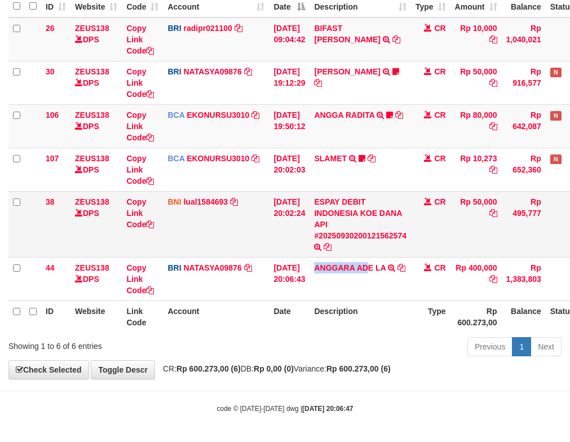
copy link "ANGGARA AD"
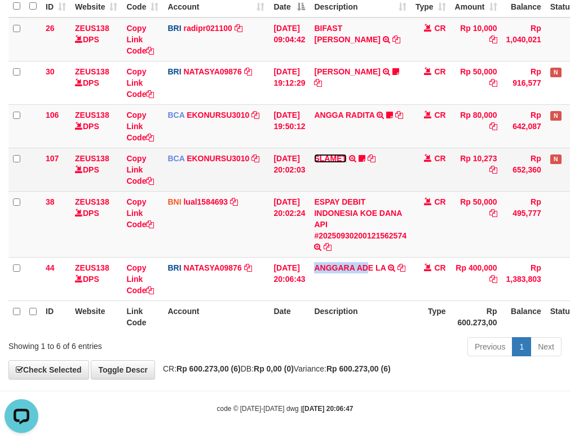
click at [347, 159] on link "SLAMET" at bounding box center [330, 158] width 33 height 9
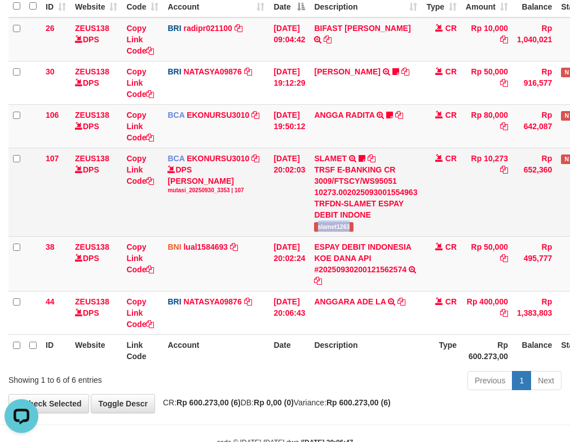
click at [369, 223] on td "SLAMET TRSF E-BANKING CR 3009/FTSCY/WS95051 10273.002025093001554963 TRFDN-SLAM…" at bounding box center [365, 192] width 112 height 88
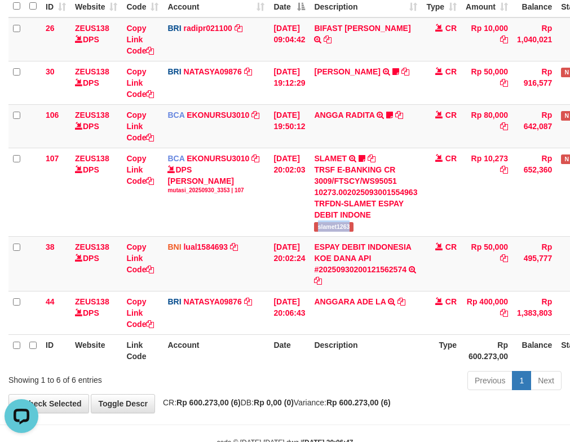
copy span "slamet1263"
click at [318, 109] on td "ANGGA RADITA TRSF E-BANKING CR 3009/FTSCY/WS95051 80000.002025093060200810 TRFD…" at bounding box center [365, 125] width 112 height 43
click at [340, 119] on td "ANGGA RADITA TRSF E-BANKING CR 3009/FTSCY/WS95051 80000.002025093060200810 TRFD…" at bounding box center [365, 125] width 112 height 43
click at [342, 112] on link "ANGGA RADITA" at bounding box center [344, 114] width 60 height 9
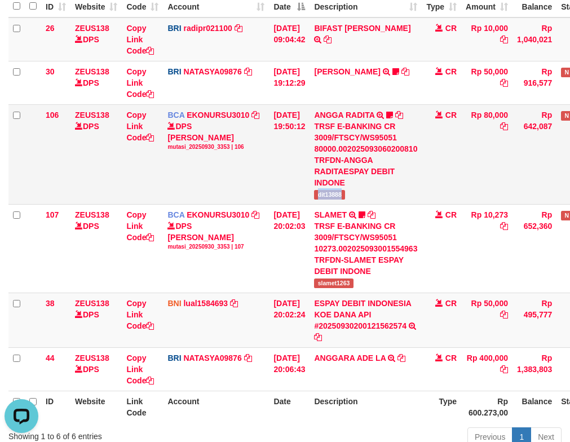
drag, startPoint x: 329, startPoint y: 197, endPoint x: 364, endPoint y: 197, distance: 34.9
click at [364, 197] on td "ANGGA RADITA TRSF E-BANKING CR 3009/FTSCY/WS95051 80000.002025093060200810 TRFD…" at bounding box center [365, 154] width 112 height 100
copy span "dit13888"
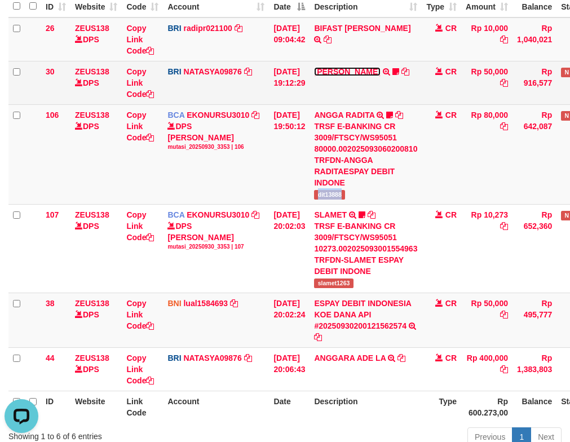
click at [361, 72] on link "[PERSON_NAME]" at bounding box center [347, 71] width 66 height 9
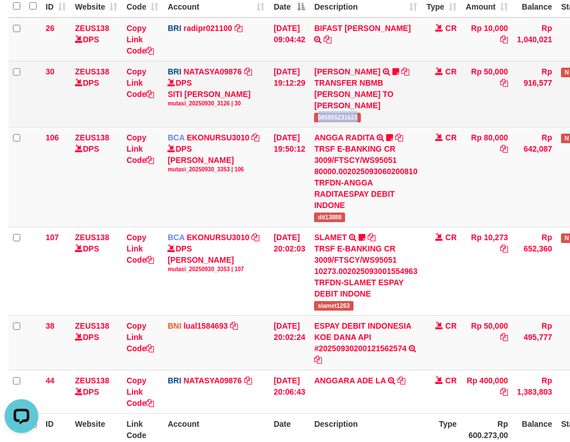
drag, startPoint x: 326, startPoint y: 135, endPoint x: 382, endPoint y: 132, distance: 55.9
click at [382, 127] on td "[PERSON_NAME] TRANSFER NBMB [PERSON_NAME] TO [PERSON_NAME] 085855231623" at bounding box center [365, 94] width 112 height 66
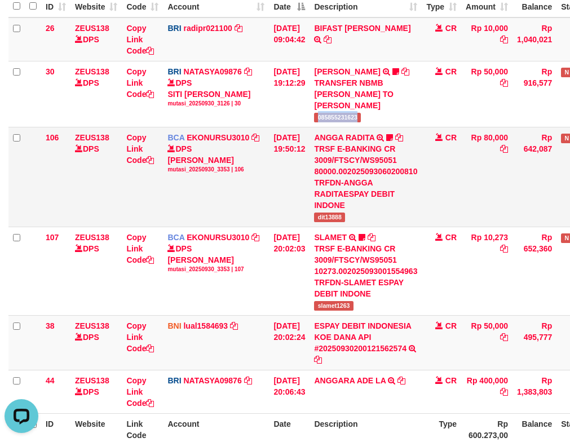
copy span "085855231623"
click at [254, 203] on td "BCA EKONURSU3010 DPS EKO NUR SUSILO mutasi_20250930_3353 | 106 mutasi_20250930_…" at bounding box center [216, 177] width 106 height 100
